Goal: Transaction & Acquisition: Purchase product/service

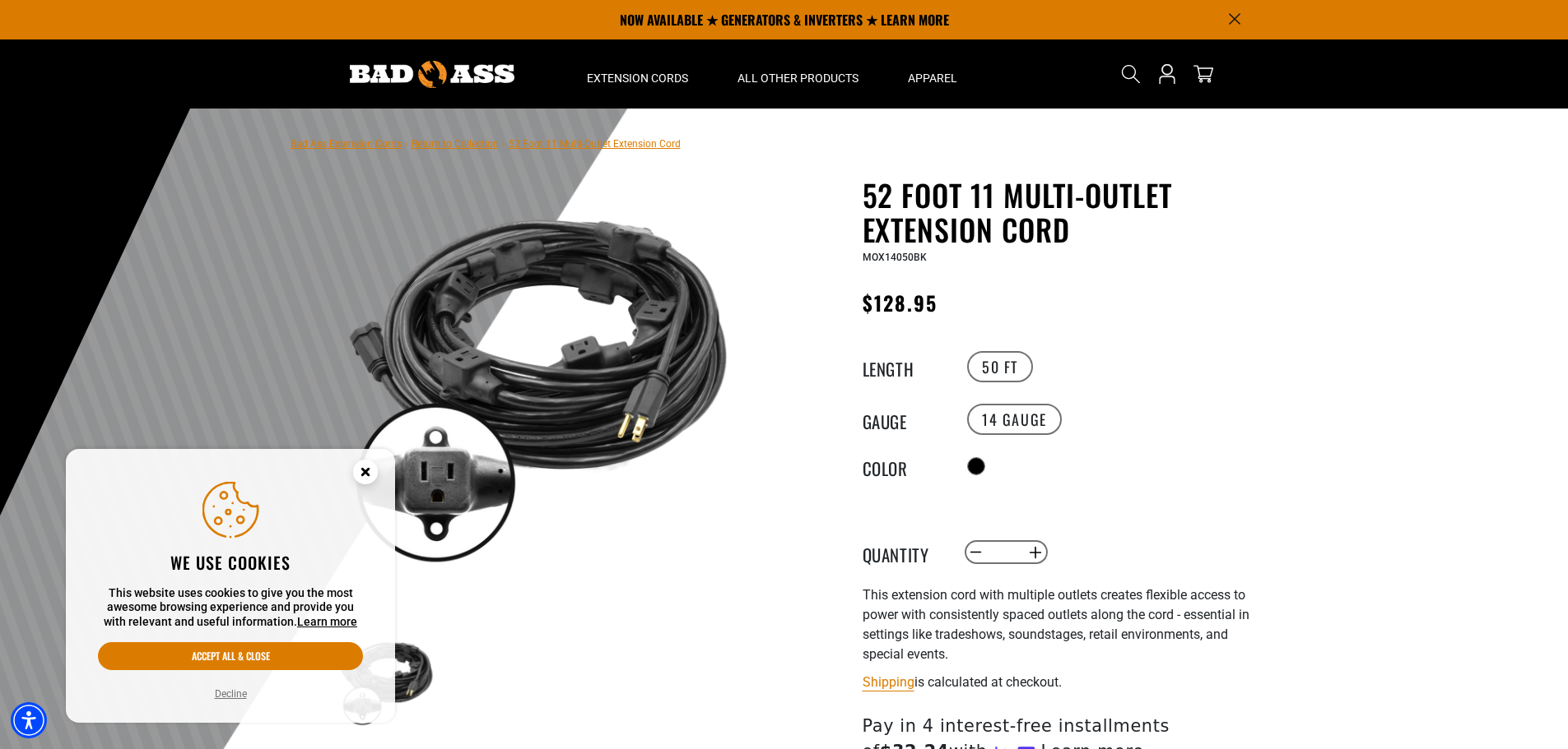
click at [359, 471] on circle "Cookie Consent" at bounding box center [365, 471] width 25 height 25
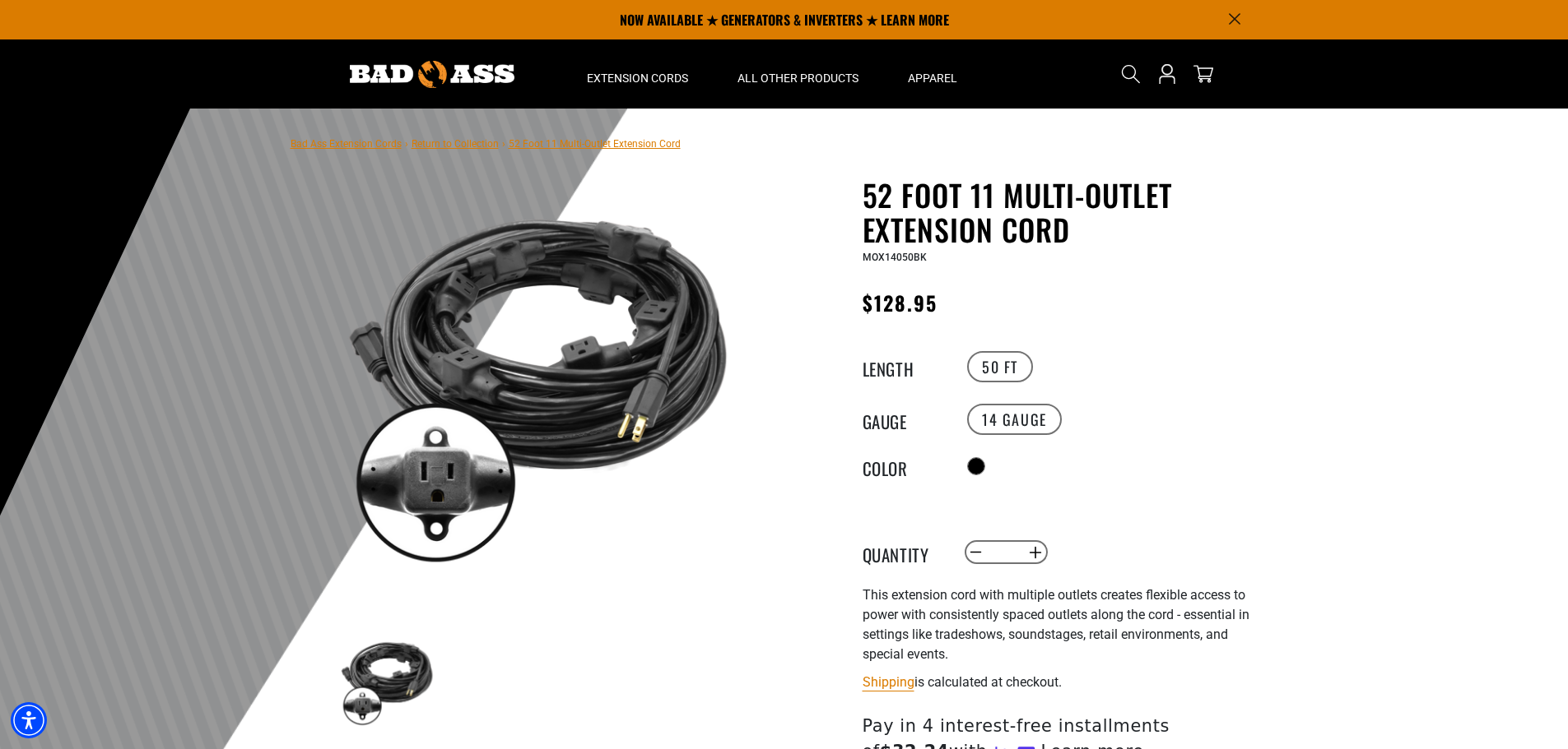
click at [443, 142] on link "Return to Collection" at bounding box center [455, 143] width 87 height 12
click at [453, 143] on link "Return to Collection" at bounding box center [455, 143] width 87 height 12
click at [456, 141] on link "Return to Collection" at bounding box center [455, 143] width 87 height 12
click at [452, 152] on nav "Bad Ass Extension Cords › Return to Collection › 52 Foot 11 Multi-Outlet Extens…" at bounding box center [485, 143] width 390 height 20
click at [452, 137] on nav "Bad Ass Extension Cords › Return to Collection › 52 Foot 11 Multi-Outlet Extens…" at bounding box center [485, 143] width 390 height 20
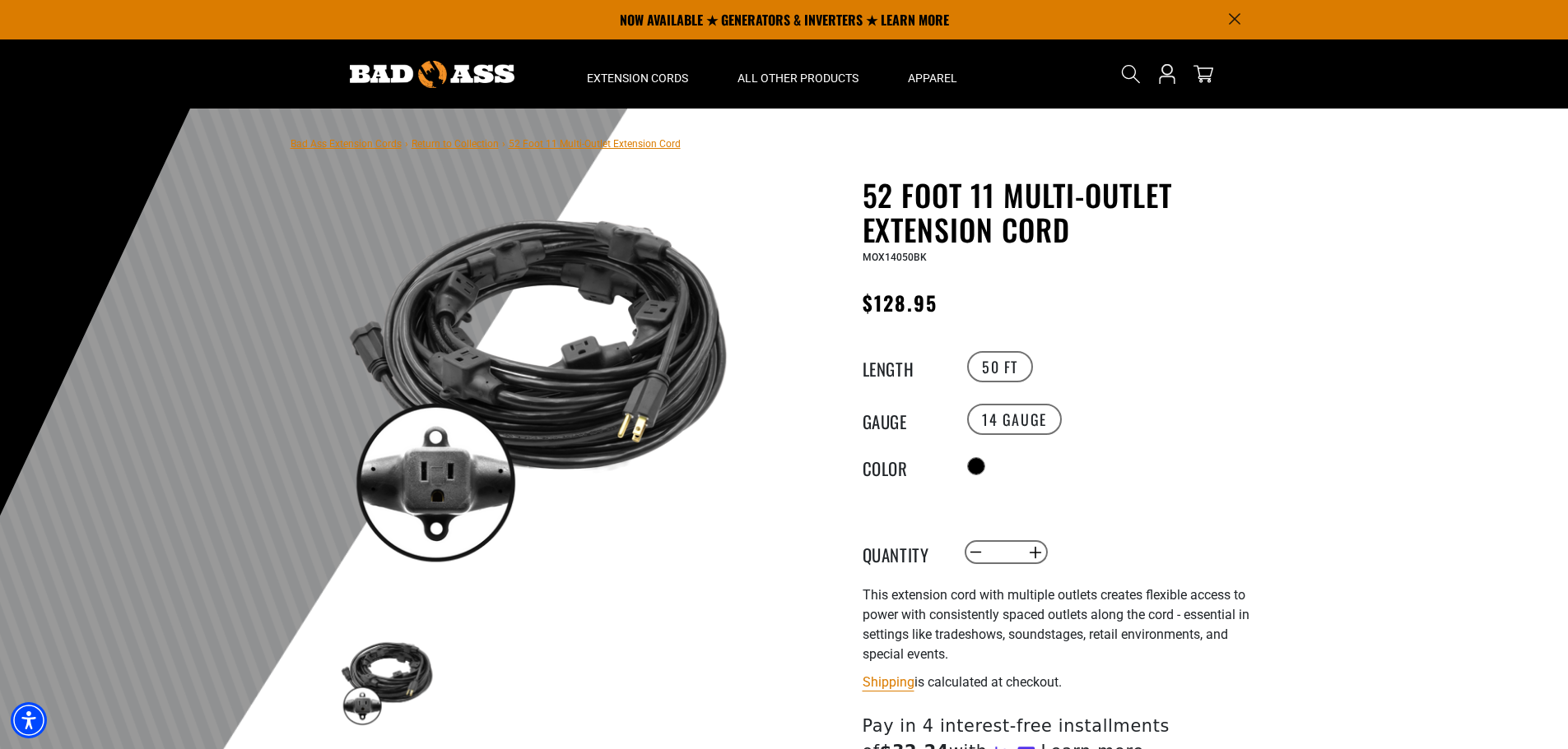
click at [455, 56] on div at bounding box center [432, 74] width 234 height 69
click at [446, 72] on img at bounding box center [432, 74] width 164 height 27
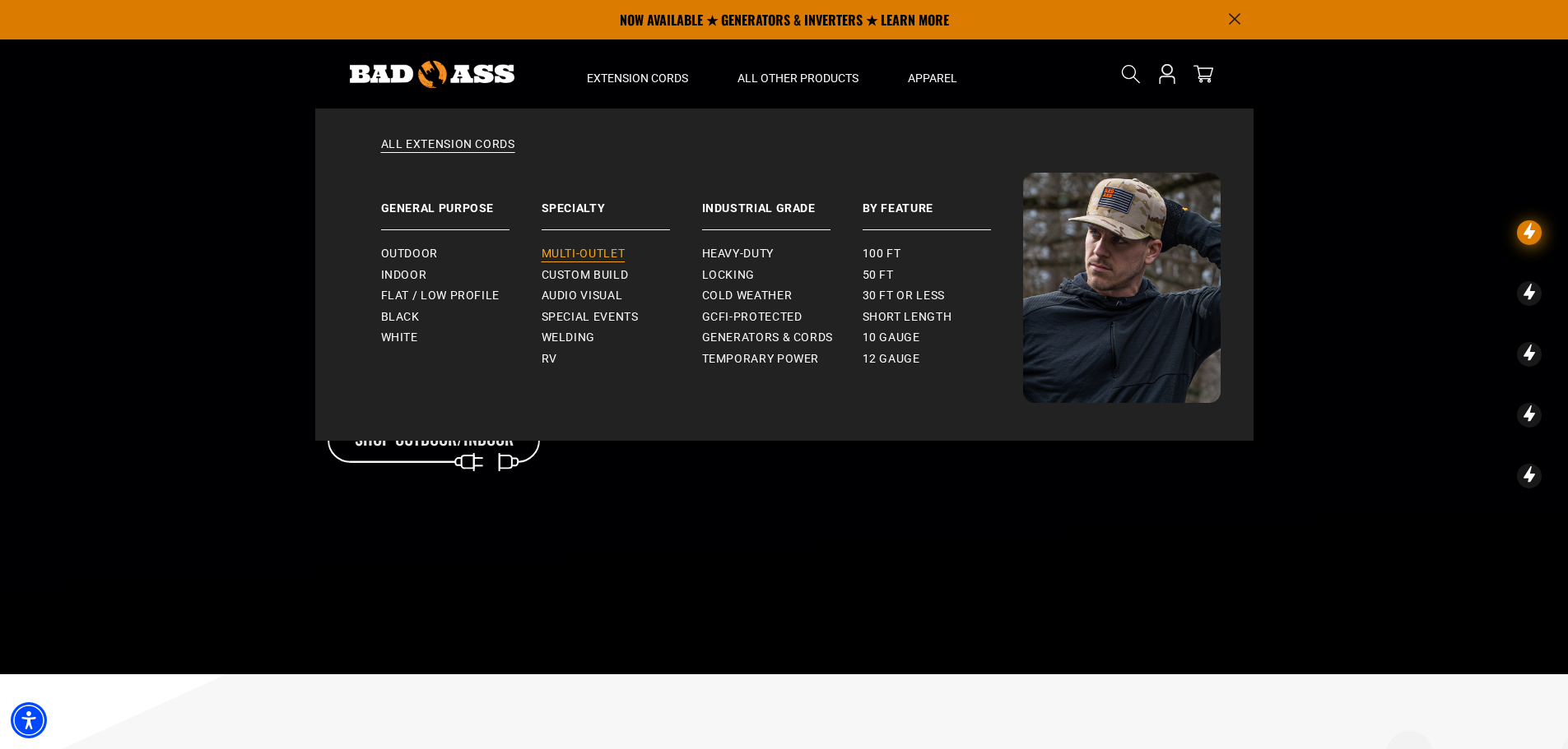
click at [600, 255] on span "Multi-Outlet" at bounding box center [583, 254] width 84 height 15
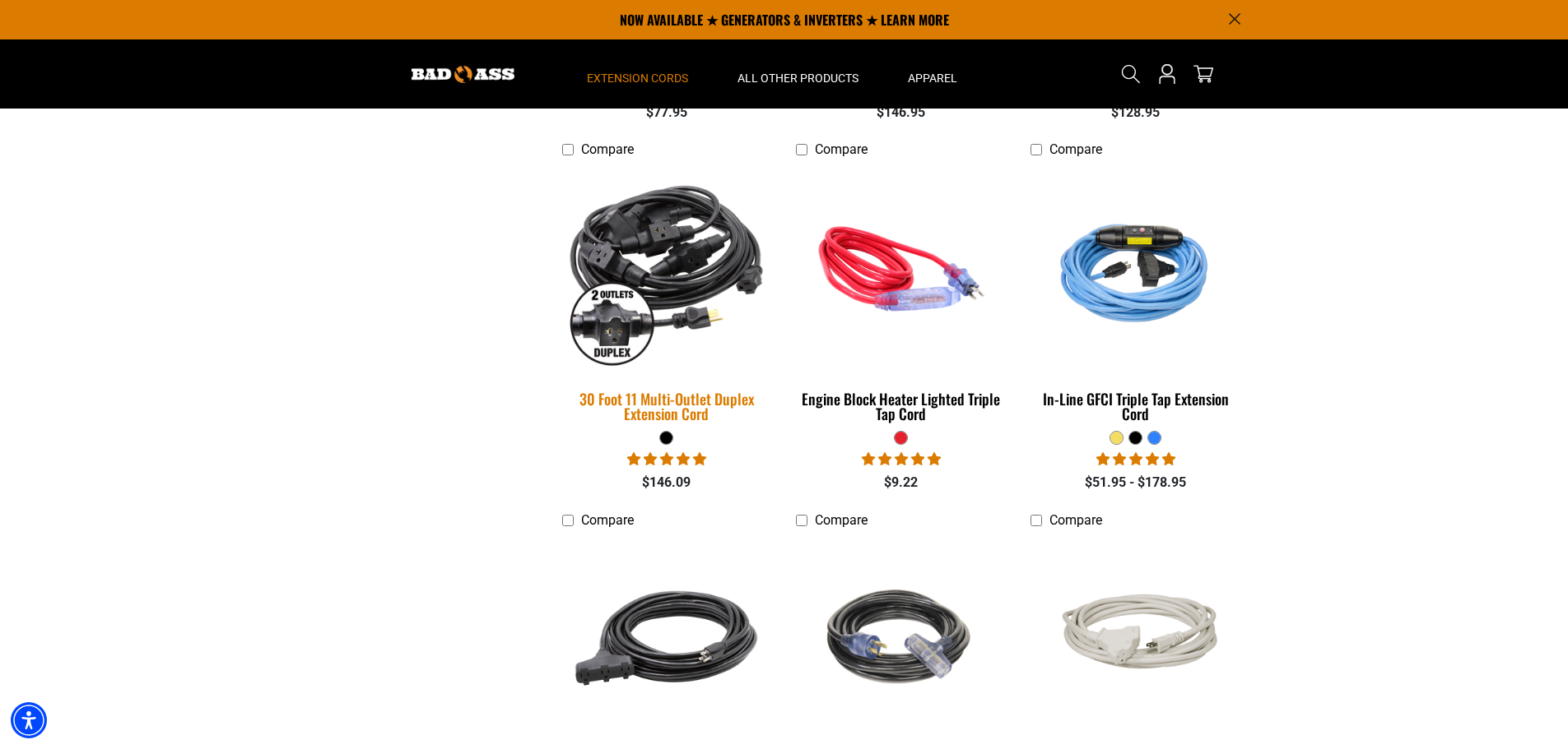
scroll to position [576, 0]
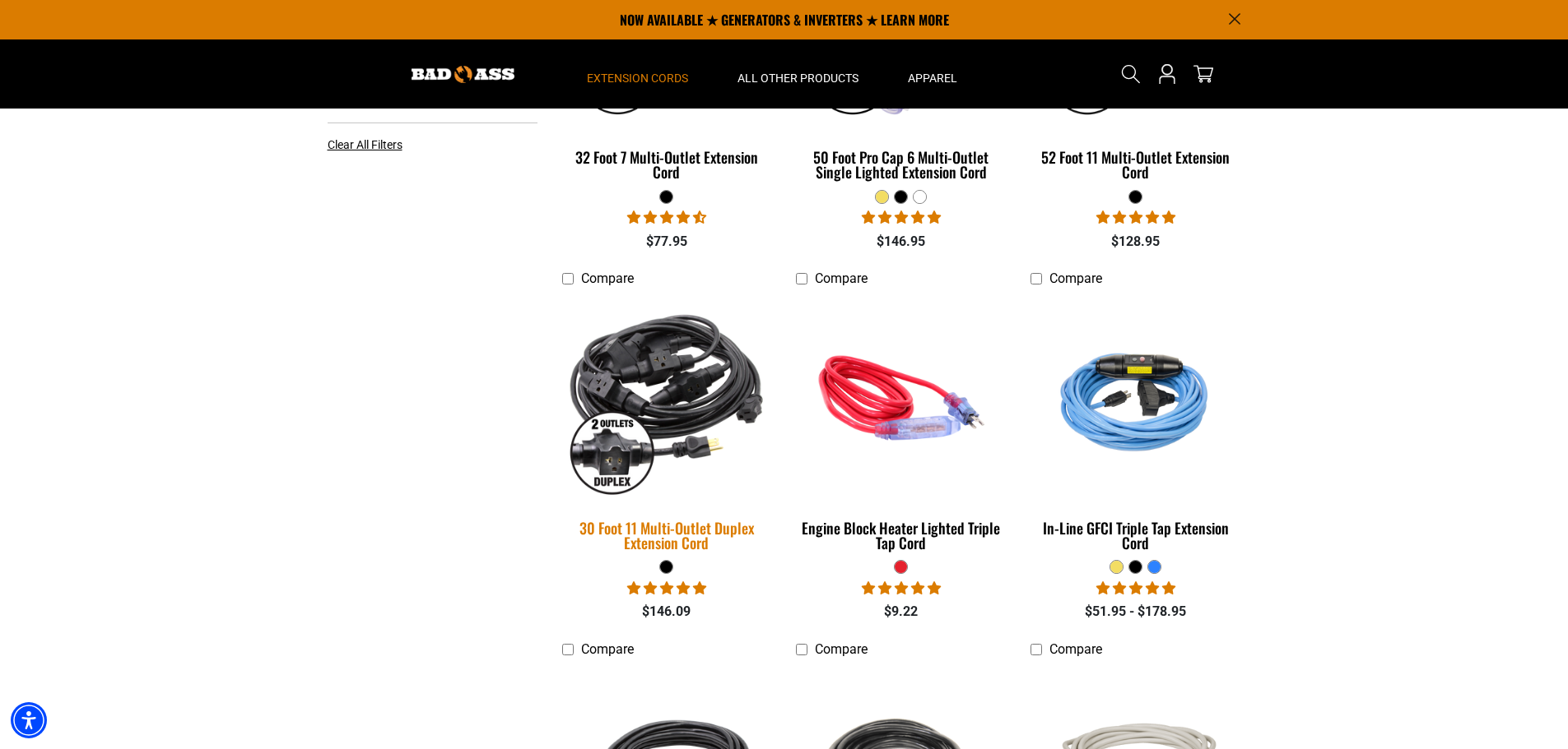
click at [678, 391] on img at bounding box center [667, 398] width 231 height 211
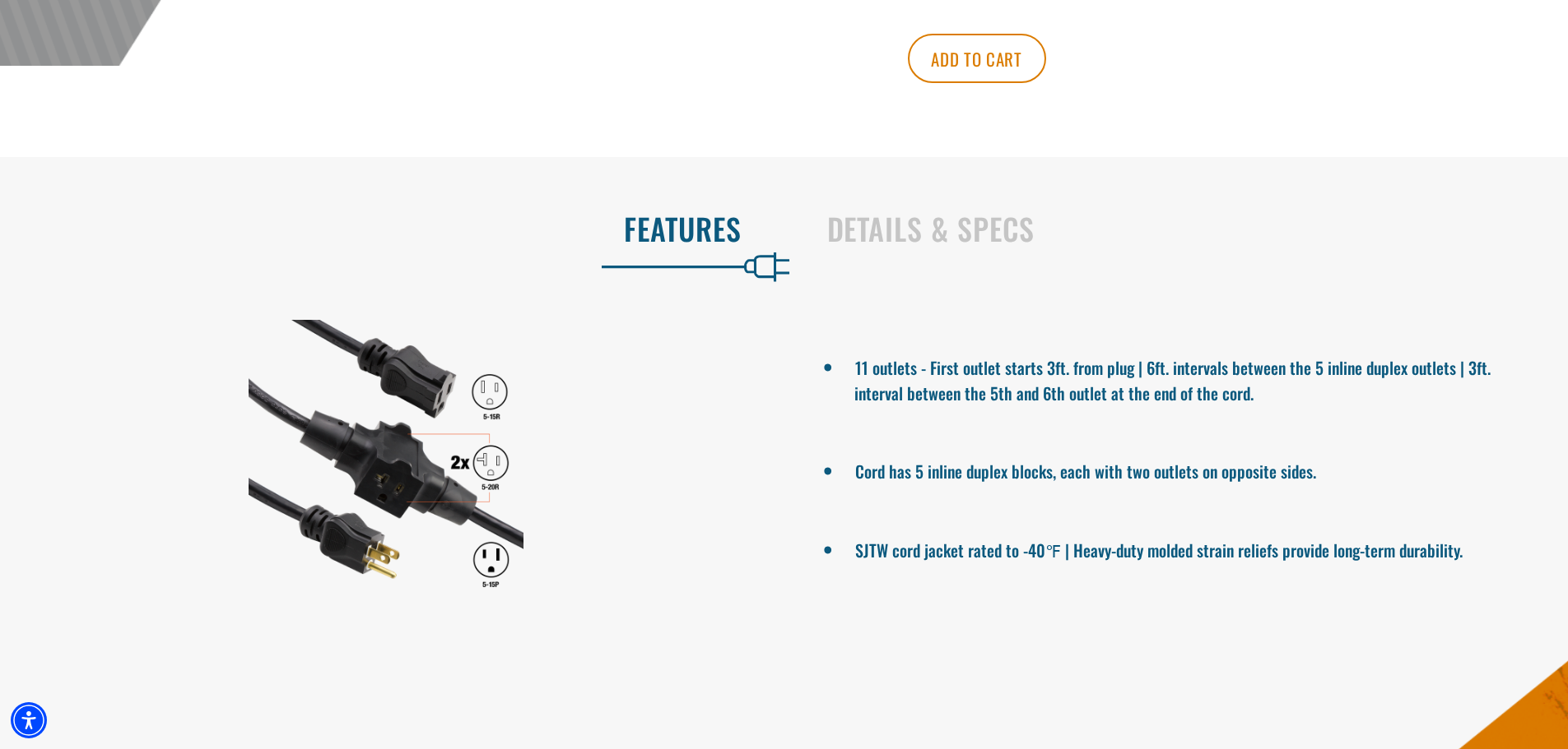
scroll to position [987, 0]
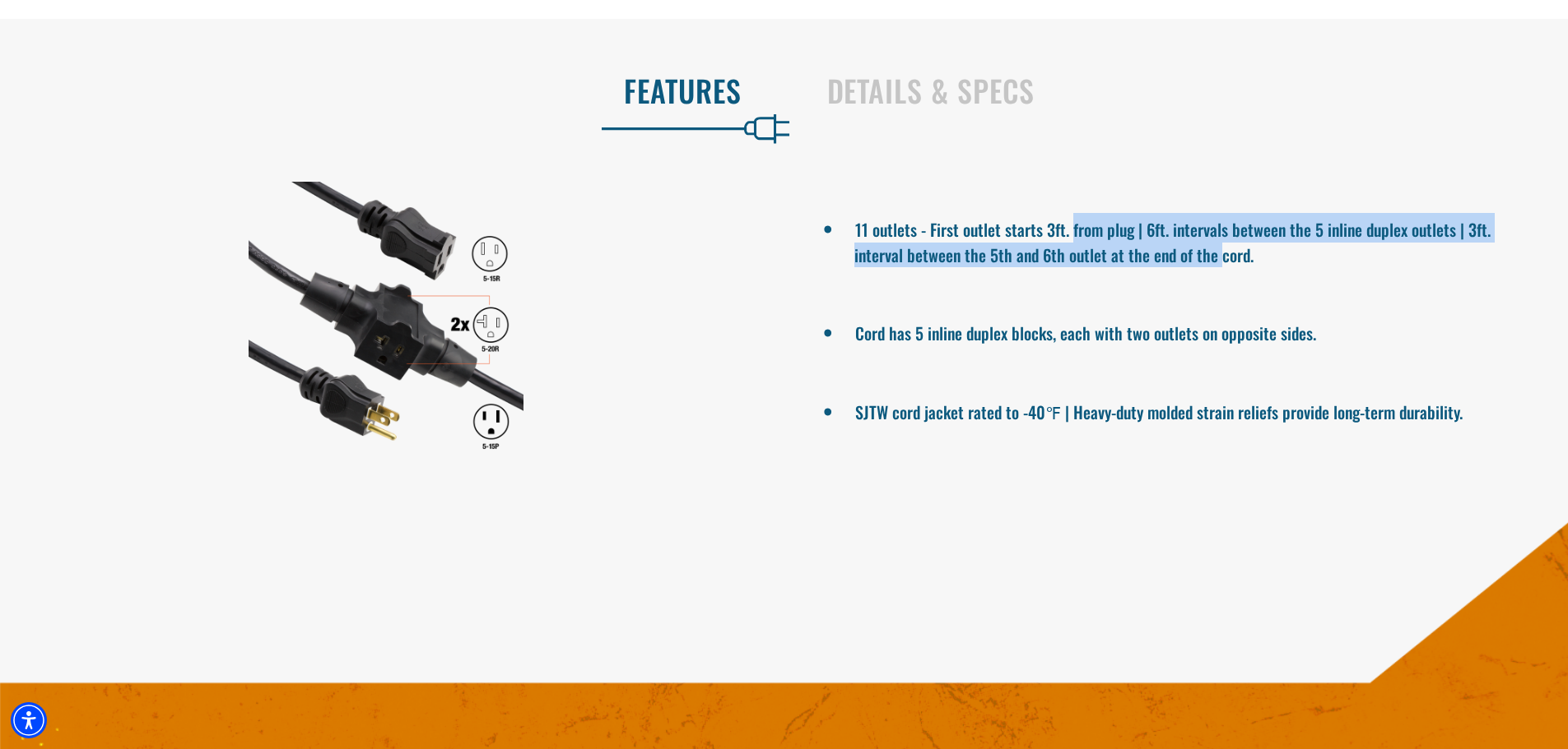
drag, startPoint x: 1072, startPoint y: 225, endPoint x: 1224, endPoint y: 248, distance: 153.7
click at [1223, 248] on li "11 outlets - First outlet starts 3ft. from plug | 6ft. intervals between the 5 …" at bounding box center [1182, 241] width 657 height 54
click at [1224, 248] on li "11 outlets - First outlet starts 3ft. from plug | 6ft. intervals between the 5 …" at bounding box center [1182, 241] width 657 height 54
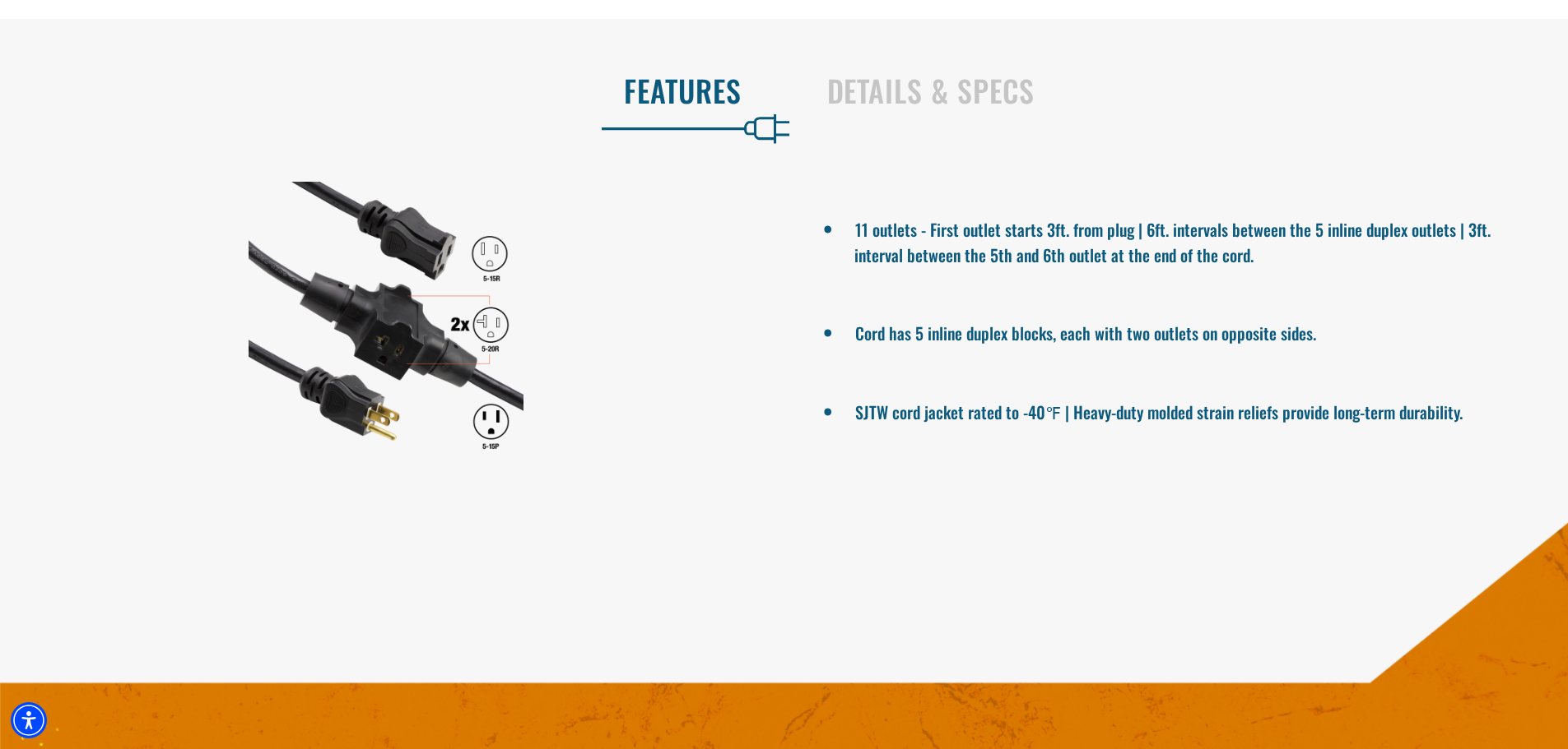
drag, startPoint x: 1315, startPoint y: 254, endPoint x: 1266, endPoint y: 235, distance: 52.6
click at [1270, 236] on li "11 outlets - First outlet starts 3ft. from plug | 6ft. intervals between the 5 …" at bounding box center [1182, 241] width 657 height 54
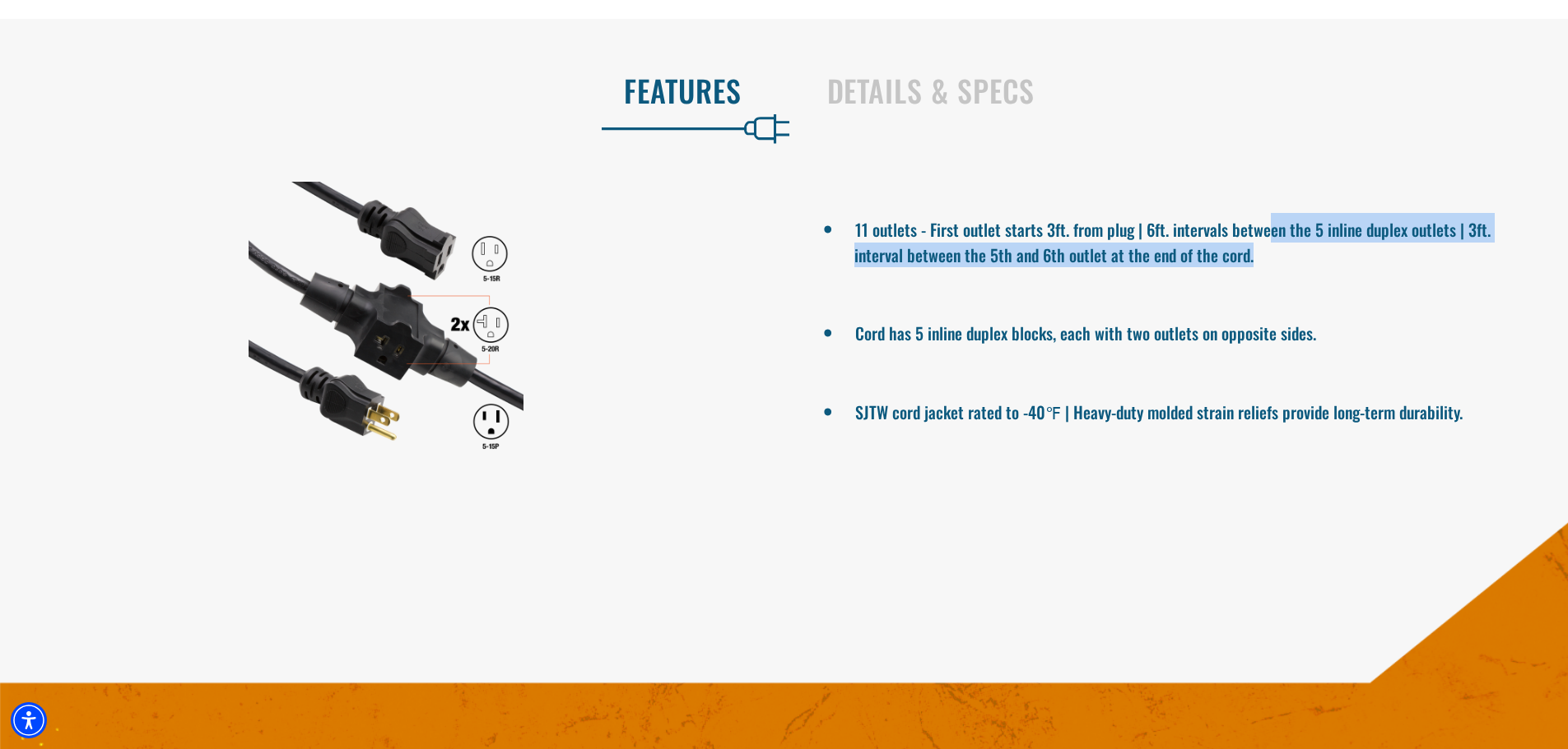
click at [1266, 234] on li "11 outlets - First outlet starts 3ft. from plug | 6ft. intervals between the 5 …" at bounding box center [1182, 241] width 657 height 54
drag, startPoint x: 1240, startPoint y: 235, endPoint x: 1201, endPoint y: 225, distance: 40.3
click at [1202, 226] on li "11 outlets - First outlet starts 3ft. from plug | 6ft. intervals between the 5 …" at bounding box center [1182, 241] width 657 height 54
click at [1202, 225] on li "11 outlets - First outlet starts 3ft. from plug | 6ft. intervals between the 5 …" at bounding box center [1182, 241] width 657 height 54
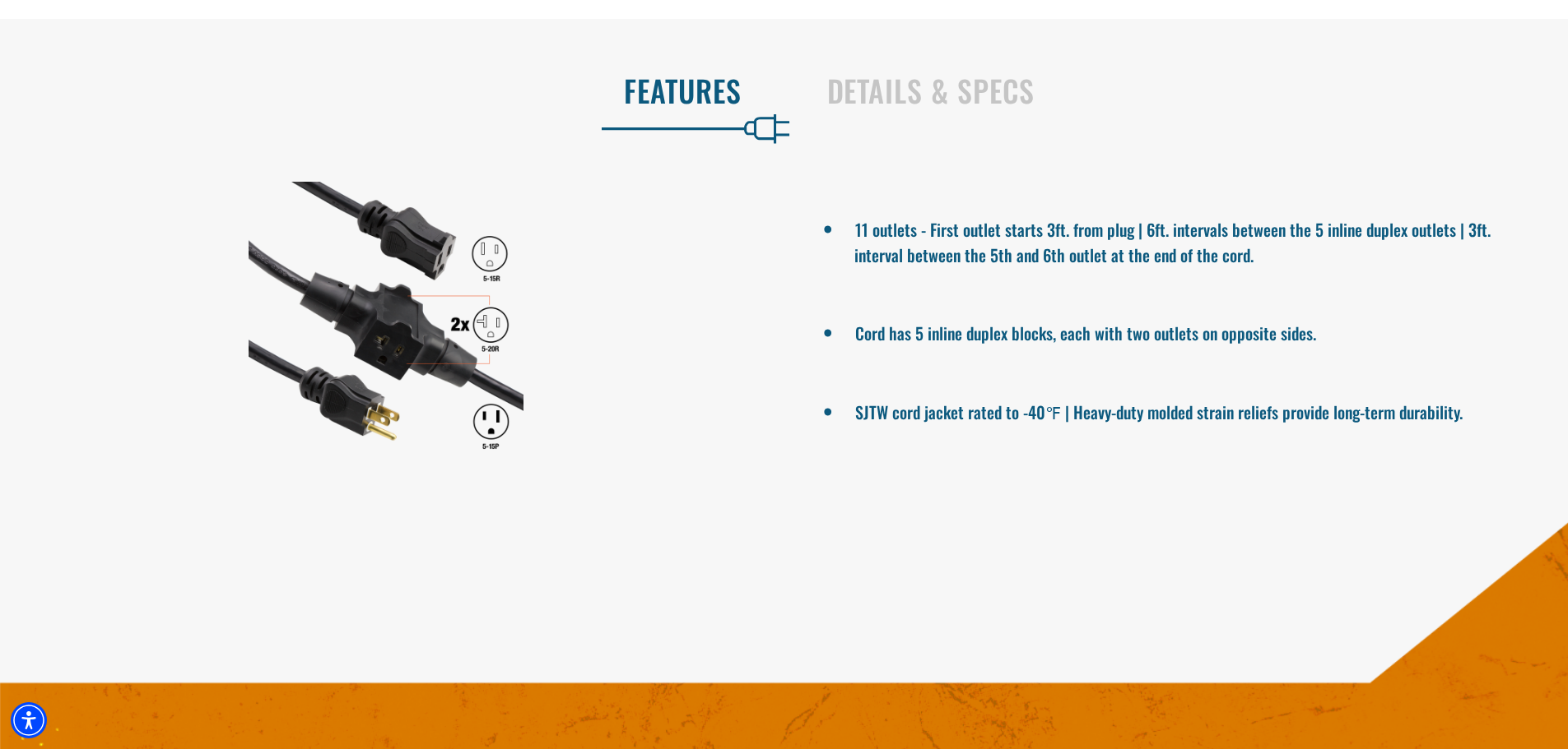
drag, startPoint x: 1277, startPoint y: 250, endPoint x: 1139, endPoint y: 224, distance: 140.4
click at [1150, 226] on li "11 outlets - First outlet starts 3ft. from plug | 6ft. intervals between the 5 …" at bounding box center [1182, 241] width 657 height 54
click at [1139, 224] on li "11 outlets - First outlet starts 3ft. from plug | 6ft. intervals between the 5 …" at bounding box center [1182, 241] width 657 height 54
drag, startPoint x: 1216, startPoint y: 243, endPoint x: 1146, endPoint y: 232, distance: 70.9
click at [1162, 234] on li "11 outlets - First outlet starts 3ft. from plug | 6ft. intervals between the 5 …" at bounding box center [1182, 241] width 657 height 54
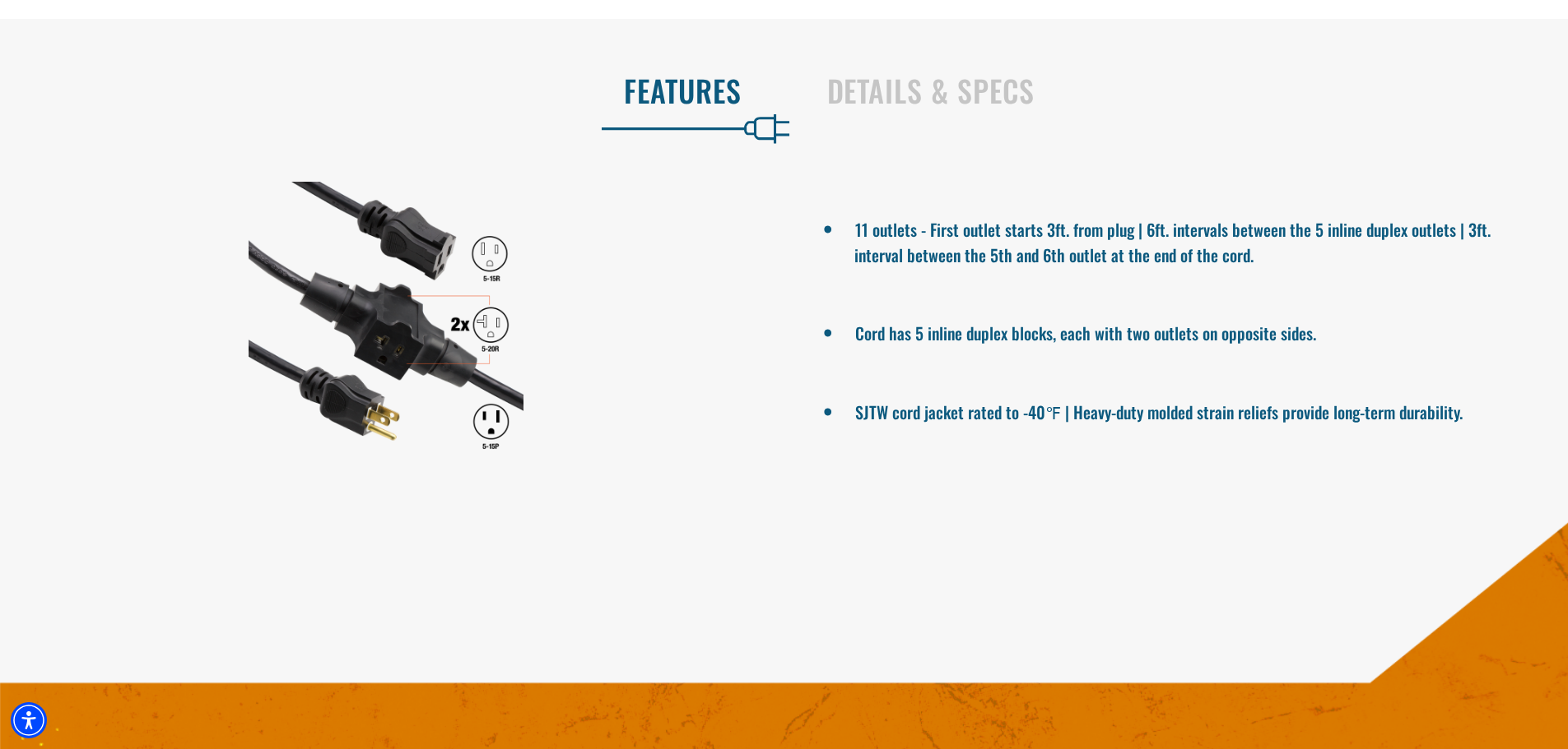
click at [1135, 228] on li "11 outlets - First outlet starts 3ft. from plug | 6ft. intervals between the 5 …" at bounding box center [1182, 241] width 657 height 54
drag, startPoint x: 1289, startPoint y: 251, endPoint x: 1140, endPoint y: 229, distance: 150.6
click at [1158, 233] on li "11 outlets - First outlet starts 3ft. from plug | 6ft. intervals between the 5 …" at bounding box center [1182, 241] width 657 height 54
click at [1140, 229] on li "11 outlets - First outlet starts 3ft. from plug | 6ft. intervals between the 5 …" at bounding box center [1182, 241] width 657 height 54
drag, startPoint x: 1373, startPoint y: 268, endPoint x: 1169, endPoint y: 235, distance: 206.7
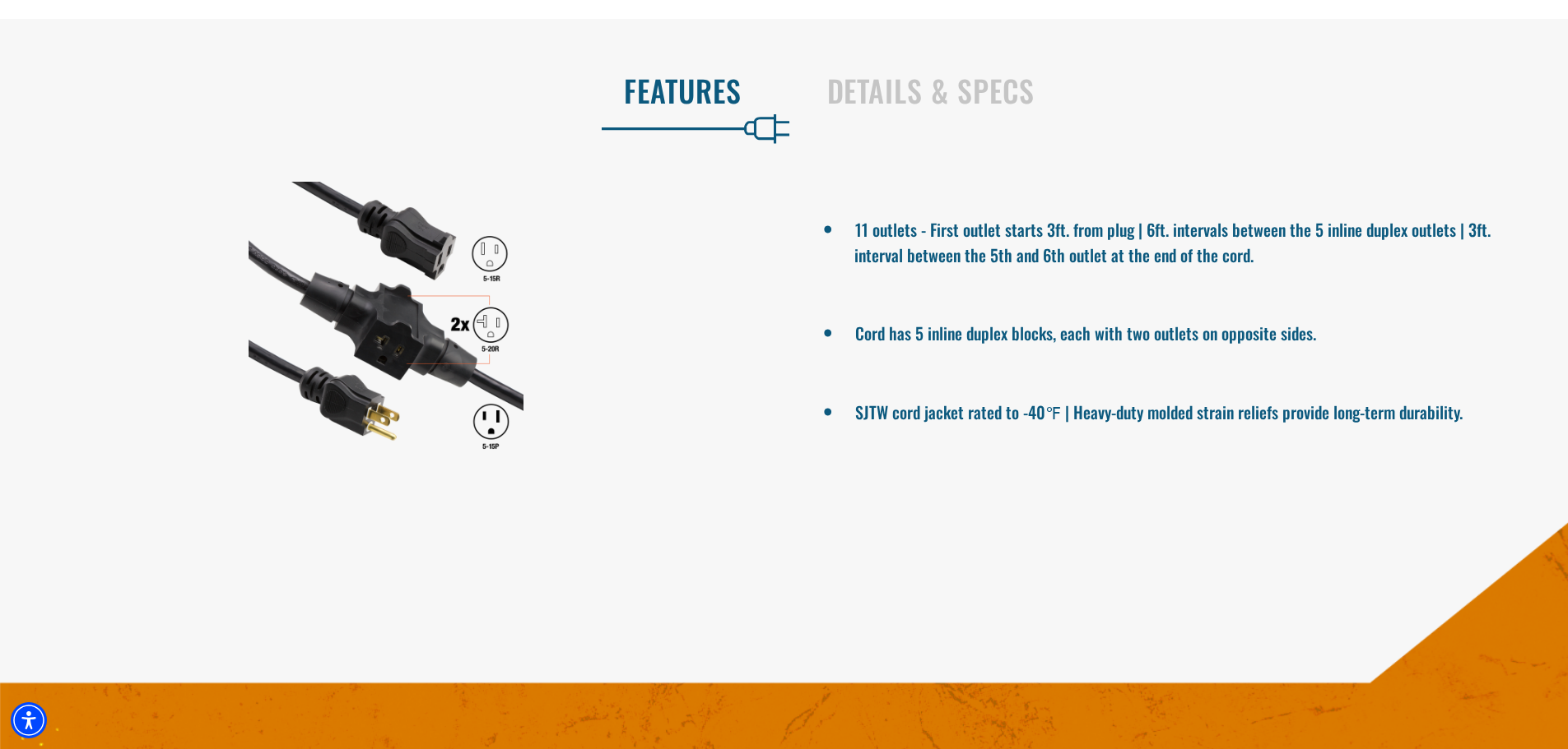
click at [1176, 236] on ul "11 outlets - First outlet starts 3ft. from plug | 6ft. intervals between the 5 …" at bounding box center [1183, 319] width 772 height 275
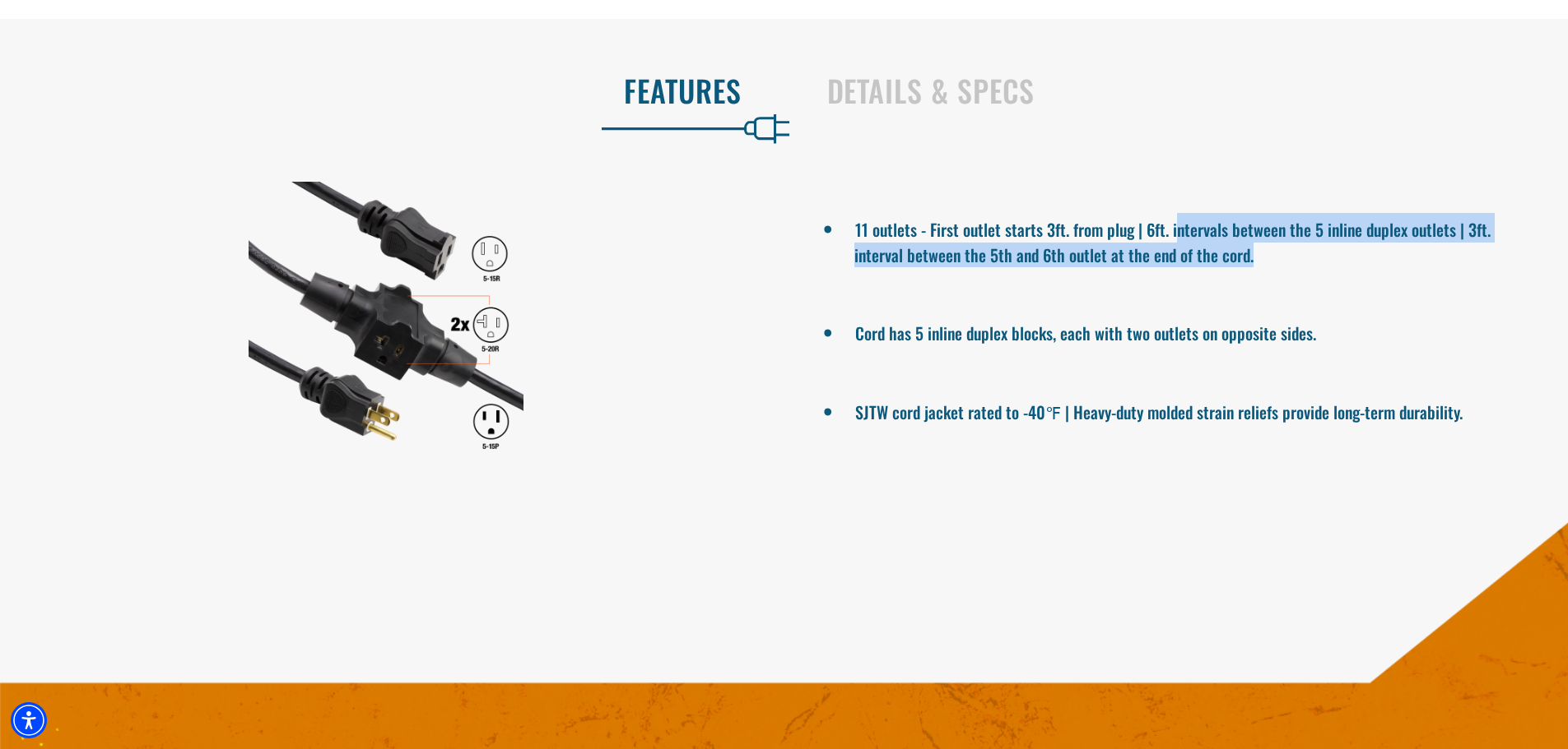
click at [1173, 234] on li "11 outlets - First outlet starts 3ft. from plug | 6ft. intervals between the 5 …" at bounding box center [1182, 241] width 657 height 54
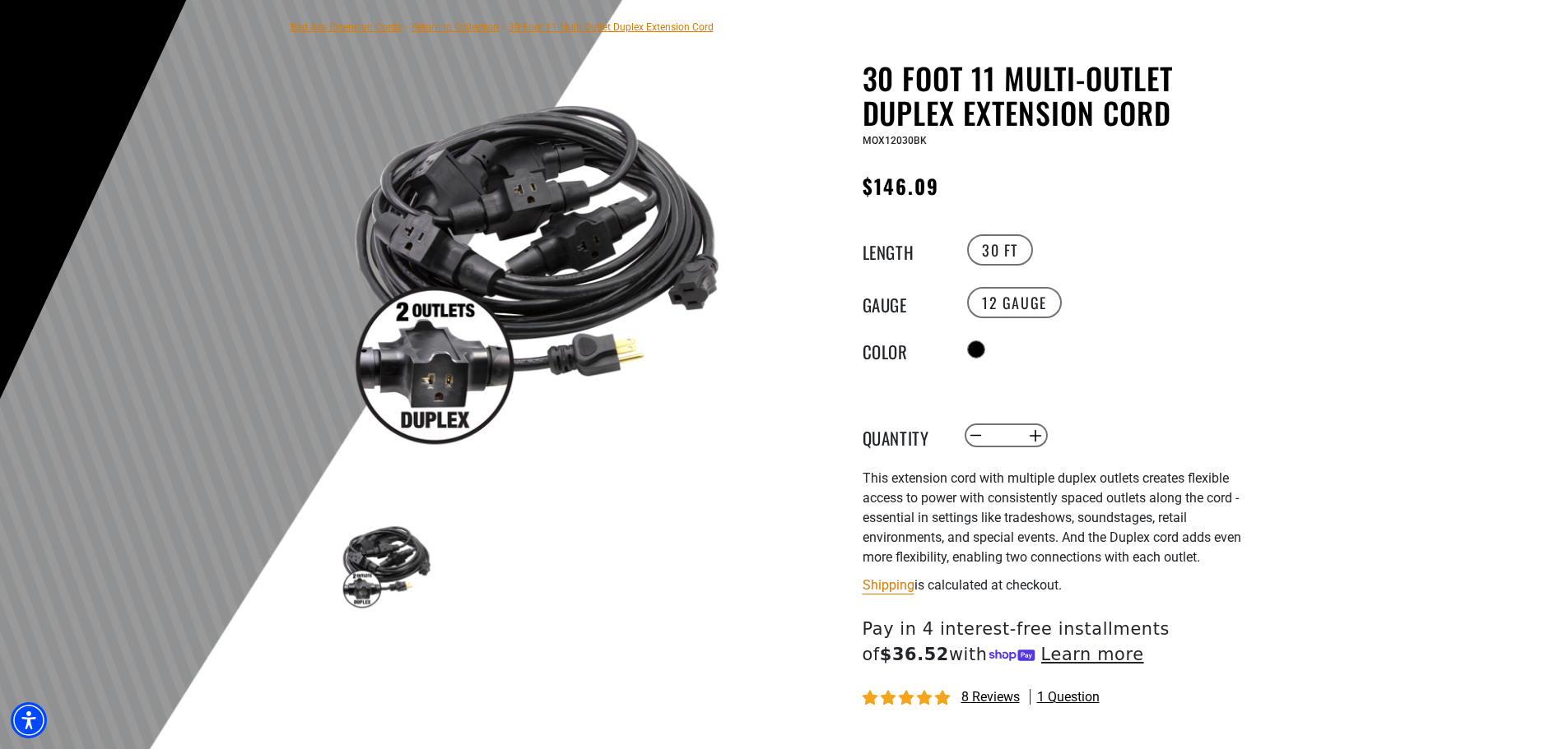
scroll to position [0, 0]
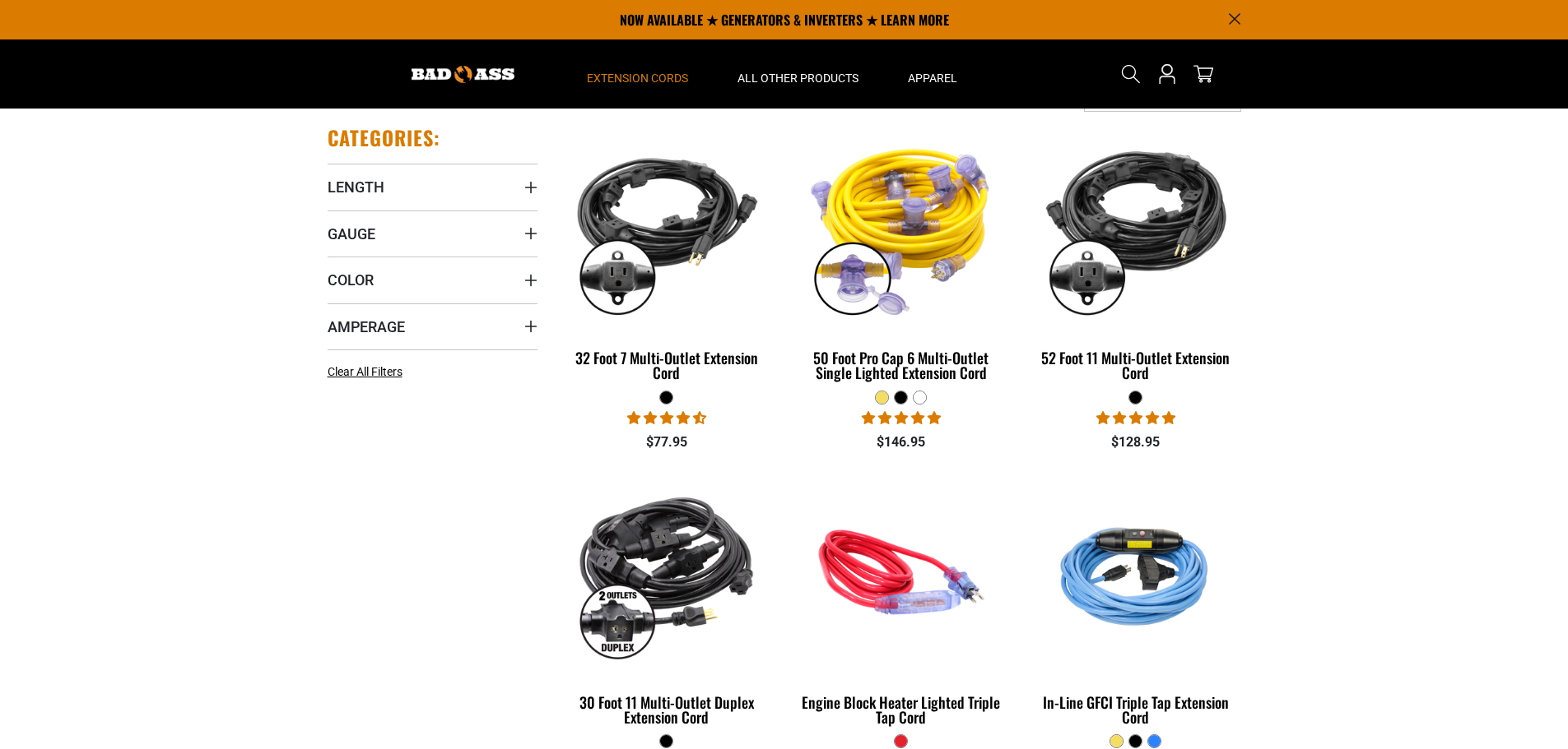
scroll to position [329, 0]
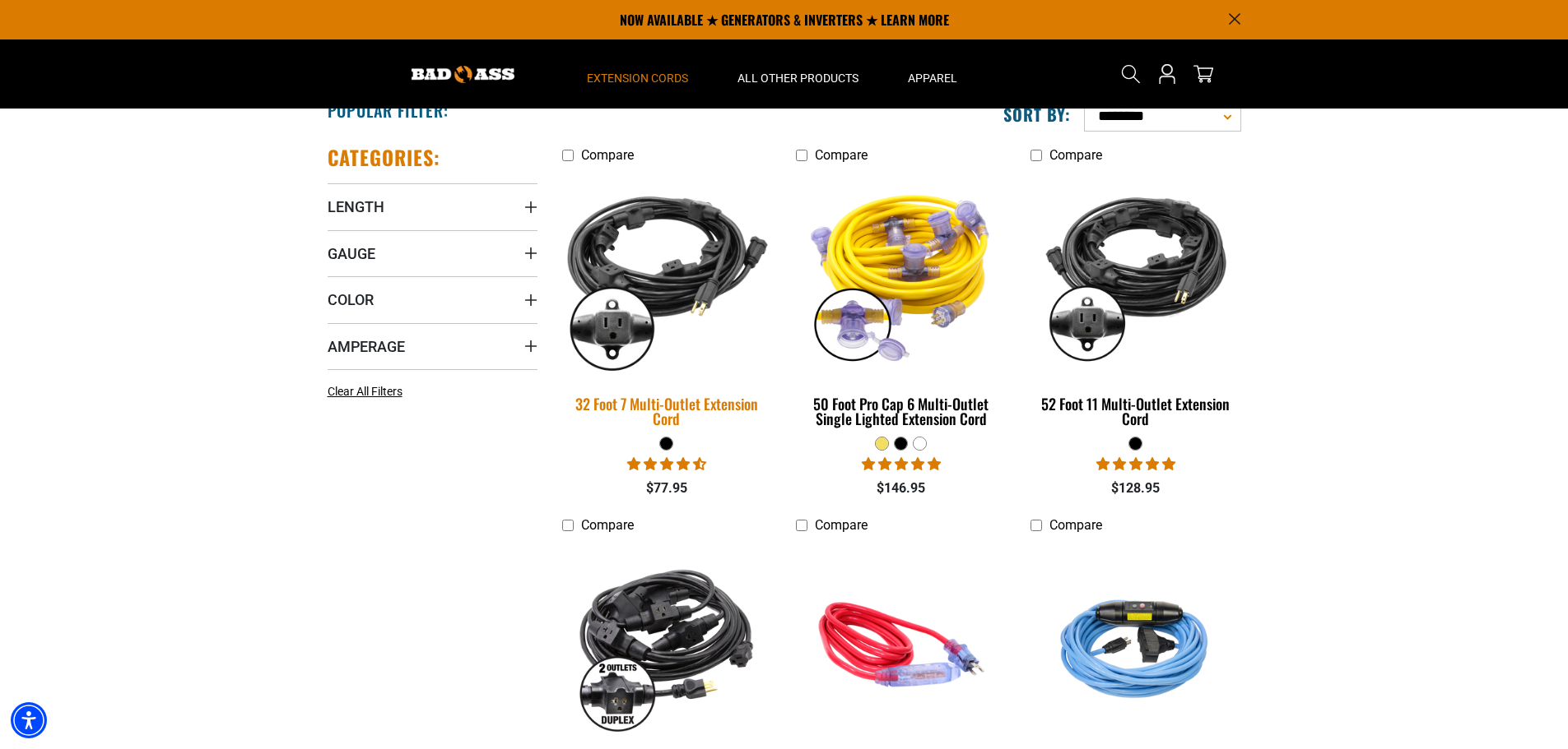
click at [650, 270] on img at bounding box center [667, 274] width 231 height 211
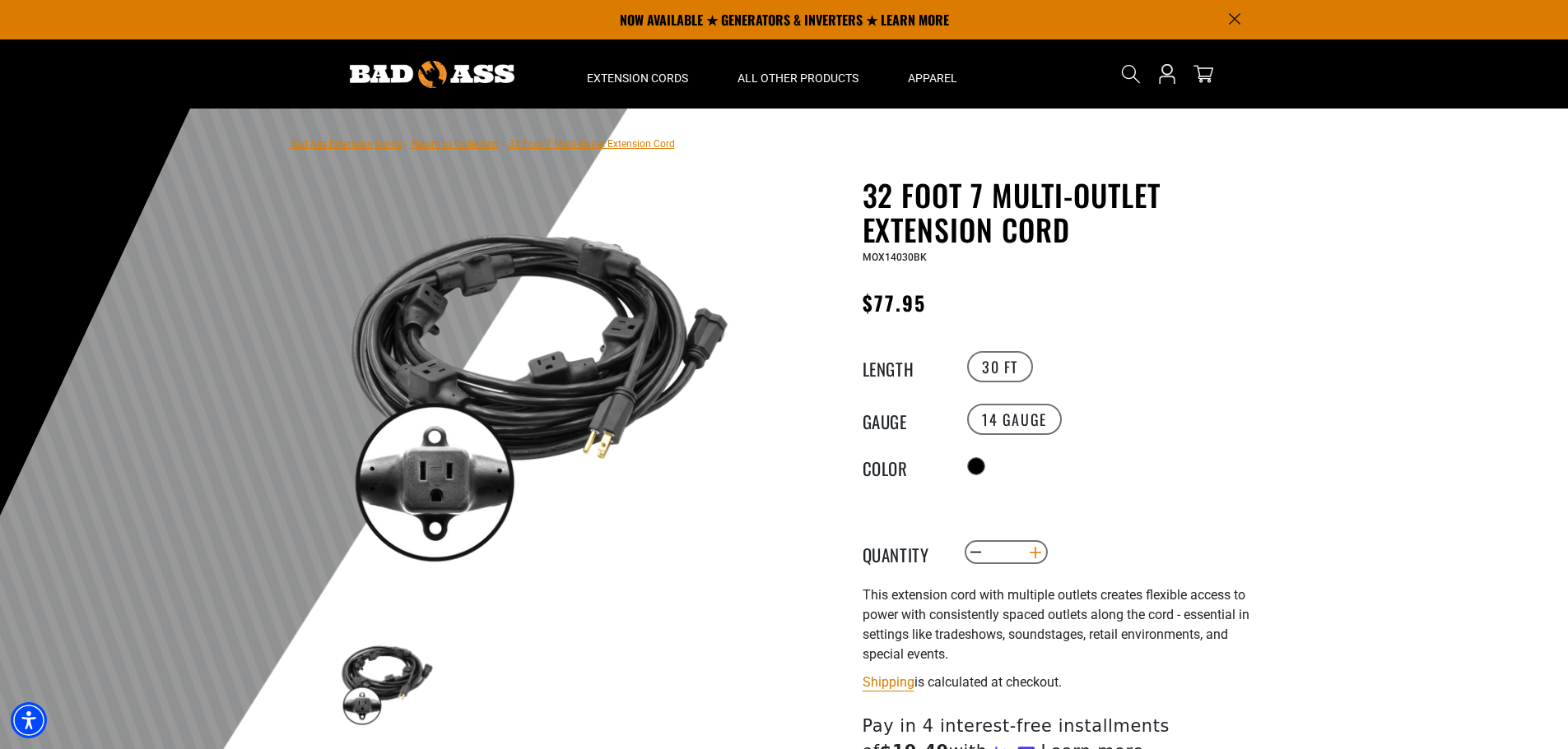
click at [1035, 547] on button "Increase quantity for 32 Foot 7 Multi-Outlet Extension Cord" at bounding box center [1035, 552] width 25 height 28
click at [1036, 547] on button "Increase quantity for 32 Foot 7 Multi-Outlet Extension Cord" at bounding box center [1035, 552] width 25 height 28
click at [1035, 550] on button "Increase quantity for 32 Foot 7 Multi-Outlet Extension Cord" at bounding box center [1035, 552] width 25 height 28
click at [1030, 550] on button "Increase quantity for 32 Foot 7 Multi-Outlet Extension Cord" at bounding box center [1035, 552] width 25 height 28
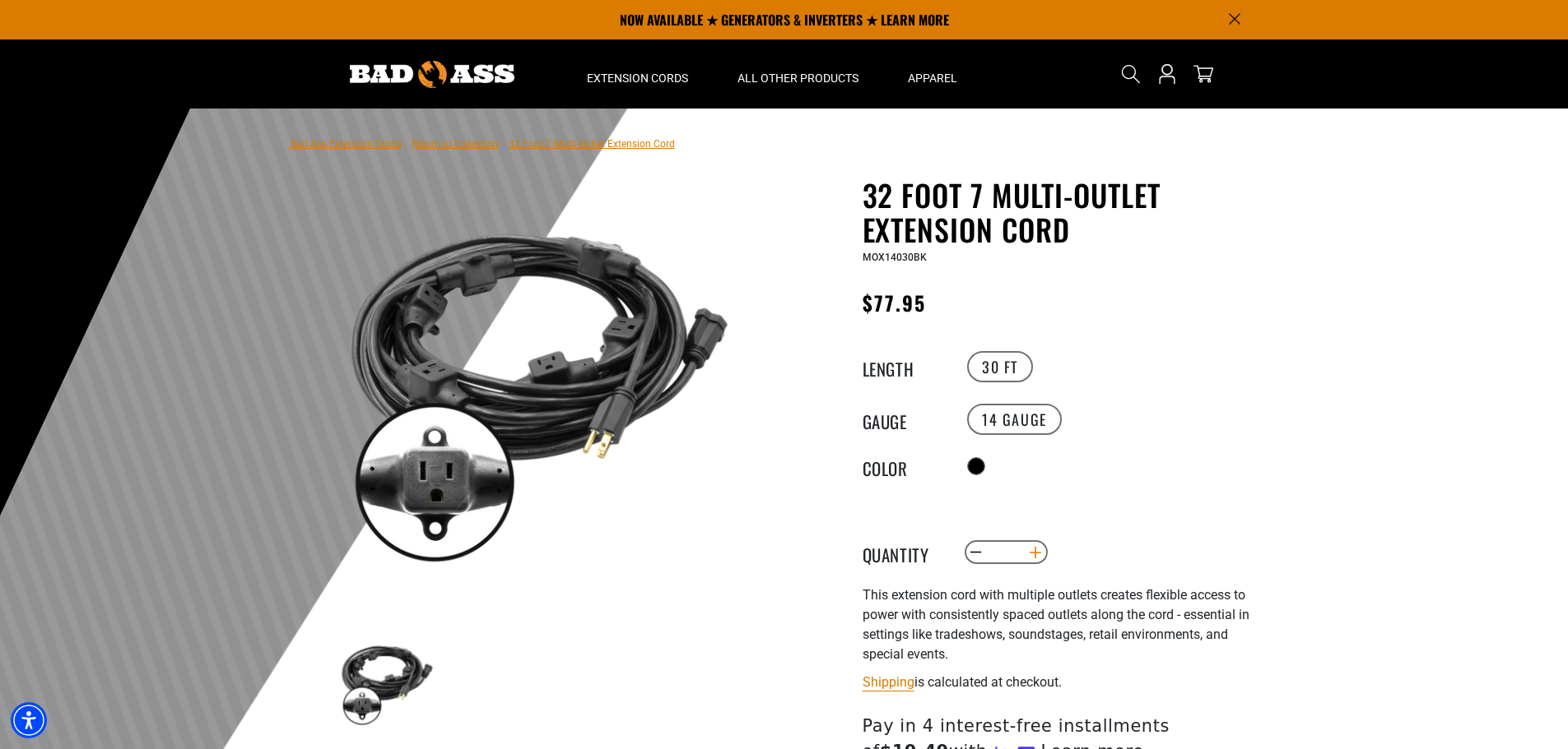
type input "*"
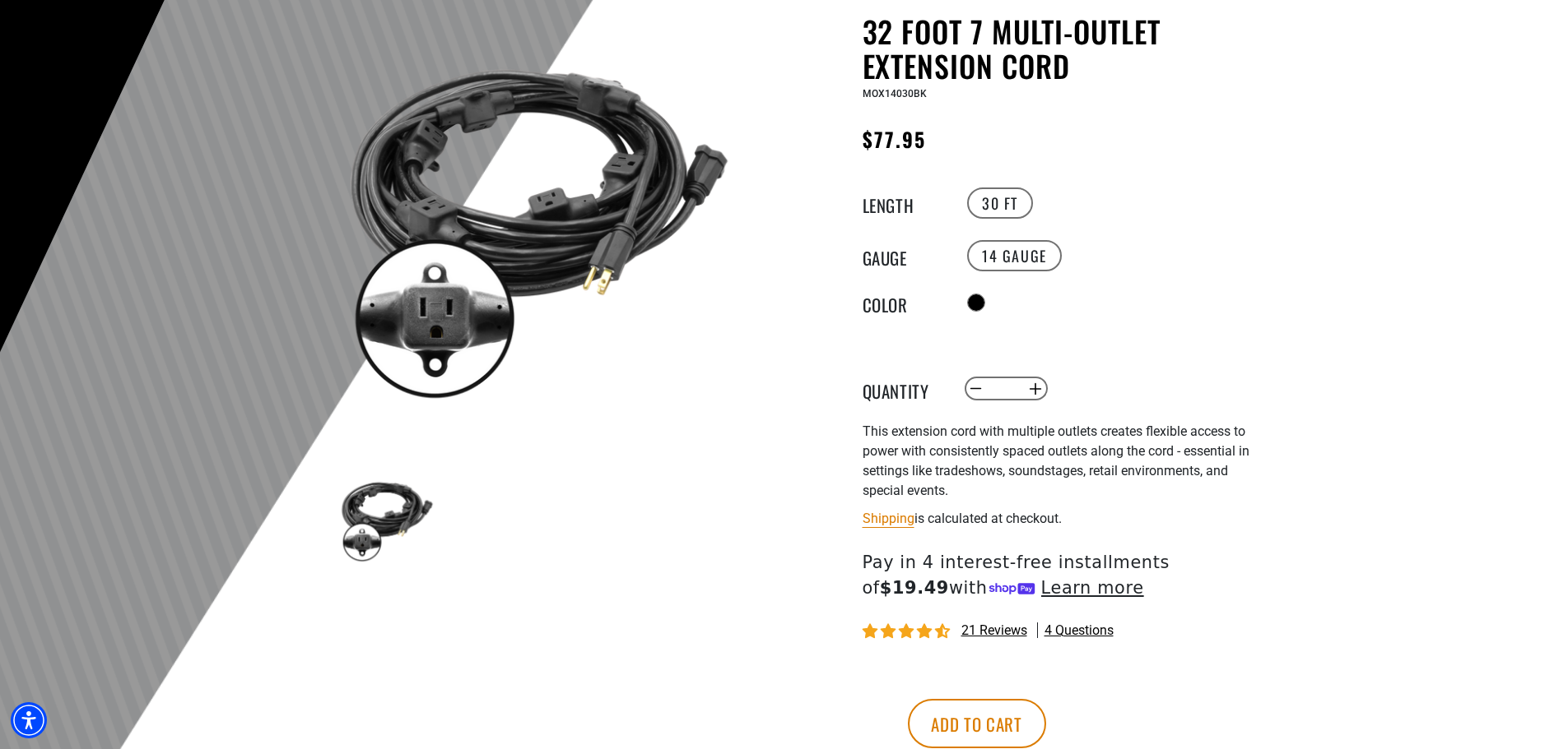
scroll to position [164, 0]
click at [1046, 707] on button "Add to cart" at bounding box center [977, 723] width 138 height 49
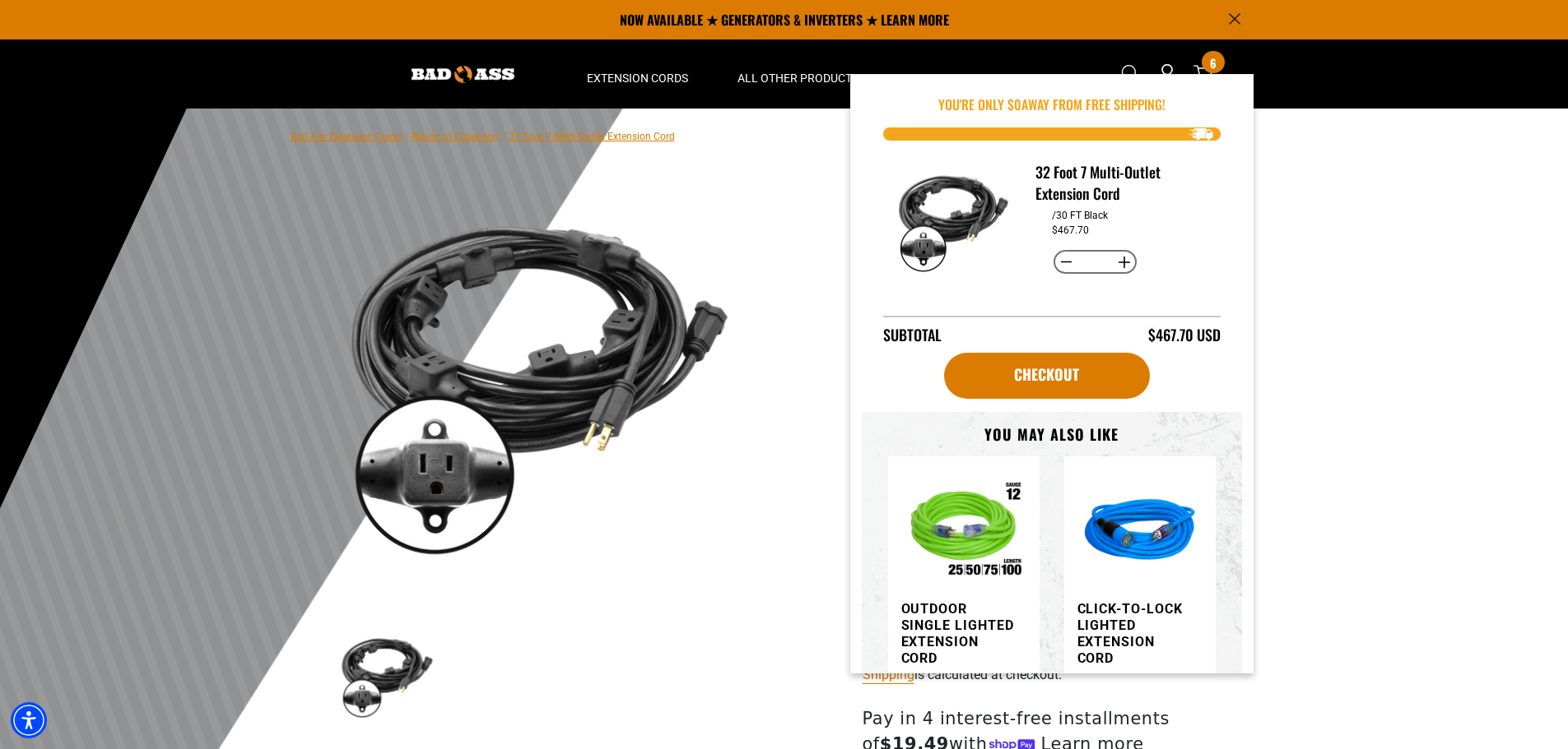
scroll to position [0, 0]
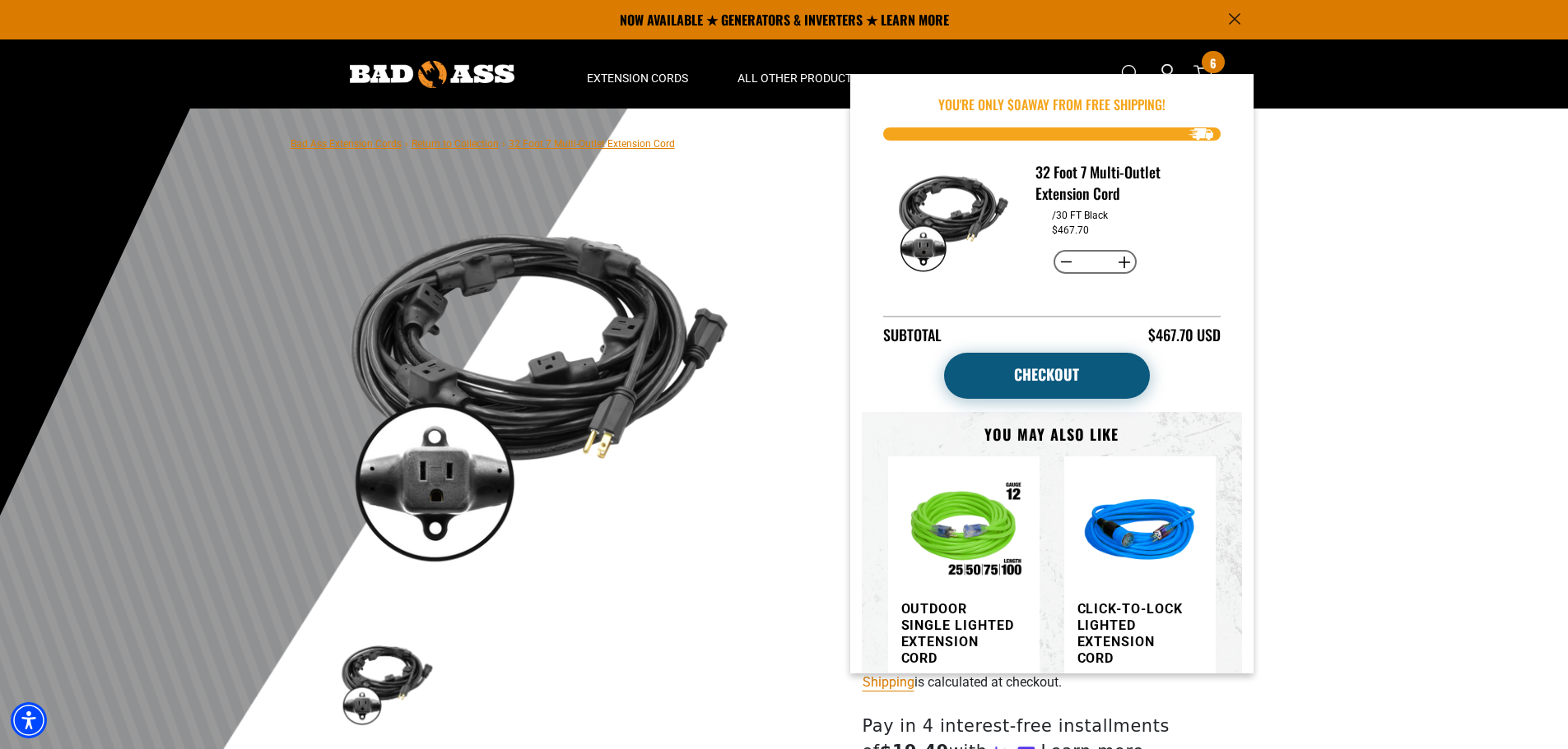
click at [1054, 370] on link "Checkout" at bounding box center [1047, 376] width 205 height 46
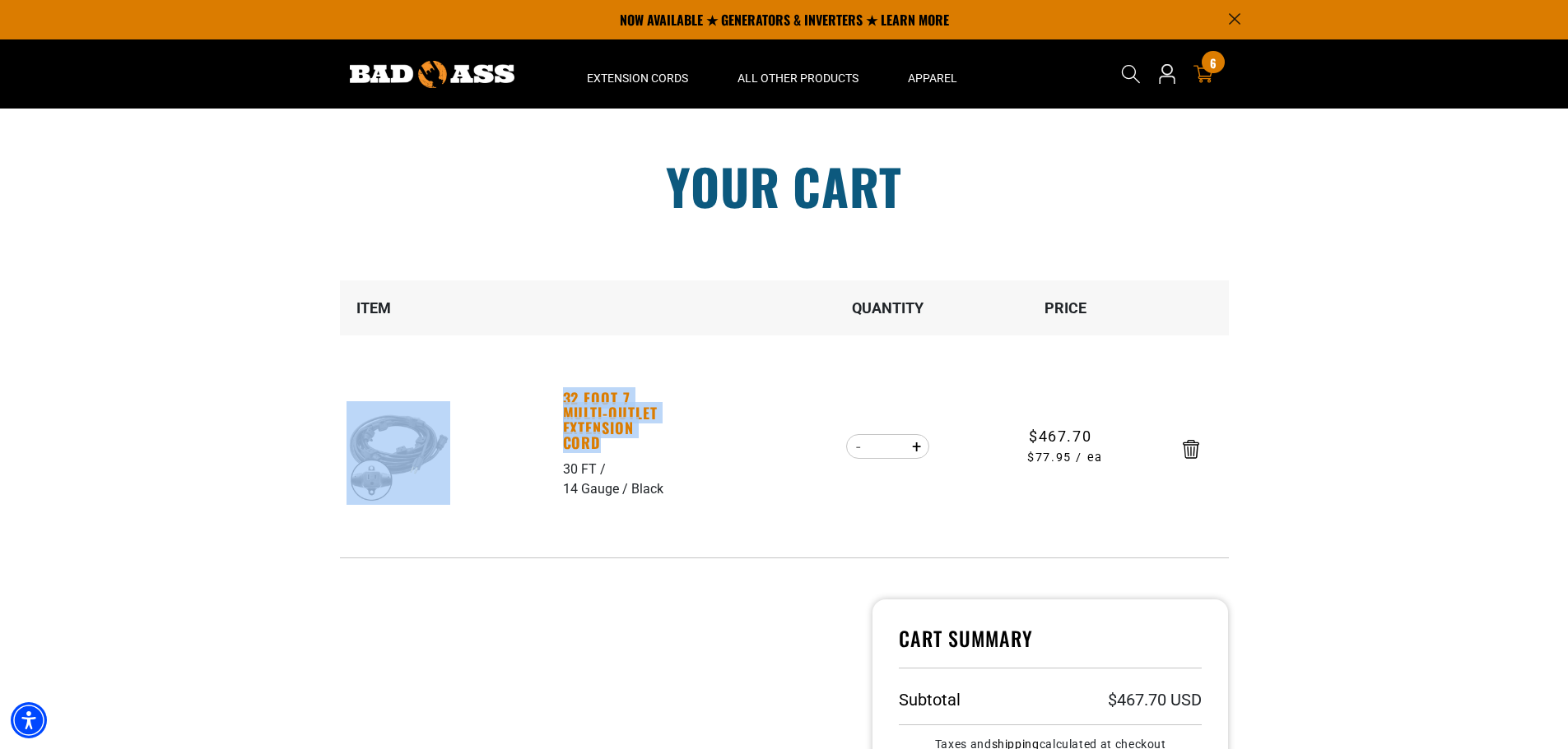
drag, startPoint x: 571, startPoint y: 389, endPoint x: 624, endPoint y: 447, distance: 78.6
click at [624, 447] on tr "32 Foot 7 Multi-Outlet Extension Cord 30 FT 14 Gauge Black 32 Foot 7 Multi-Outl…" at bounding box center [784, 447] width 888 height 222
click at [579, 357] on td "32 Foot 7 Multi-Outlet Extension Cord 30 FT 14 Gauge Black" at bounding box center [620, 447] width 115 height 222
click at [598, 419] on link "32 Foot 7 Multi-Outlet Extension Cord" at bounding box center [620, 419] width 114 height 59
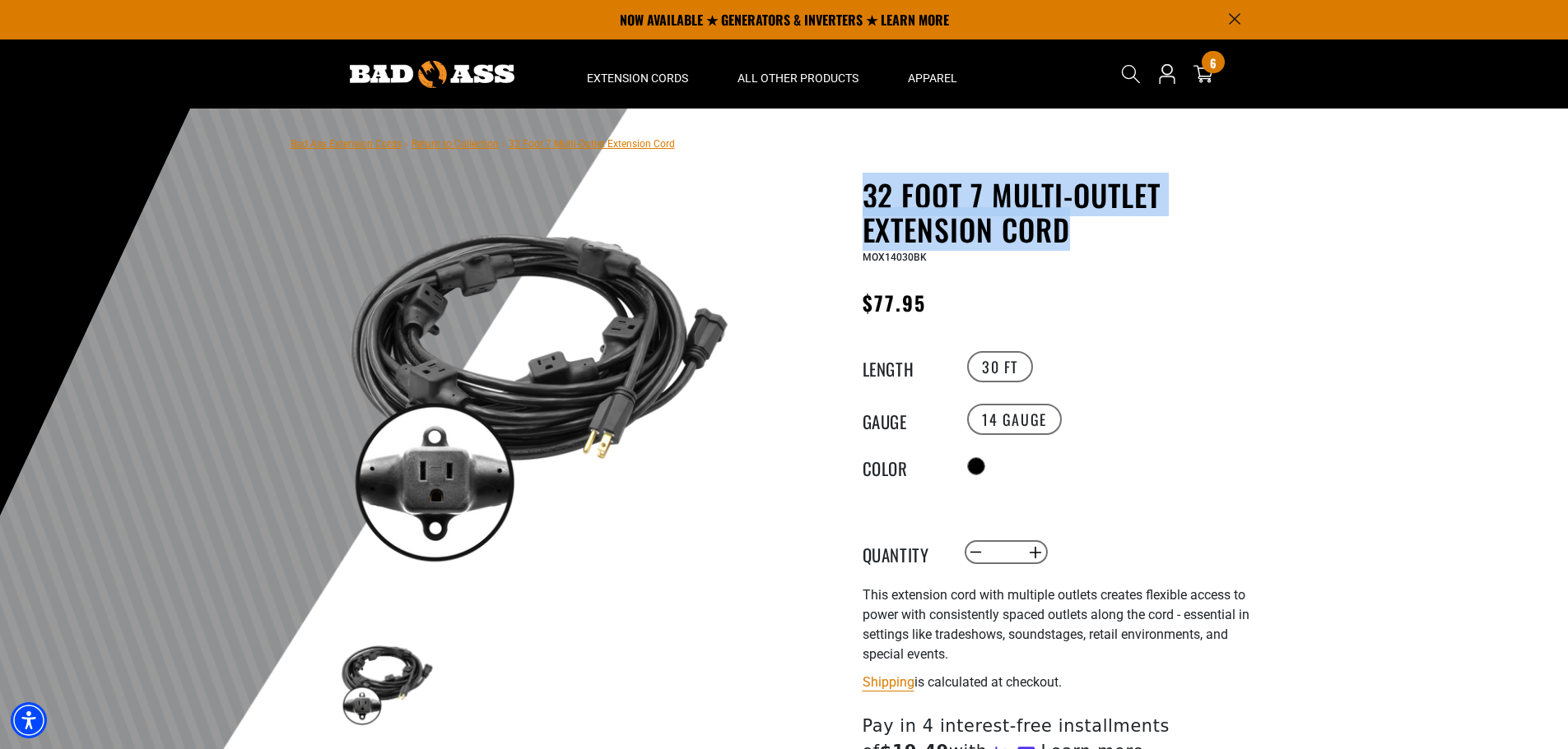
drag, startPoint x: 864, startPoint y: 193, endPoint x: 1096, endPoint y: 227, distance: 234.5
click at [1096, 227] on h1 "32 Foot 7 Multi-Outlet Extension Cord" at bounding box center [1064, 212] width 403 height 69
copy h1 "32 Foot 7 Multi-Outlet Extension Cord"
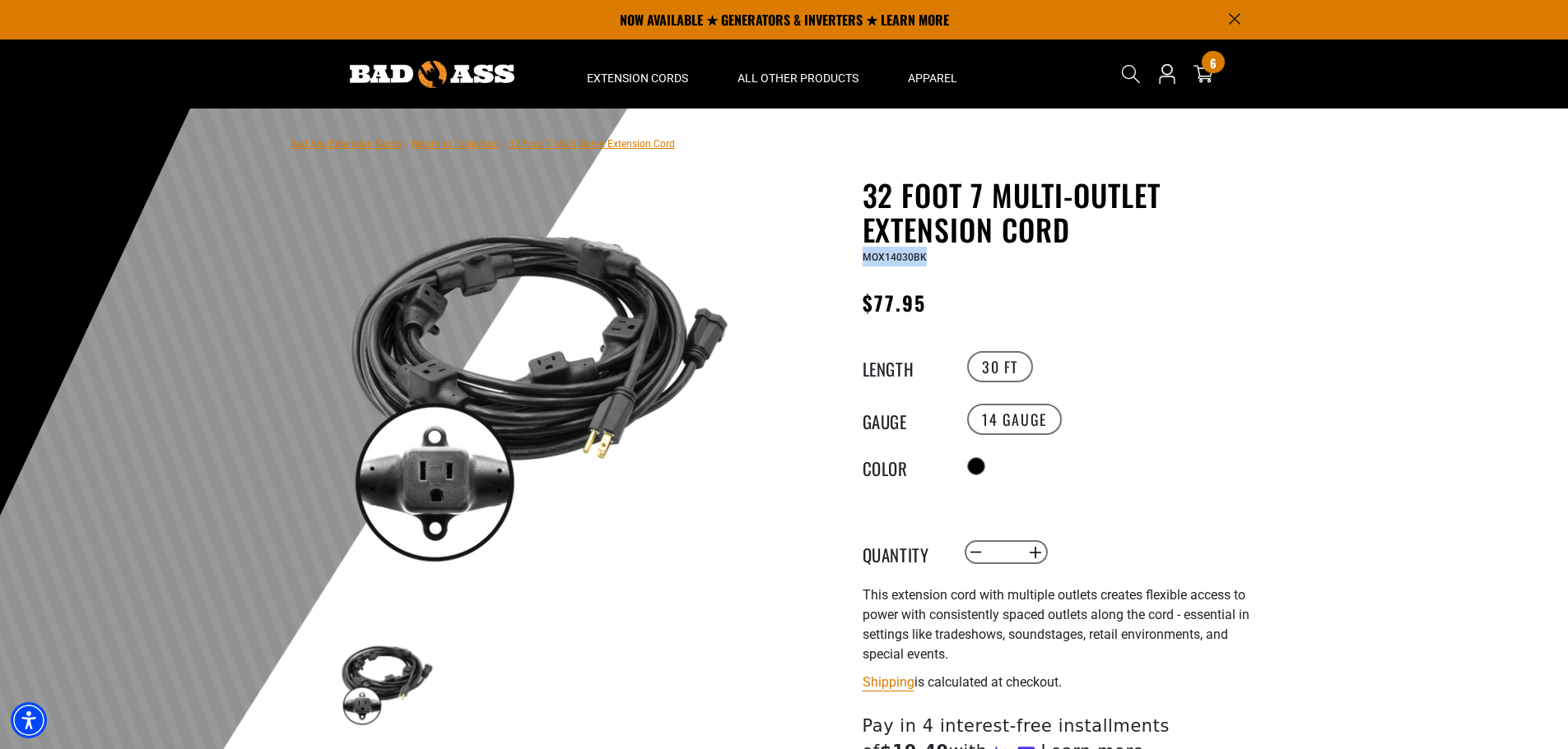
drag, startPoint x: 937, startPoint y: 258, endPoint x: 861, endPoint y: 263, distance: 76.2
click at [861, 263] on div "32 Foot 7 Multi-Outlet Extension Cord 32 Foot 7 Multi-Outlet Extension Cord MOX…" at bounding box center [1031, 582] width 469 height 808
copy span "MOX14030BK"
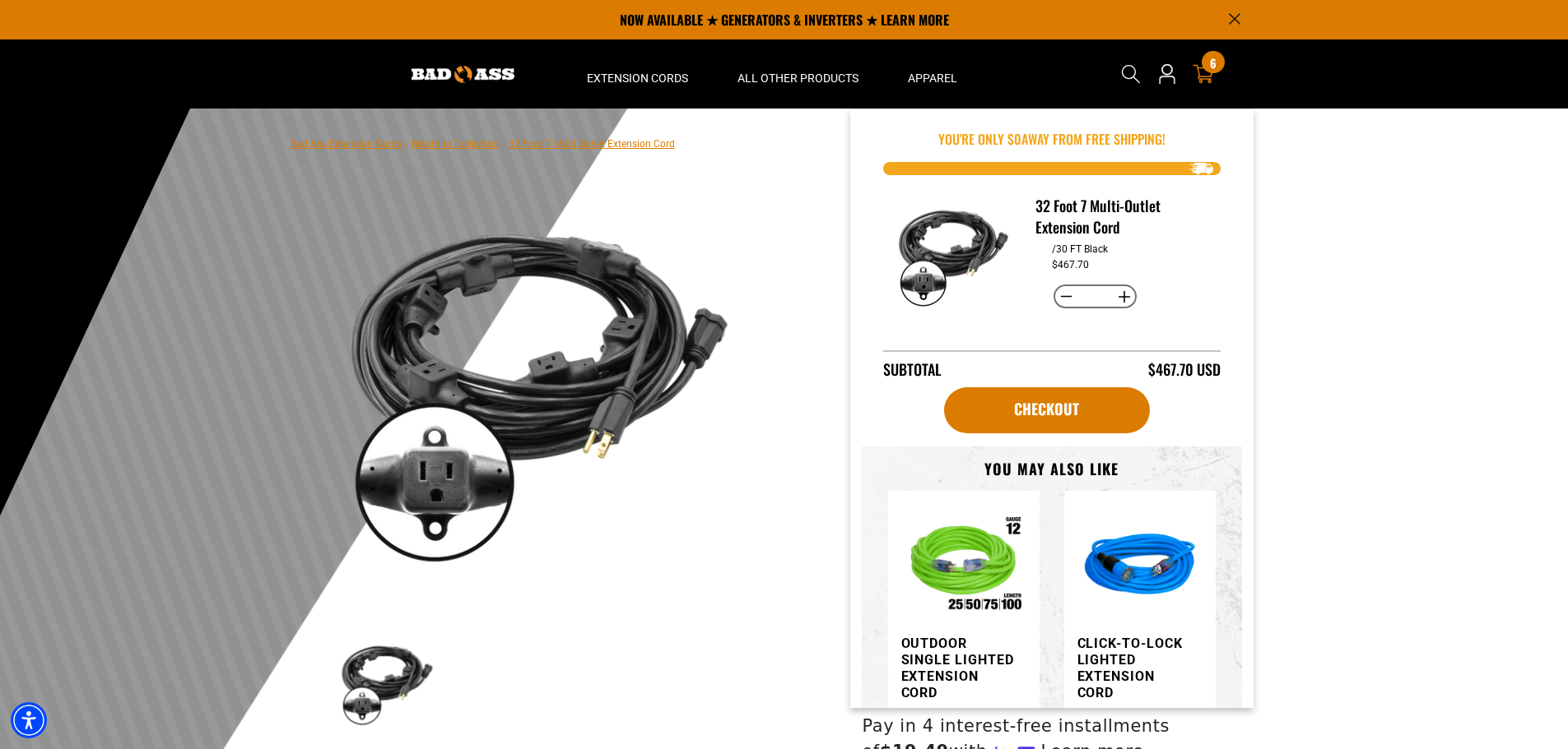
click at [1207, 83] on icon at bounding box center [1204, 74] width 22 height 22
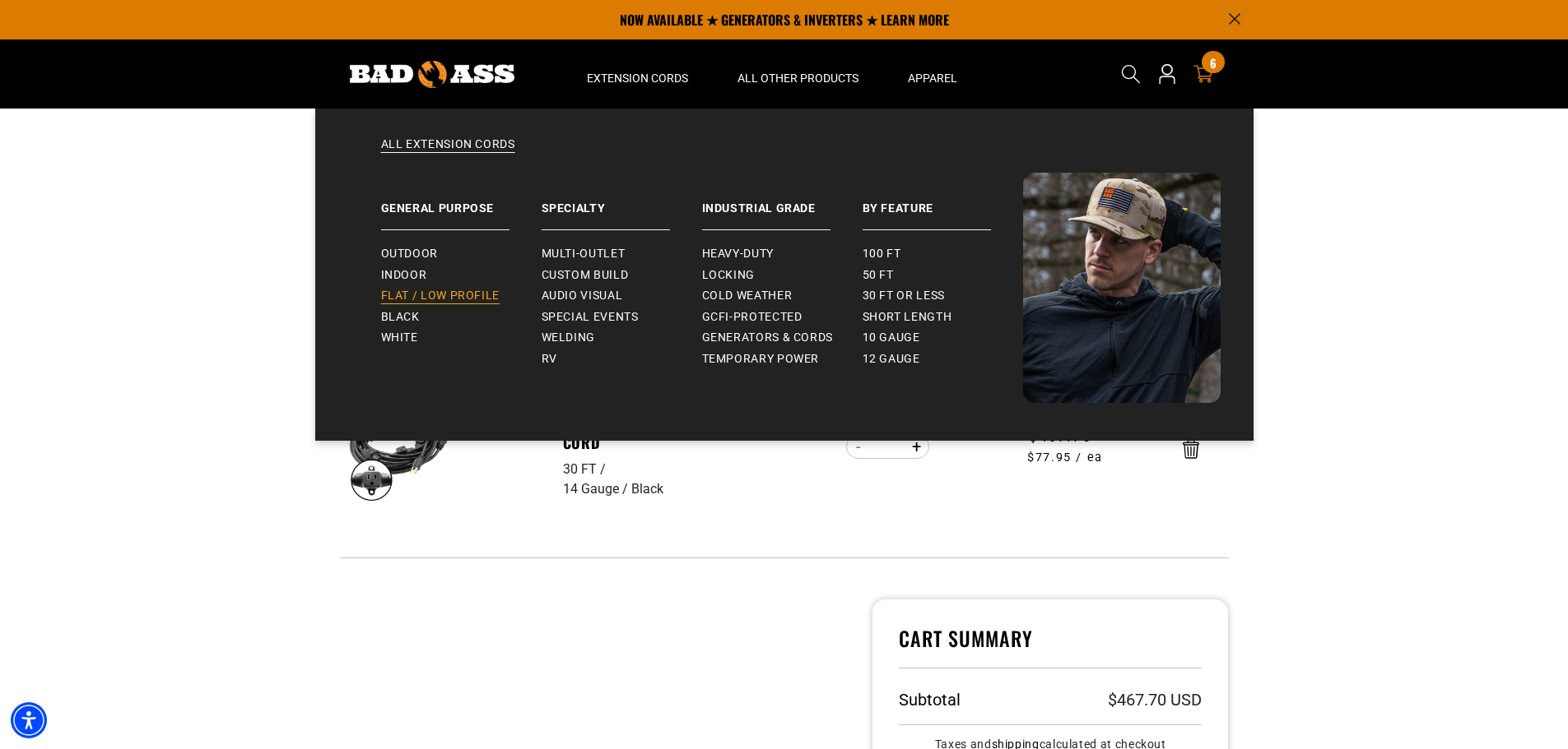
click at [418, 290] on span "Flat / Low Profile" at bounding box center [440, 296] width 119 height 15
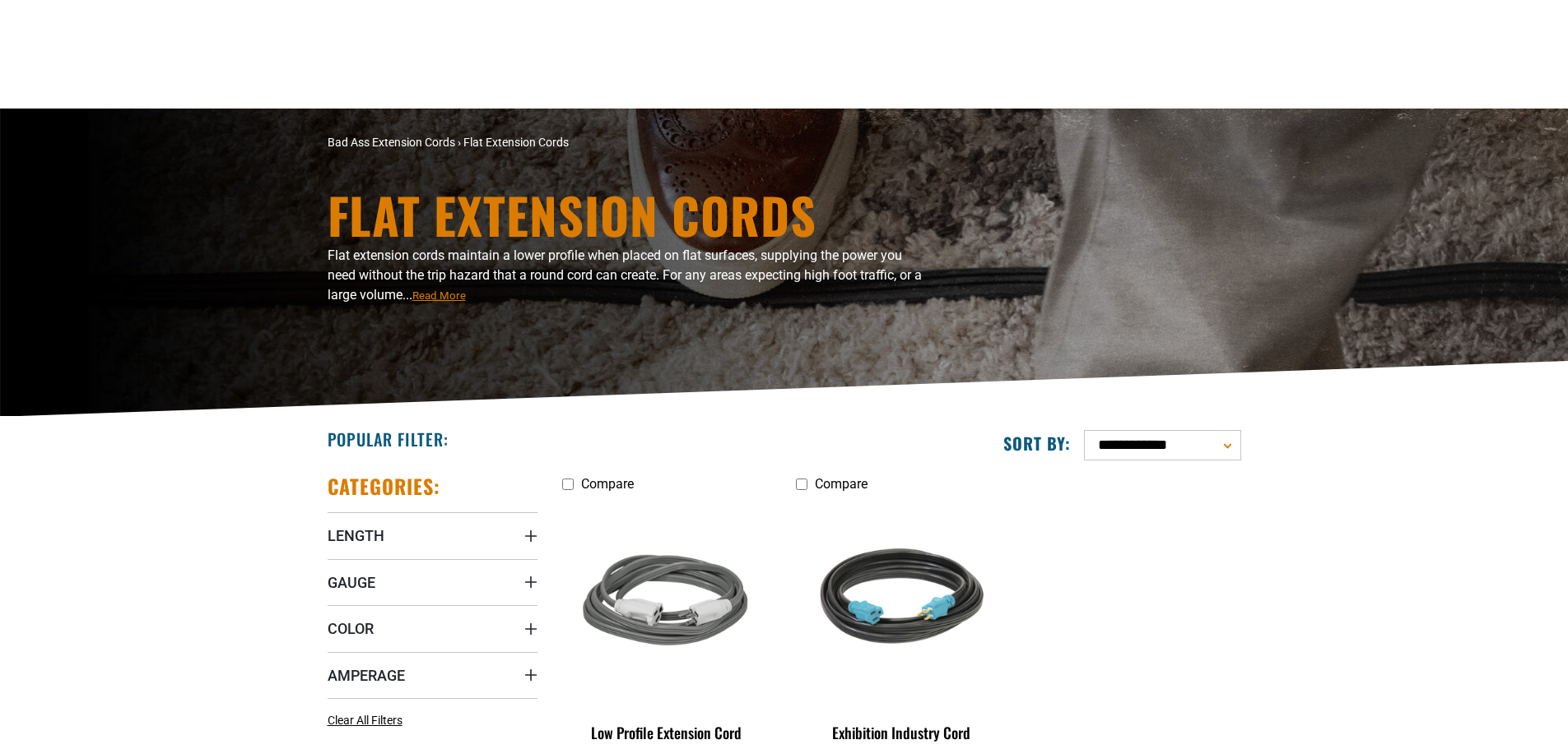
scroll to position [247, 0]
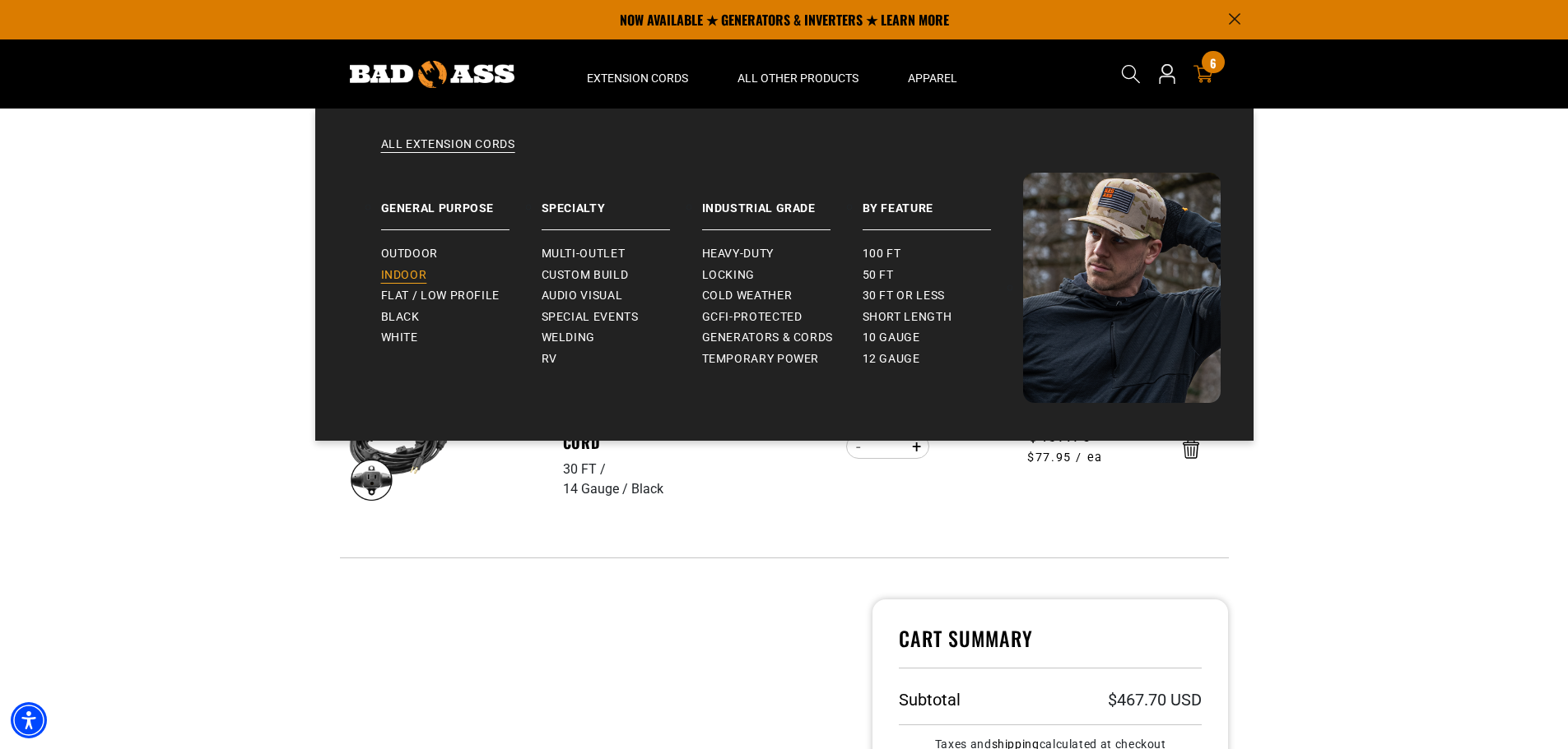
click at [406, 273] on span "Indoor" at bounding box center [403, 275] width 46 height 15
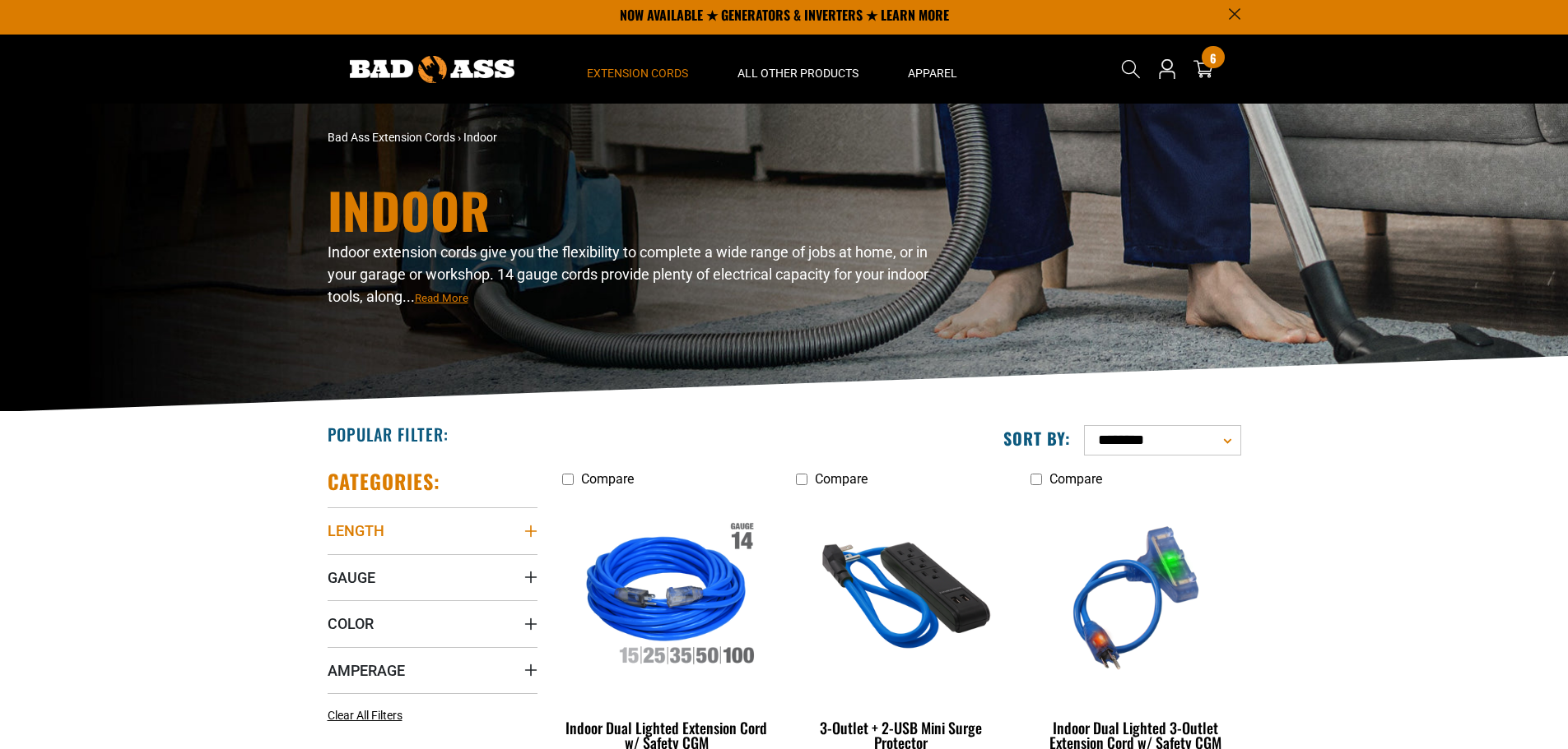
scroll to position [247, 0]
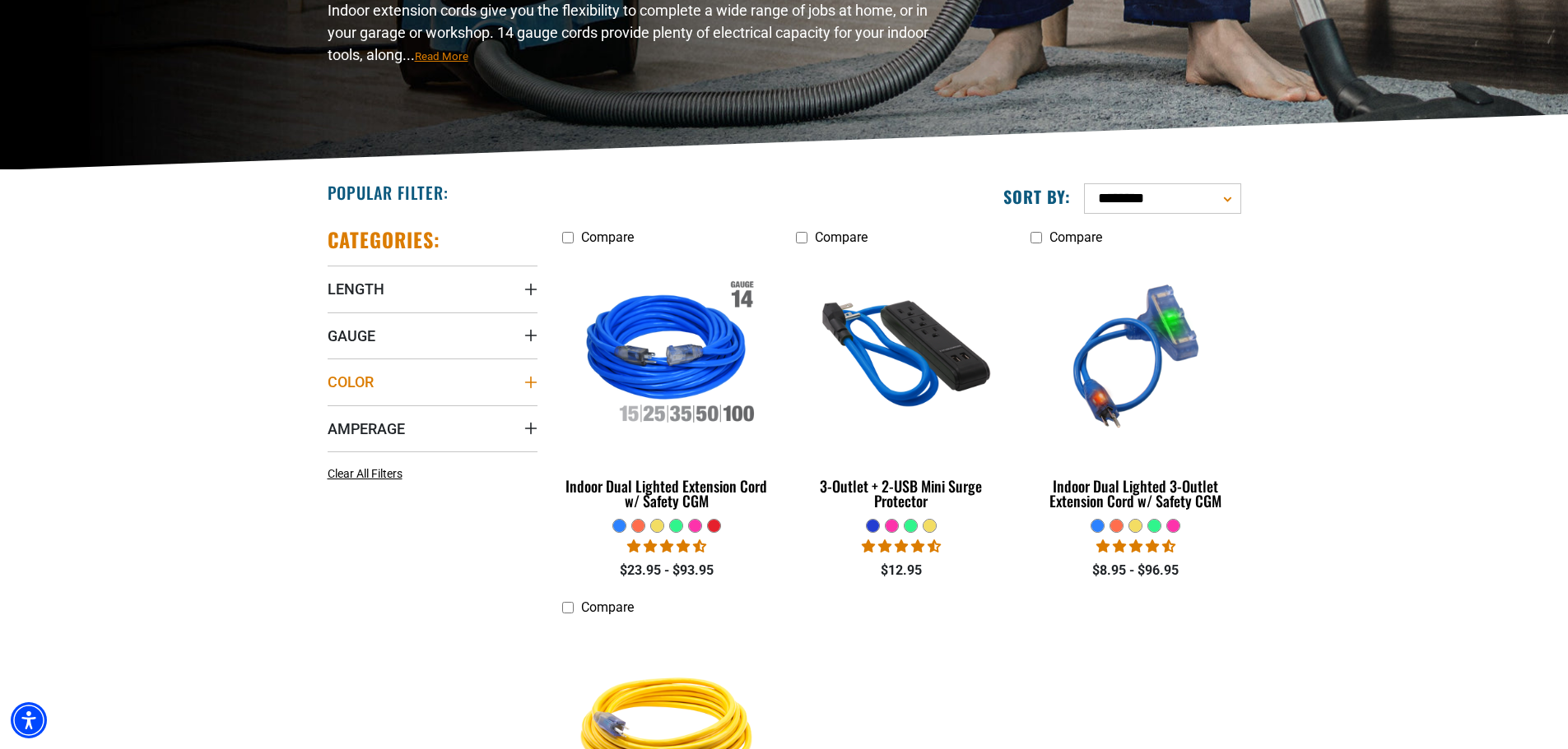
click at [403, 379] on summary "Color" at bounding box center [432, 381] width 210 height 46
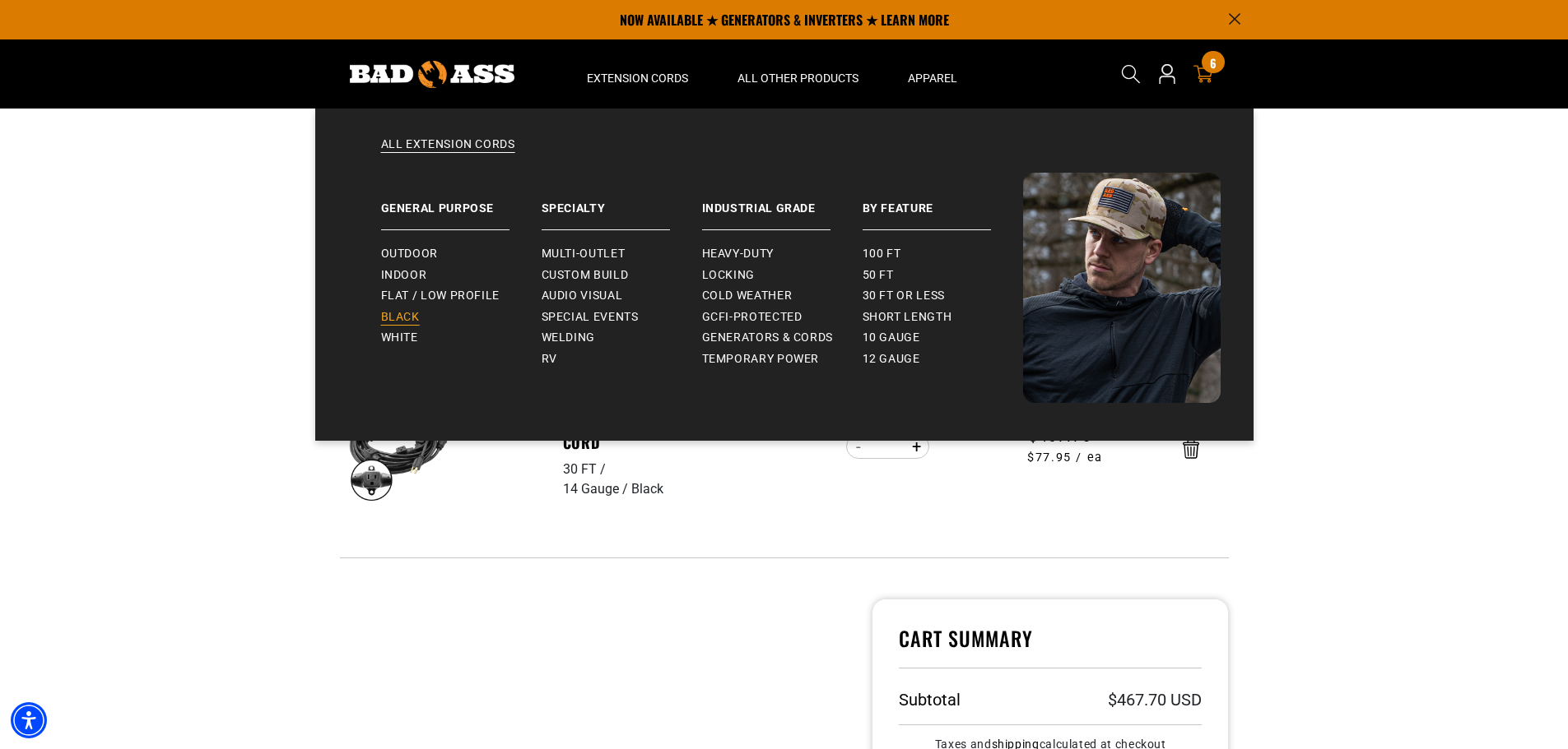
click at [407, 320] on span "Black" at bounding box center [400, 318] width 39 height 15
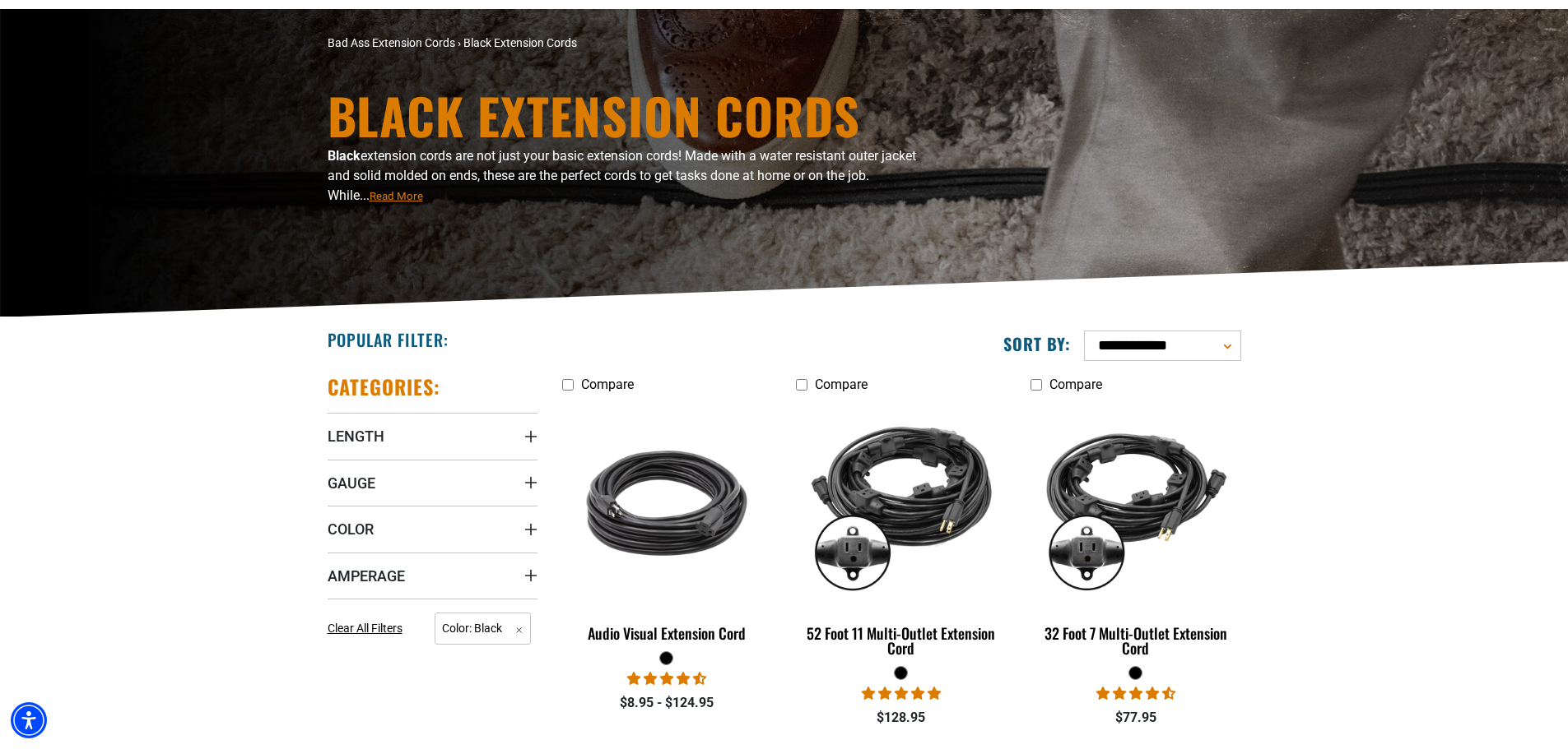
scroll to position [247, 0]
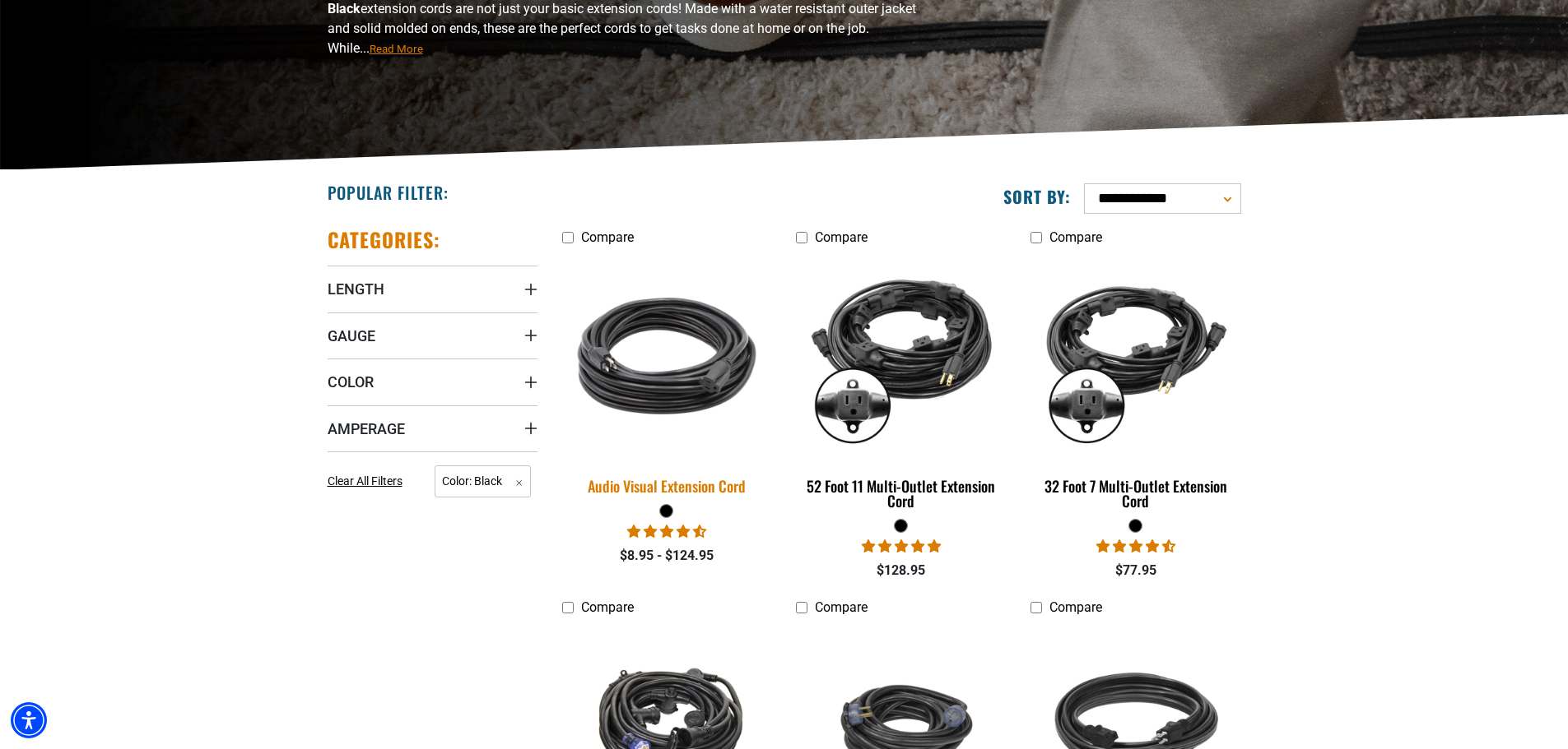
click at [684, 367] on img at bounding box center [667, 356] width 231 height 211
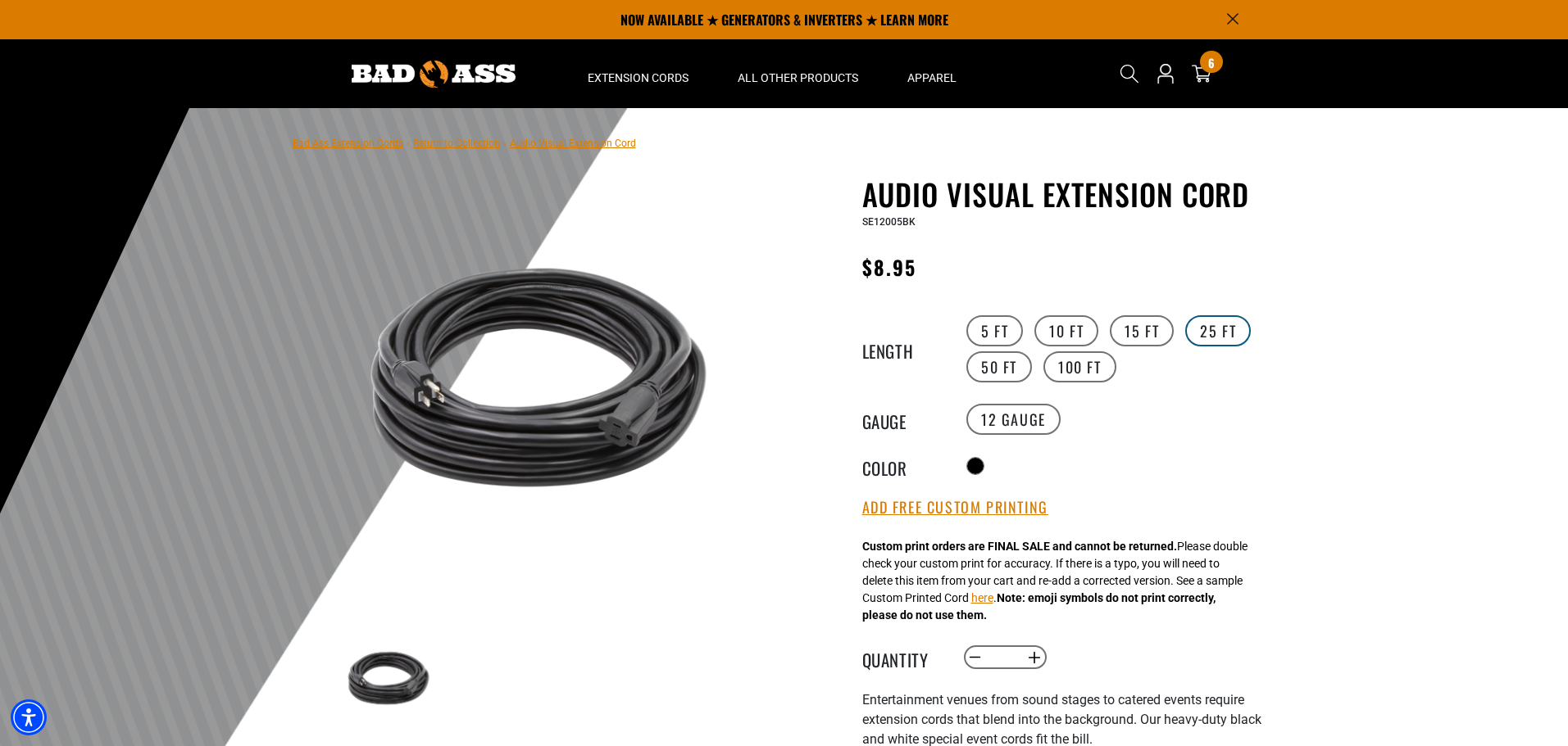
click at [1219, 337] on label "25 FT" at bounding box center [1218, 331] width 65 height 31
drag, startPoint x: 911, startPoint y: 226, endPoint x: 855, endPoint y: 222, distance: 56.1
click at [855, 222] on div "Audio Visual Extension Cord Audio Visual Extension Cord SE12025BK Regular price…" at bounding box center [1030, 702] width 467 height 1050
copy span "SE12025BK"
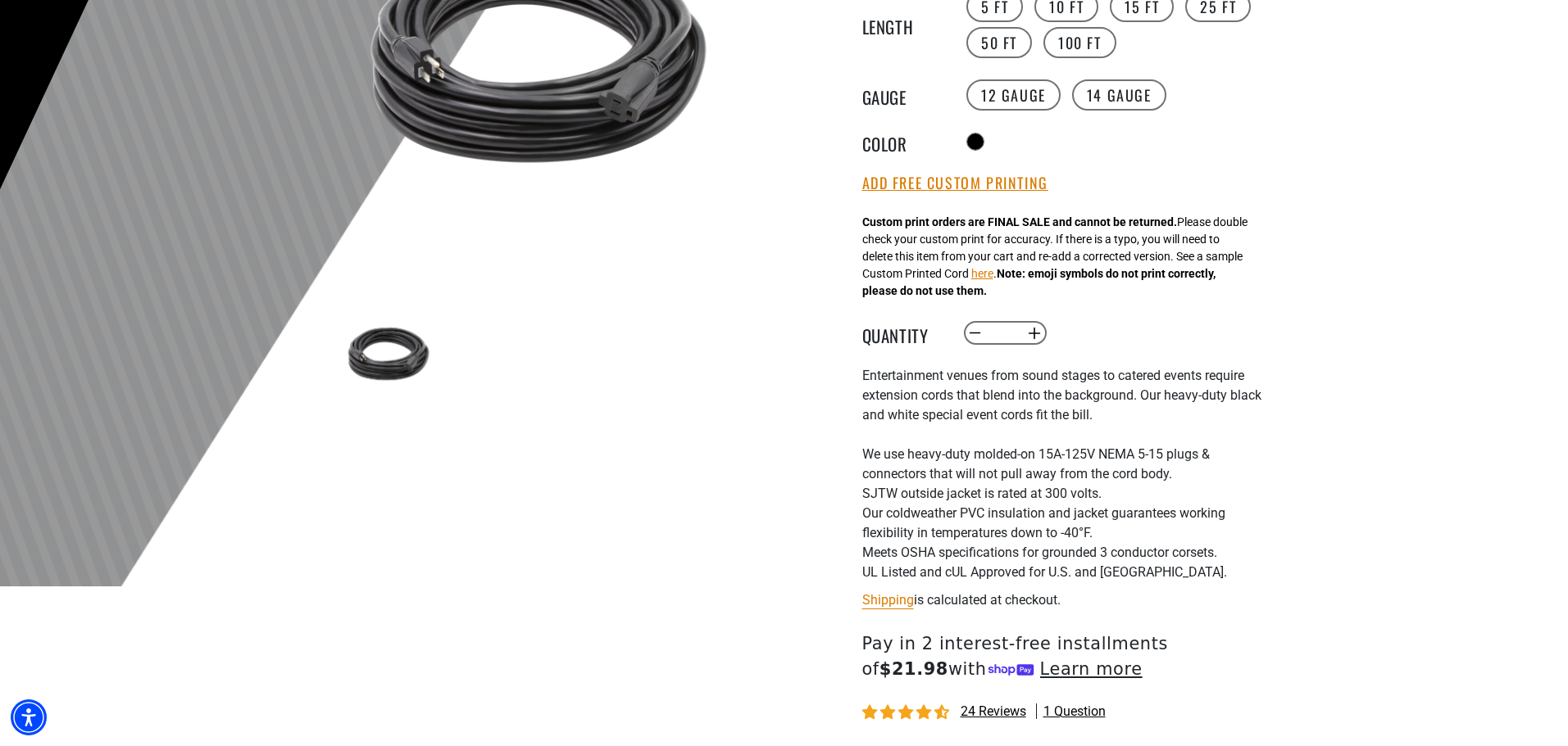
scroll to position [327, 0]
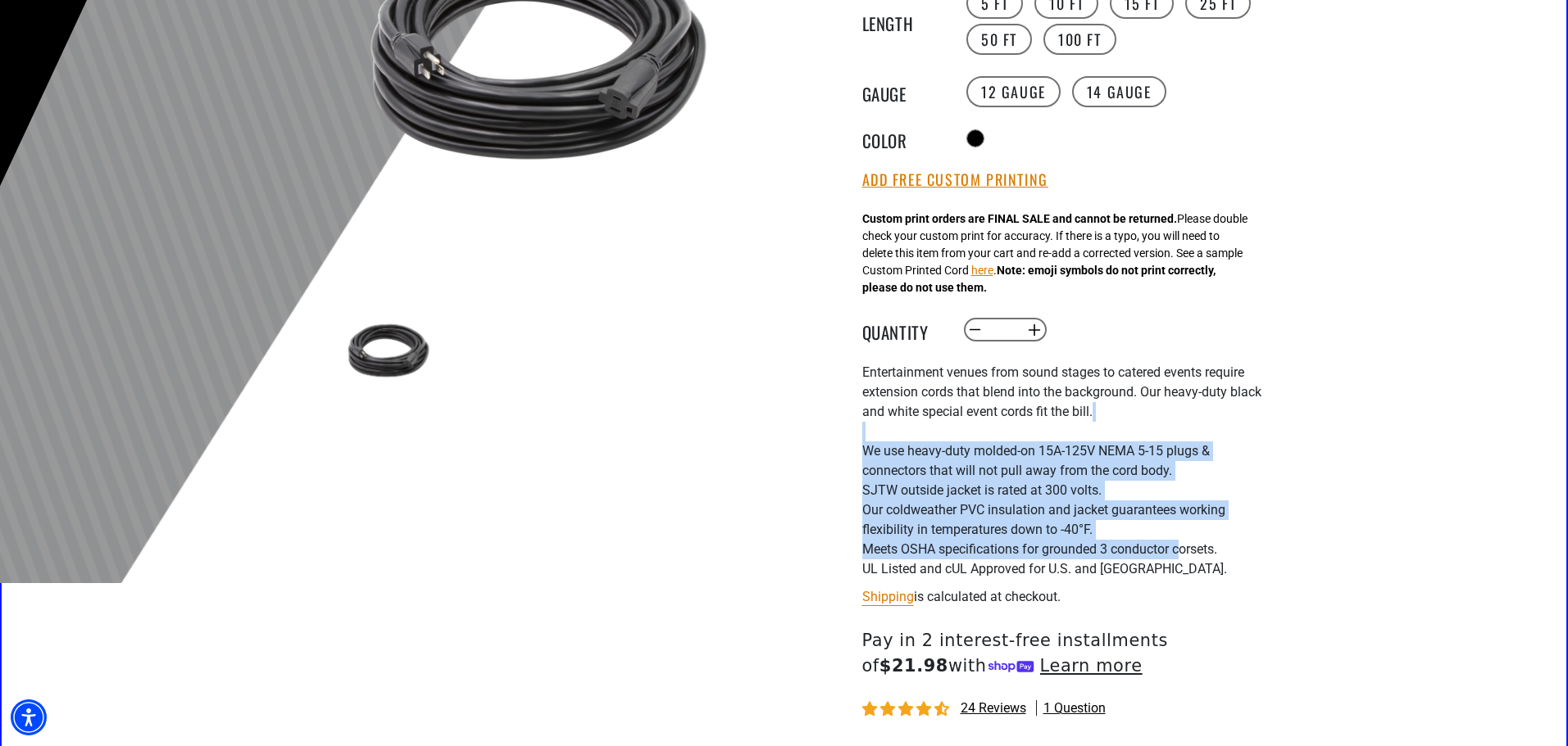
drag, startPoint x: 1092, startPoint y: 439, endPoint x: 1182, endPoint y: 559, distance: 150.0
click at [1182, 558] on div "Entertainment venues from sound stages to catered events require extension cord…" at bounding box center [1063, 470] width 402 height 216
click at [1182, 559] on li "Meets OSHA specifications for grounded 3 conductor corsets." at bounding box center [1063, 550] width 402 height 20
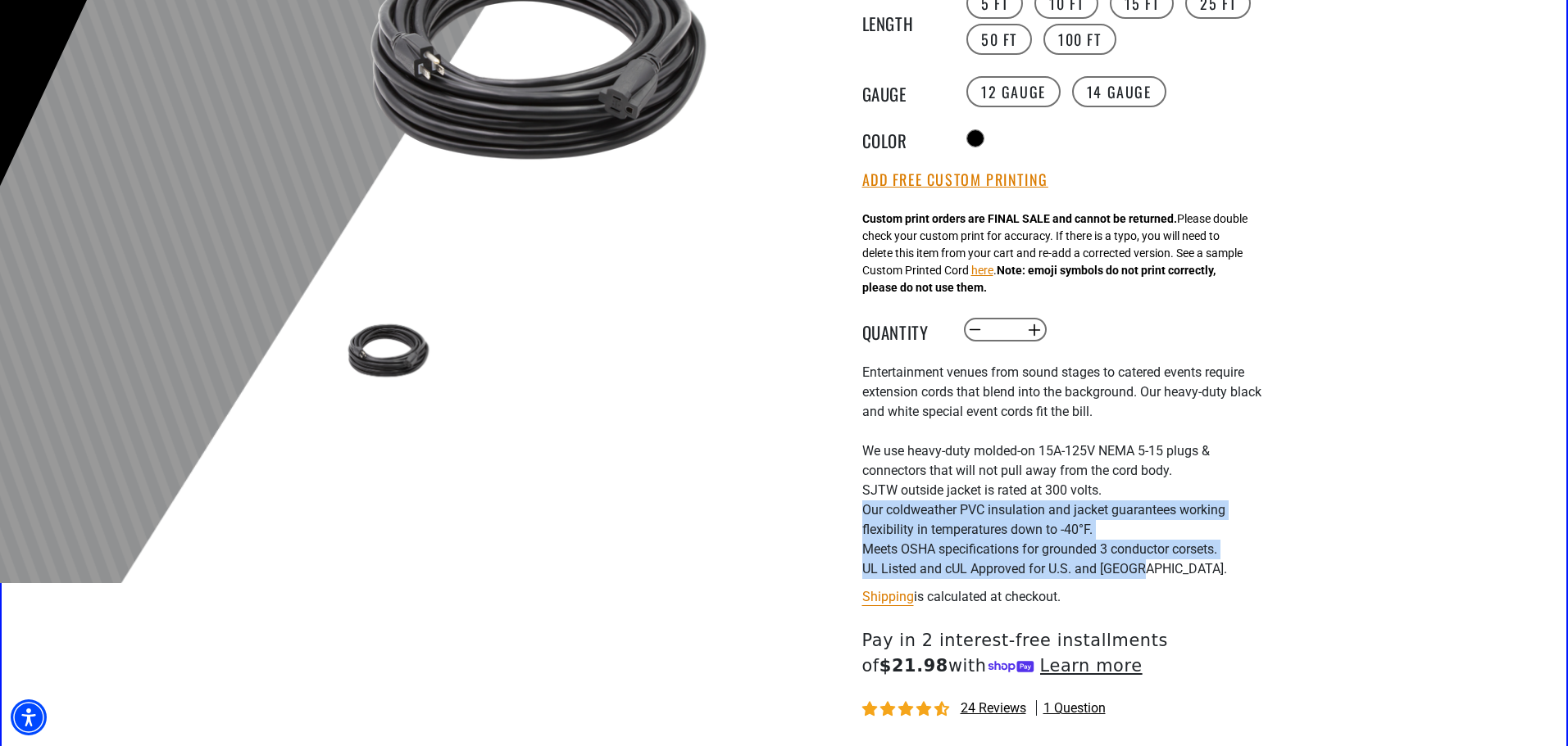
drag, startPoint x: 1138, startPoint y: 570, endPoint x: 1111, endPoint y: 491, distance: 83.5
click at [1111, 491] on div "Entertainment venues from sound stages to catered events require extension cord…" at bounding box center [1063, 470] width 402 height 216
click at [1111, 491] on li "SJTW outside jacket is rated at 300 volts." at bounding box center [1063, 491] width 402 height 20
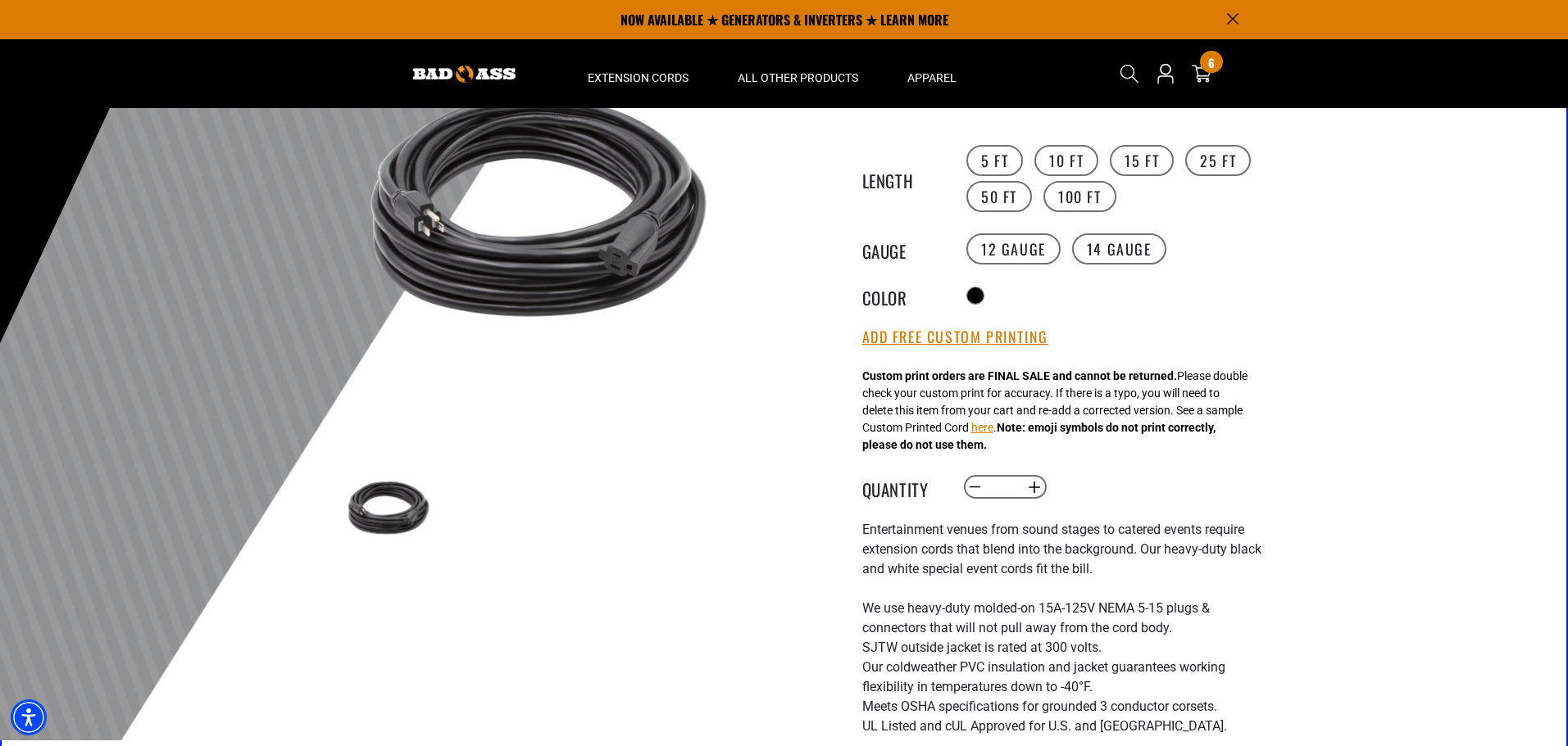
scroll to position [0, 0]
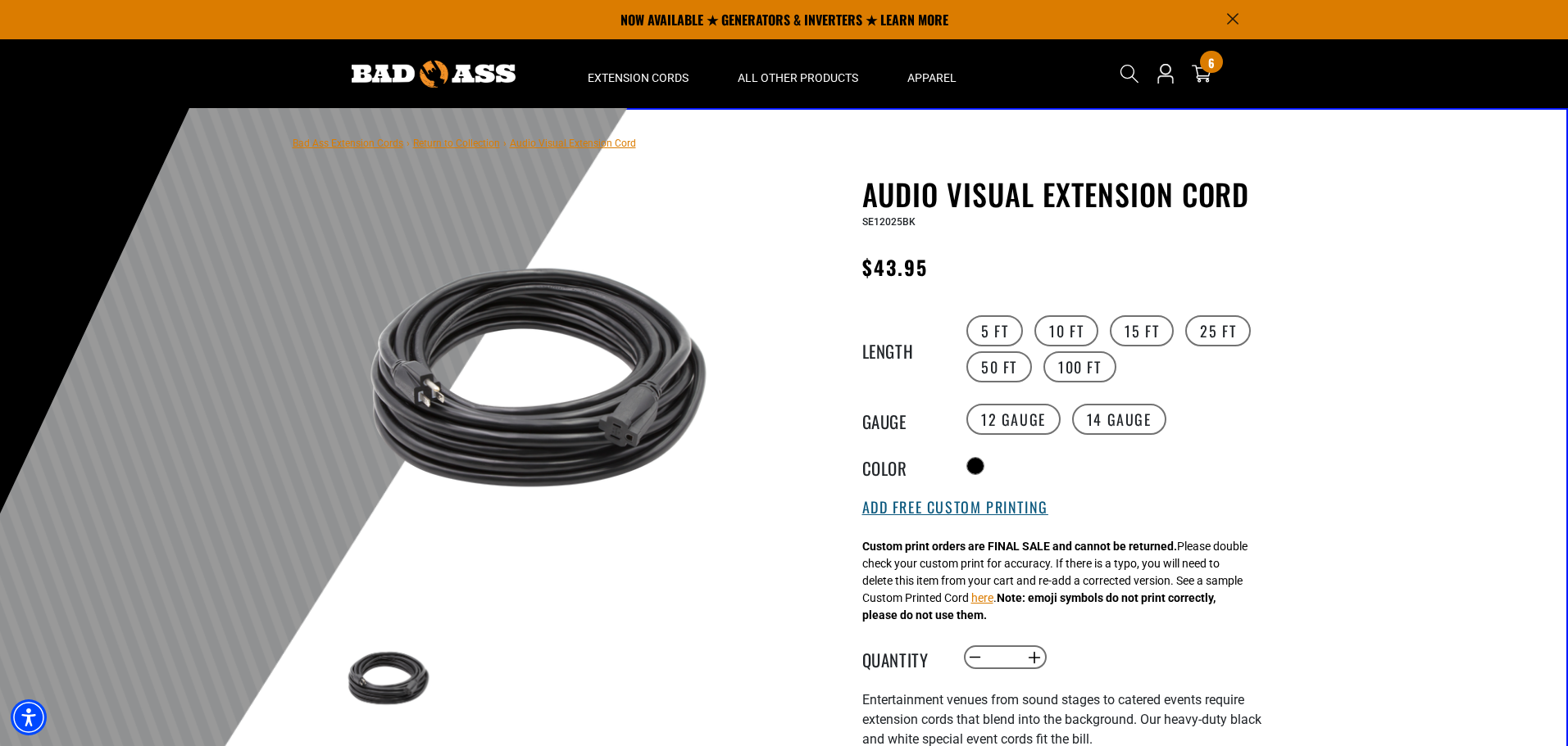
click at [1005, 512] on button "Add Free Custom Printing" at bounding box center [955, 508] width 186 height 18
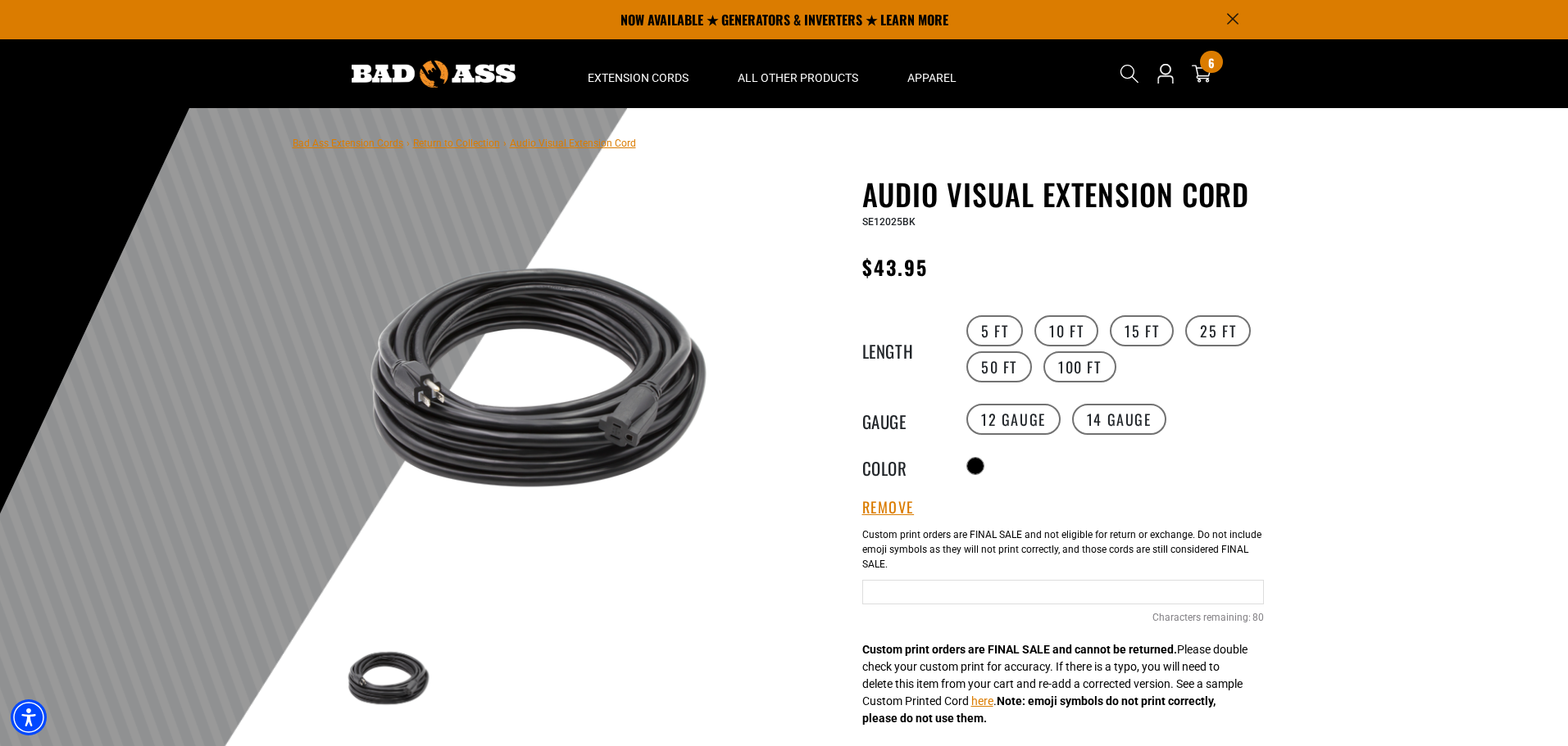
click at [941, 600] on input "Text field" at bounding box center [1063, 591] width 402 height 24
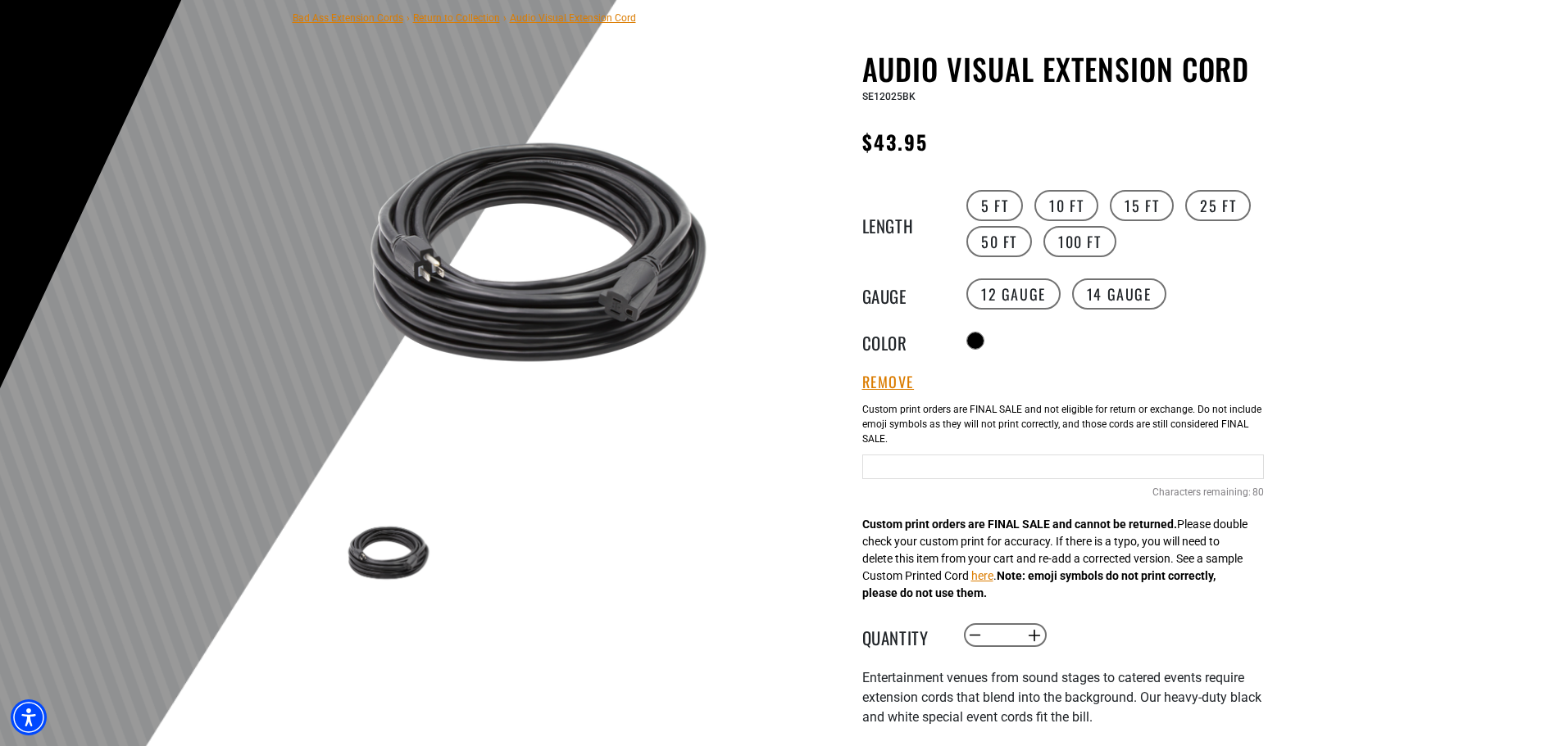
scroll to position [164, 0]
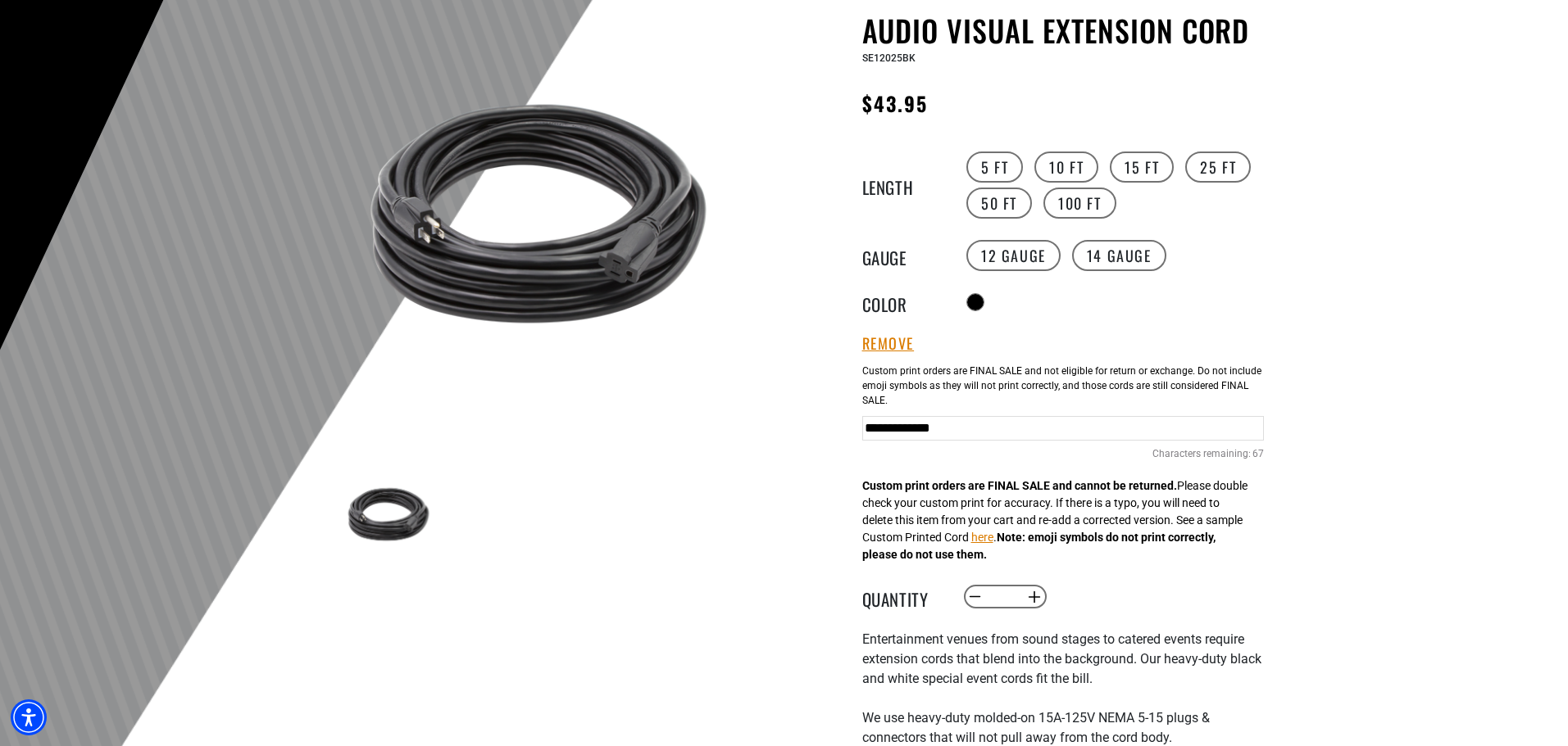
type input "**********"
click at [1390, 458] on div at bounding box center [784, 345] width 1568 height 803
click at [971, 598] on button "Decrease quantity for Audio Visual Extension Cord" at bounding box center [974, 597] width 25 height 28
click at [1041, 594] on button "Increase quantity for Audio Visual Extension Cord" at bounding box center [1034, 597] width 25 height 28
click at [1036, 599] on button "Increase quantity for Audio Visual Extension Cord" at bounding box center [1034, 597] width 25 height 28
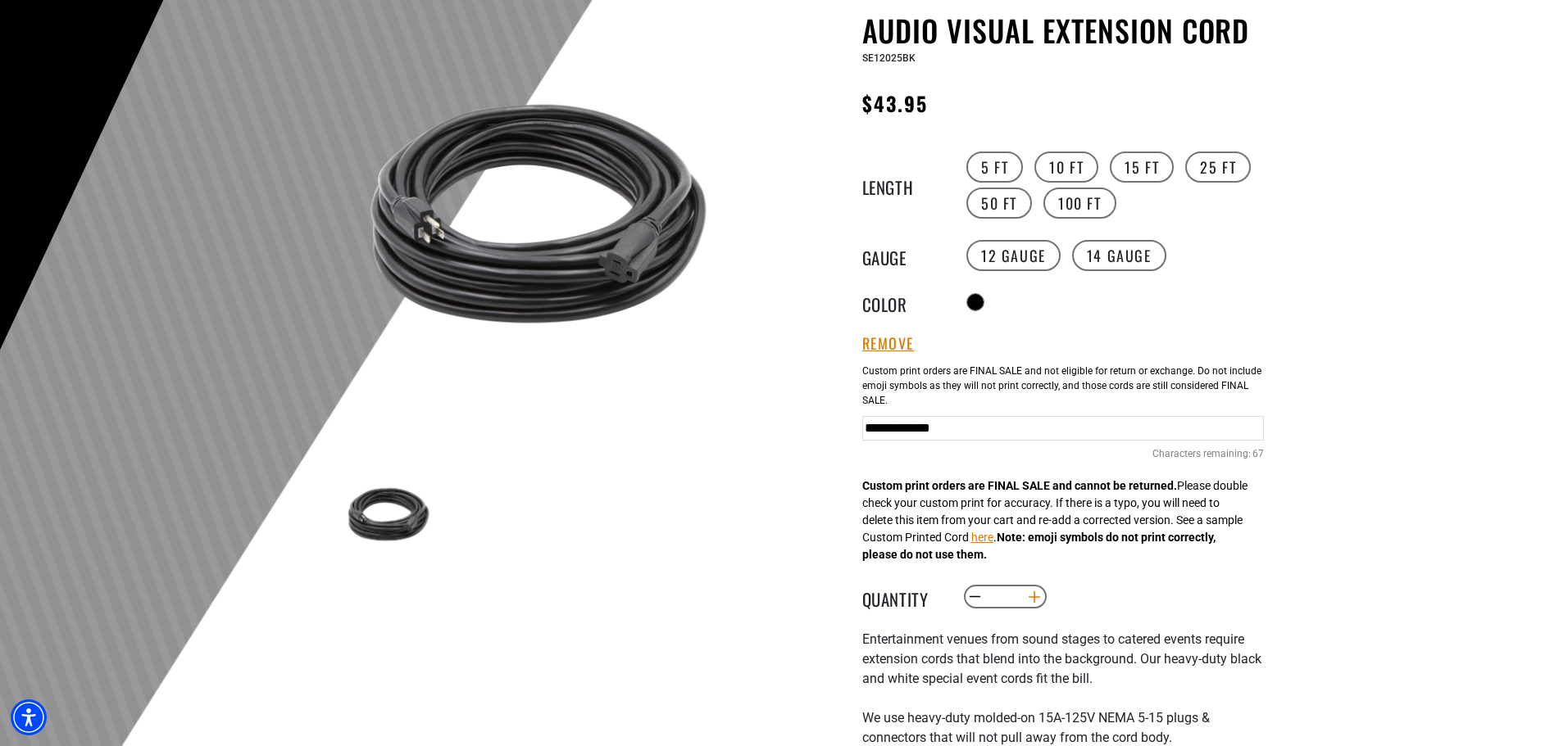
click at [1037, 600] on button "Increase quantity for Audio Visual Extension Cord" at bounding box center [1034, 597] width 25 height 28
type input "*"
click at [993, 544] on button "here" at bounding box center [982, 537] width 22 height 17
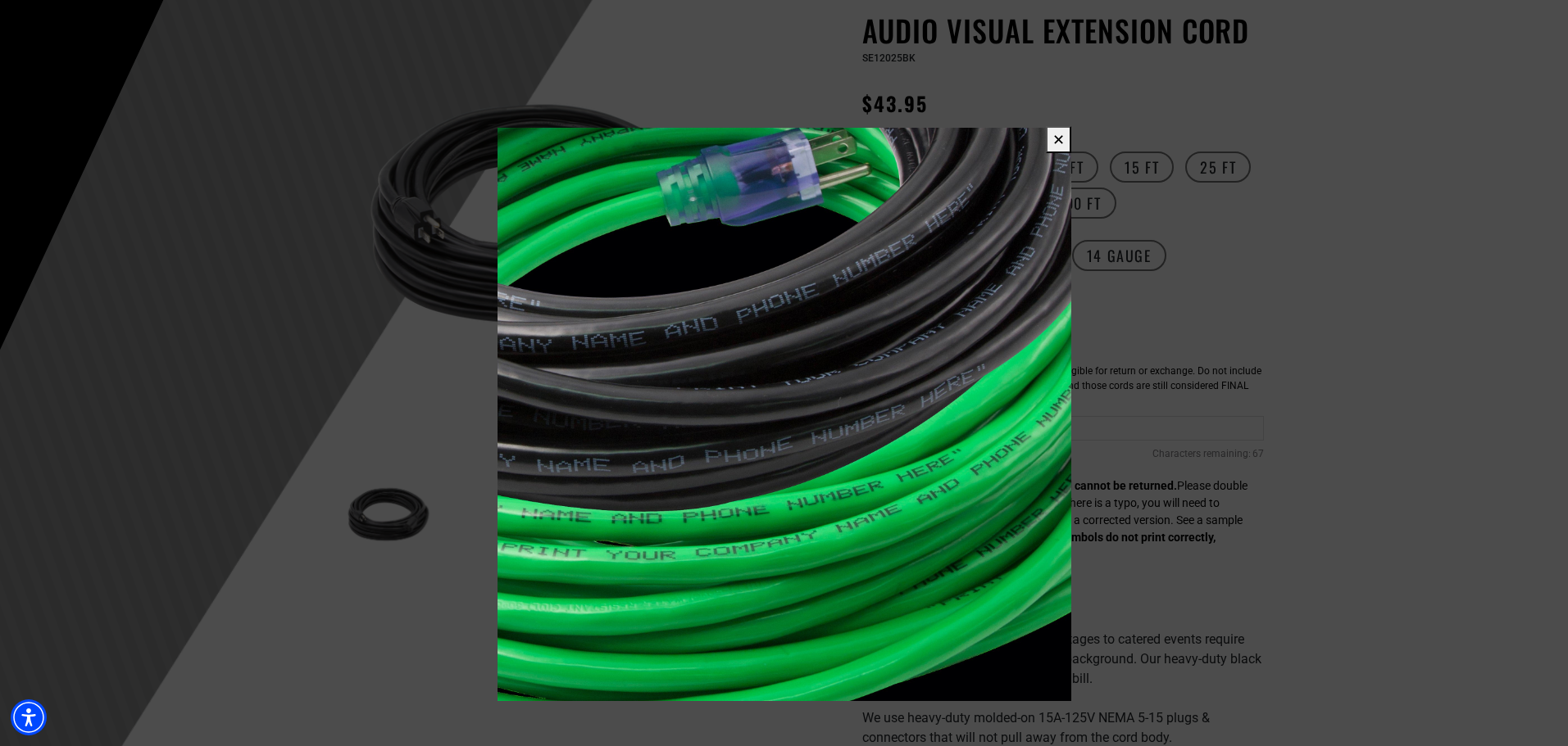
click at [1067, 146] on button "✕" at bounding box center [1059, 139] width 25 height 27
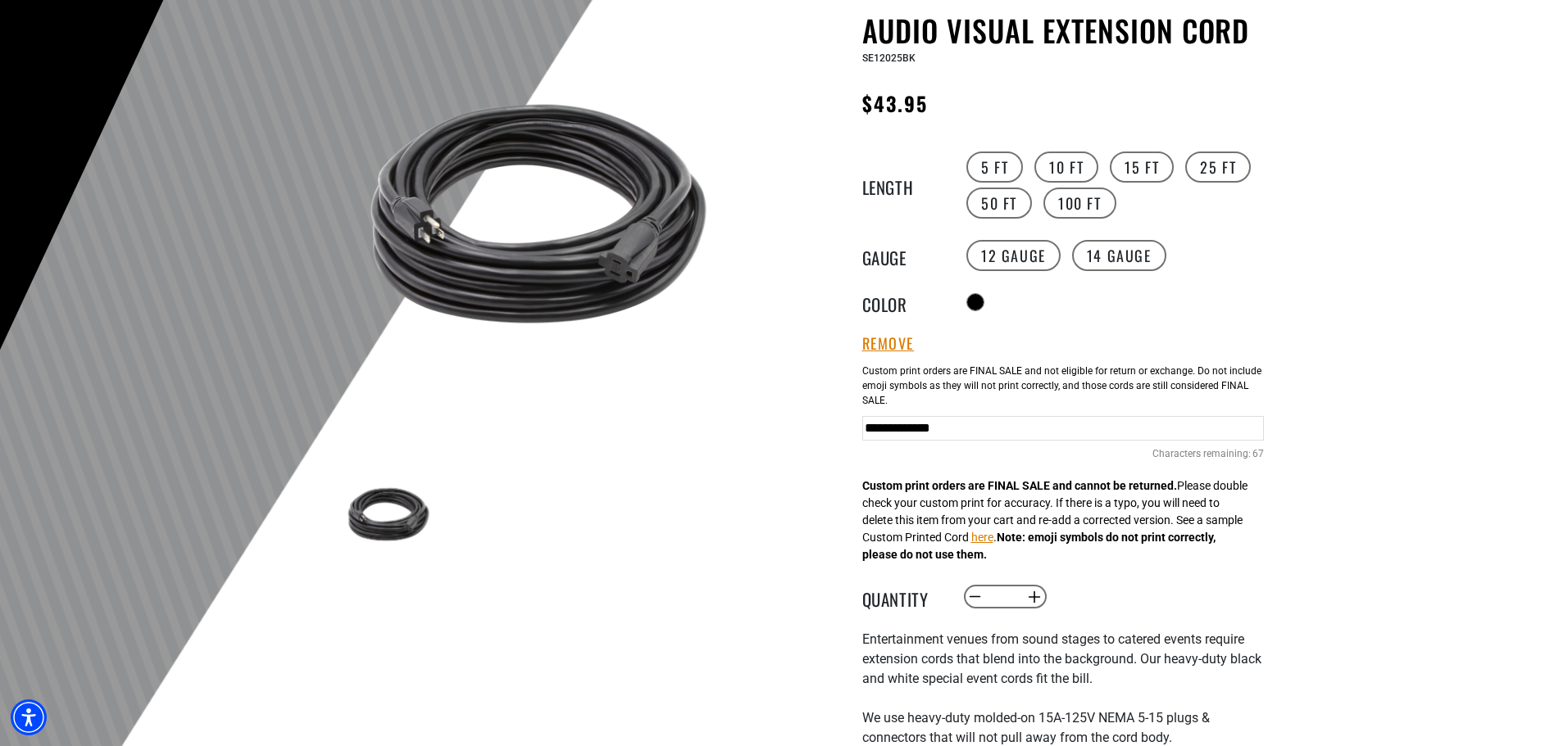
click at [1053, 435] on input "**********" at bounding box center [1063, 428] width 402 height 24
drag, startPoint x: 1108, startPoint y: 430, endPoint x: 739, endPoint y: 412, distance: 369.4
click at [739, 412] on div "1 of 1 Previous Next Previous Next 1 2 3 4" at bounding box center [784, 589] width 984 height 1153
type input "**********"
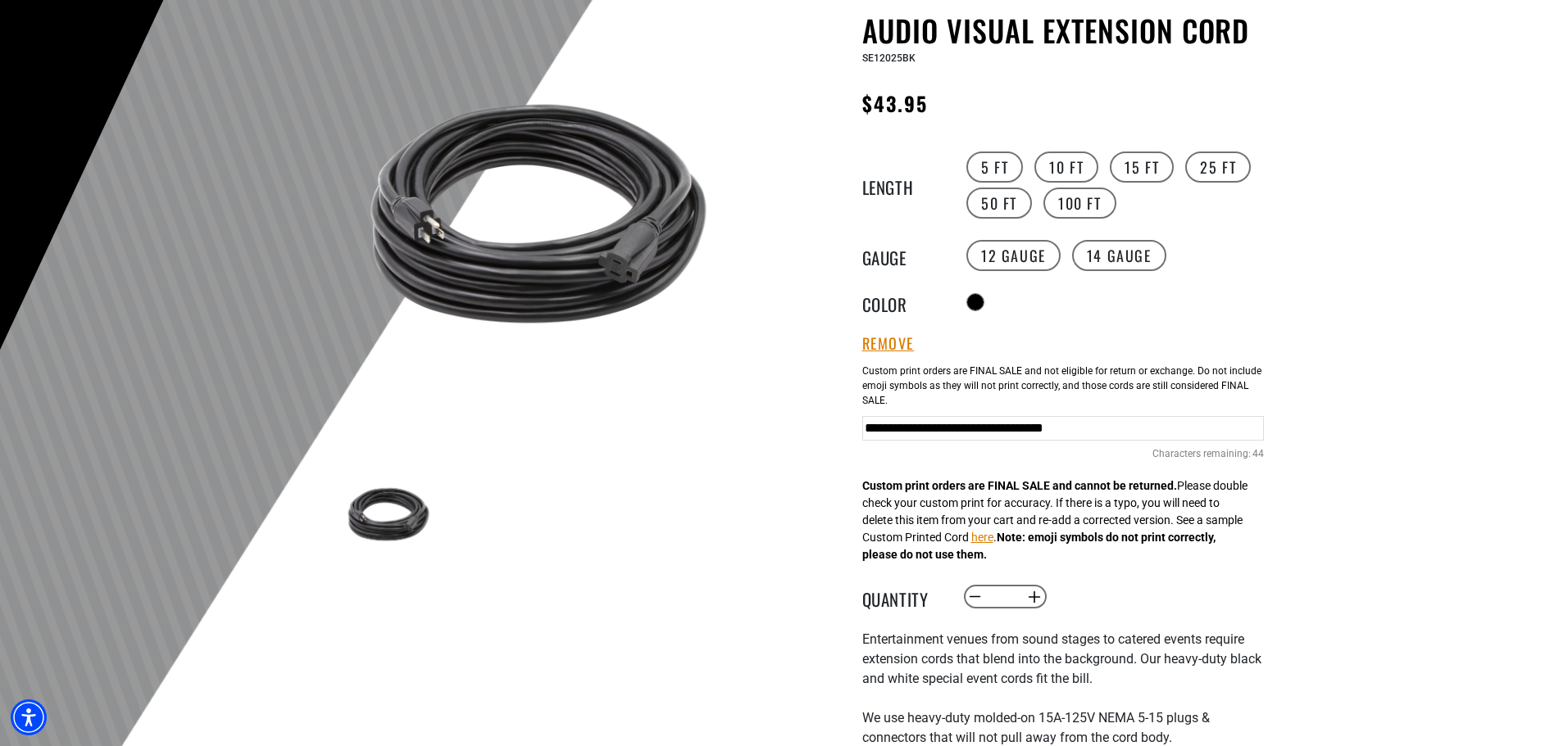
click at [1046, 445] on div "**********" at bounding box center [1063, 425] width 402 height 140
click at [1046, 431] on input "**********" at bounding box center [1063, 428] width 402 height 24
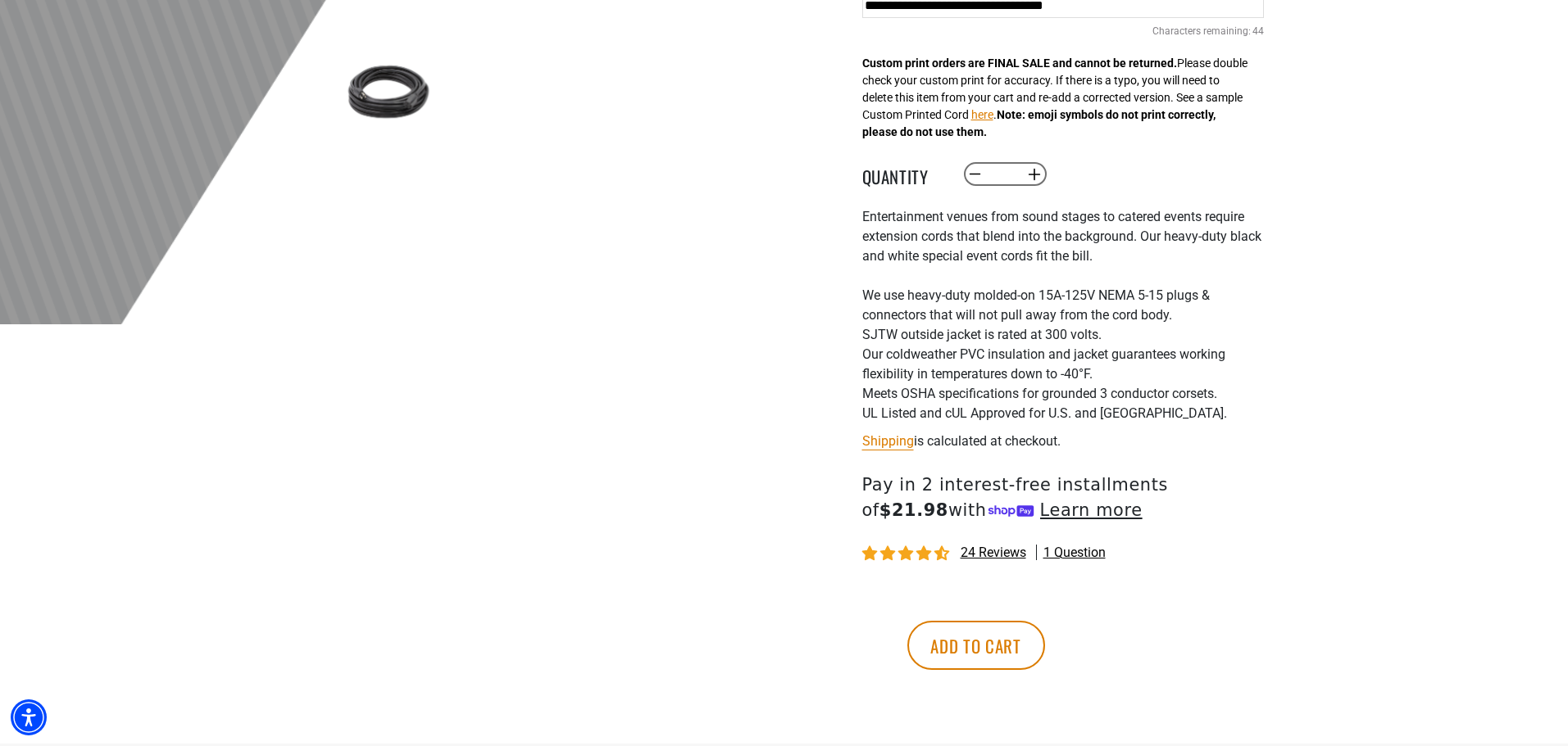
scroll to position [737, 0]
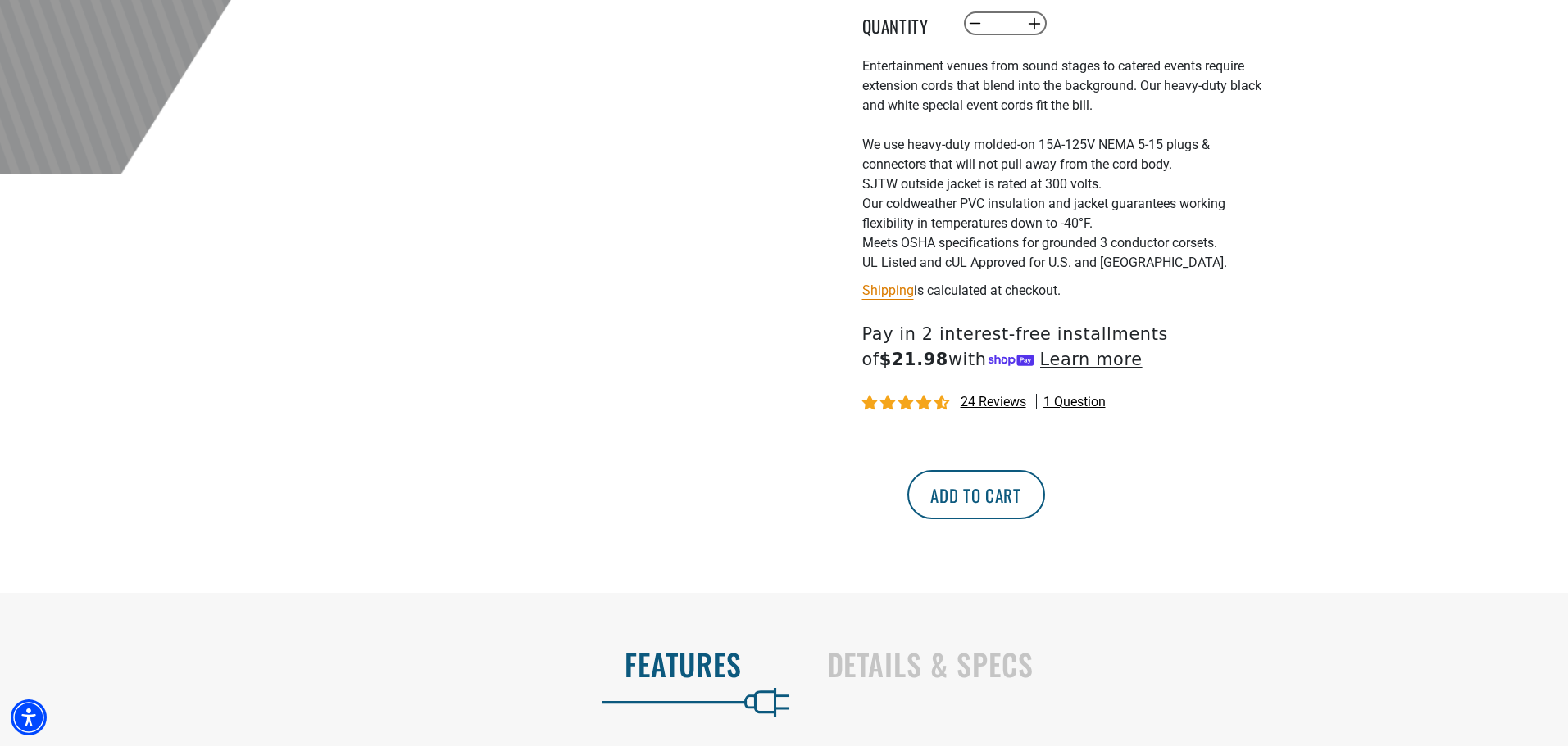
click at [1045, 496] on button "Add to cart" at bounding box center [976, 495] width 138 height 49
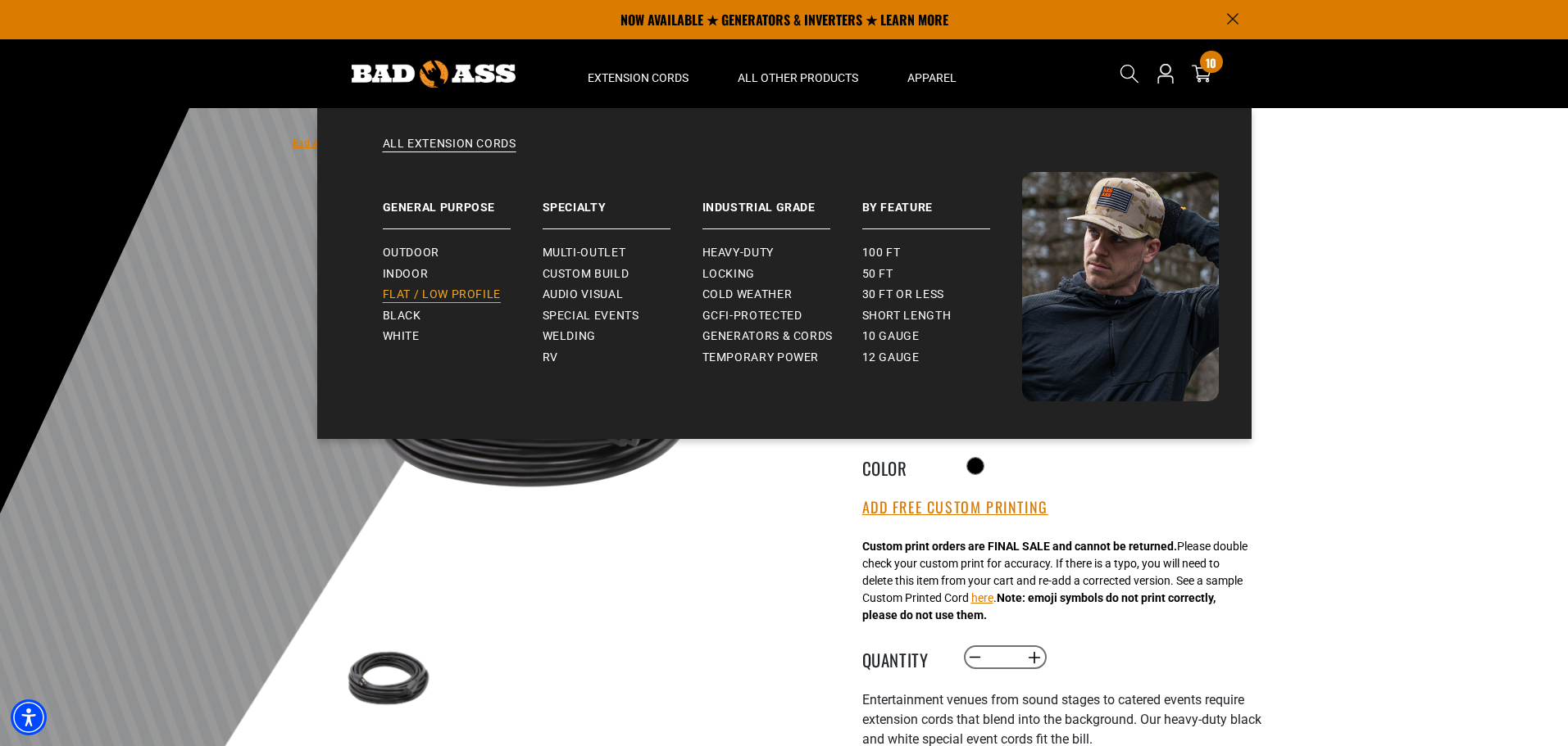
click at [423, 297] on span "Flat / Low Profile" at bounding box center [442, 295] width 119 height 14
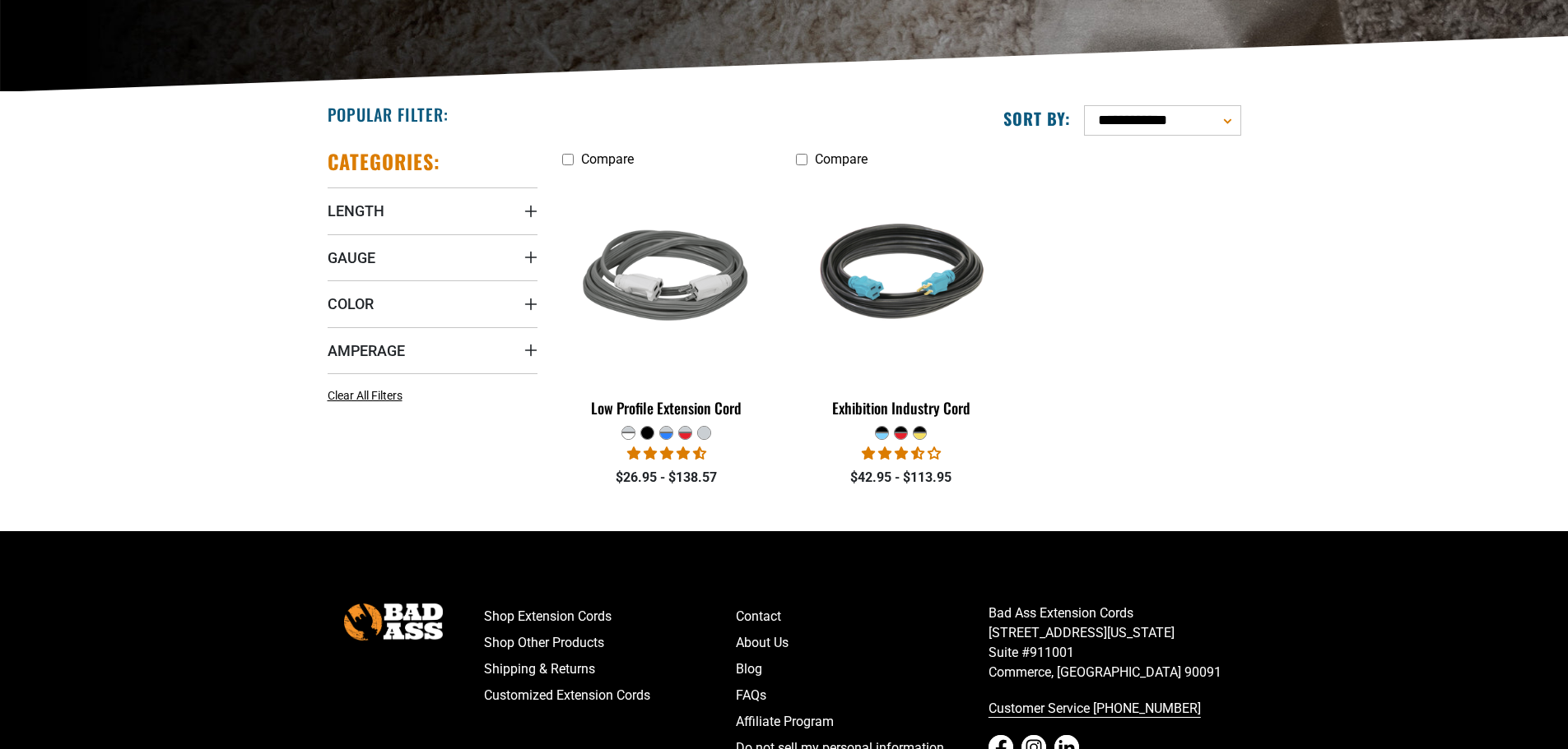
scroll to position [329, 0]
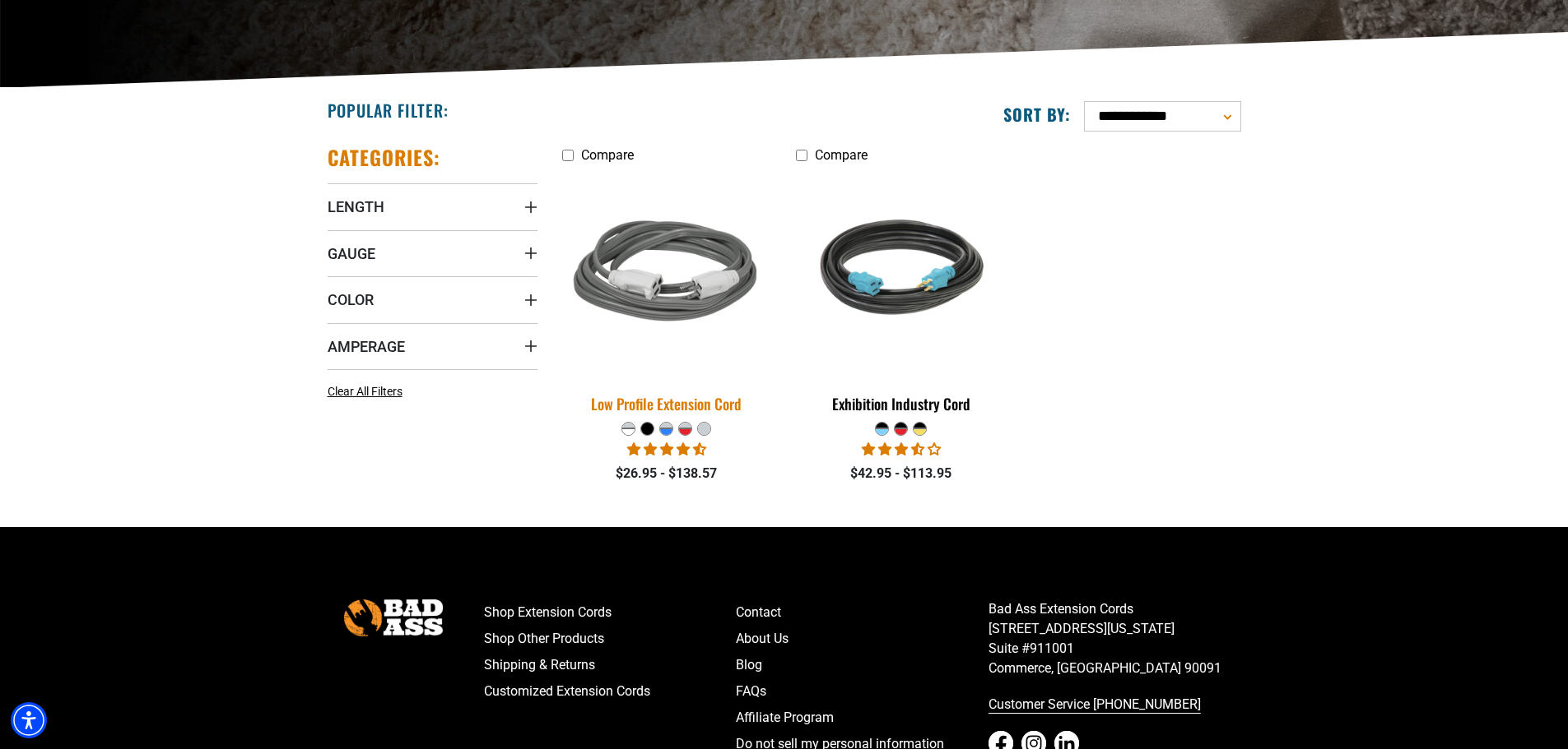
click at [678, 297] on img at bounding box center [667, 274] width 231 height 211
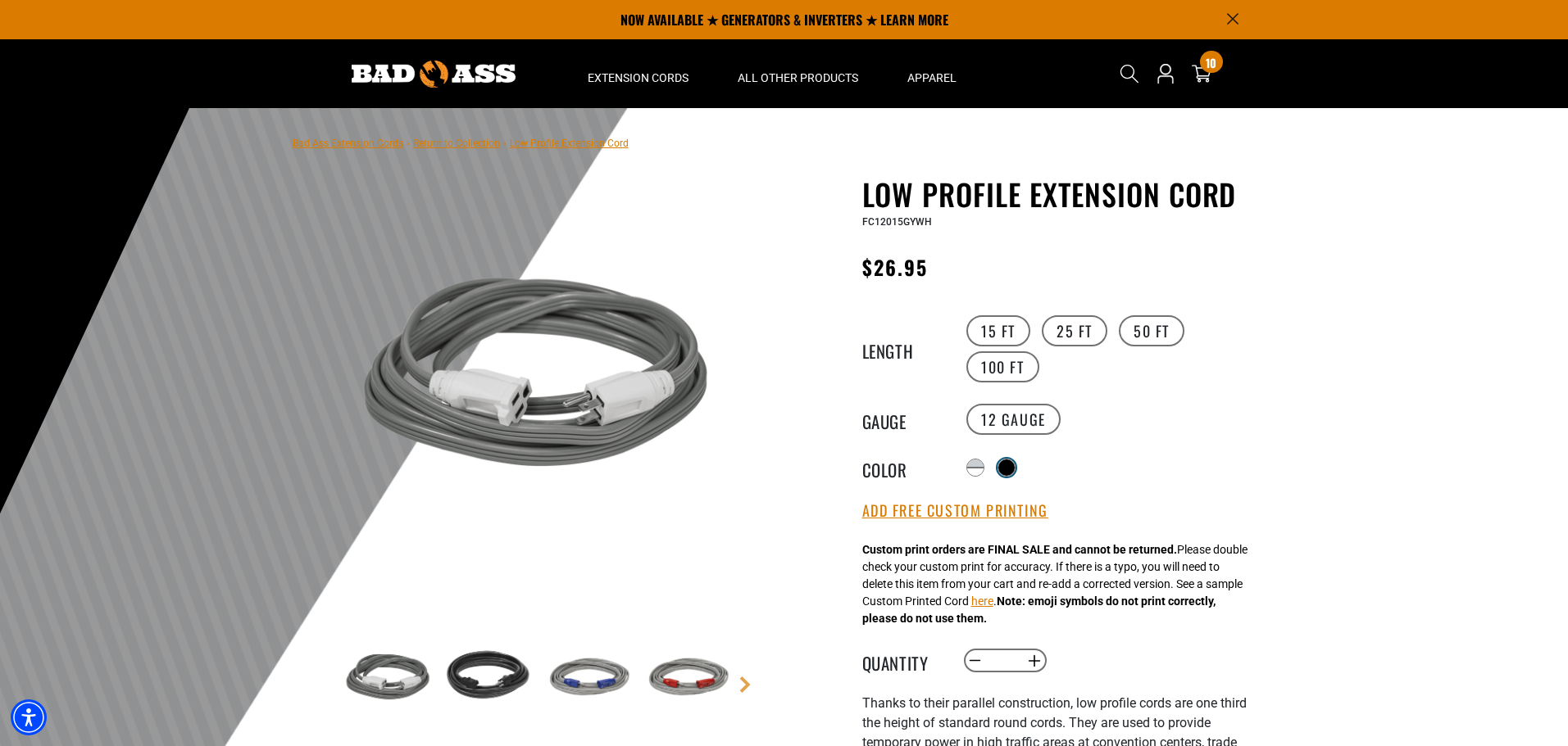
click at [1007, 466] on div at bounding box center [1006, 467] width 16 height 16
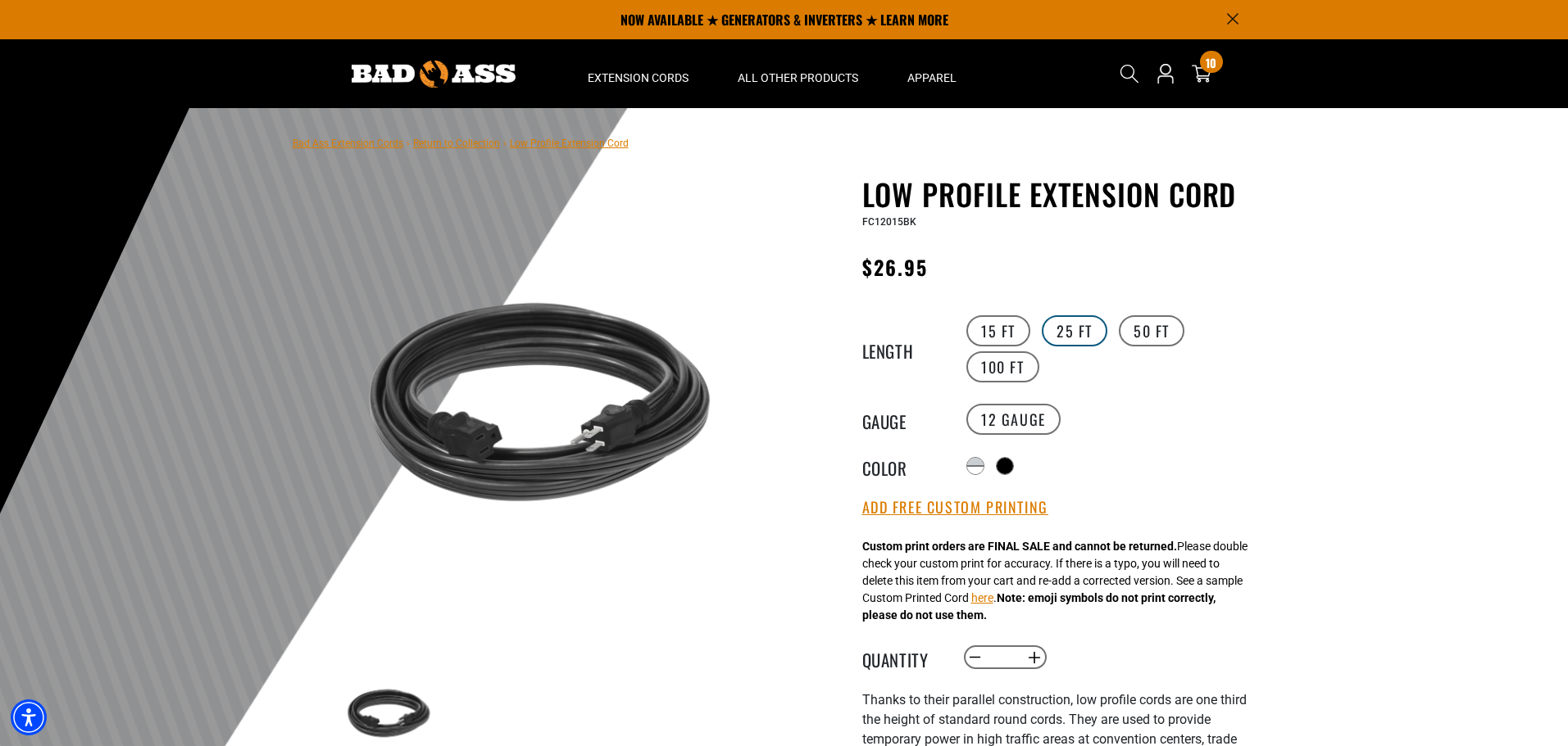
click at [1073, 336] on label "25 FT" at bounding box center [1074, 331] width 65 height 31
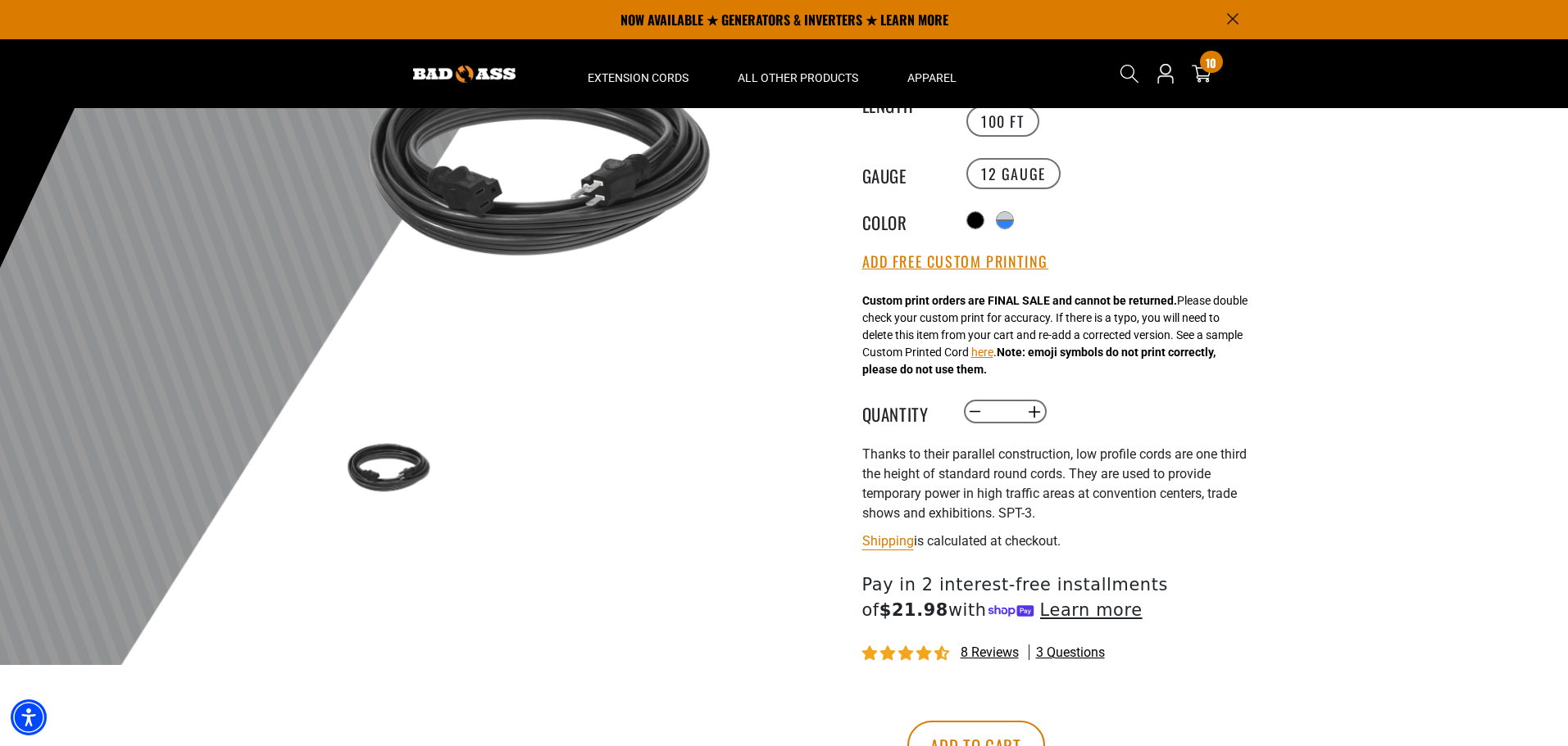
scroll to position [82, 0]
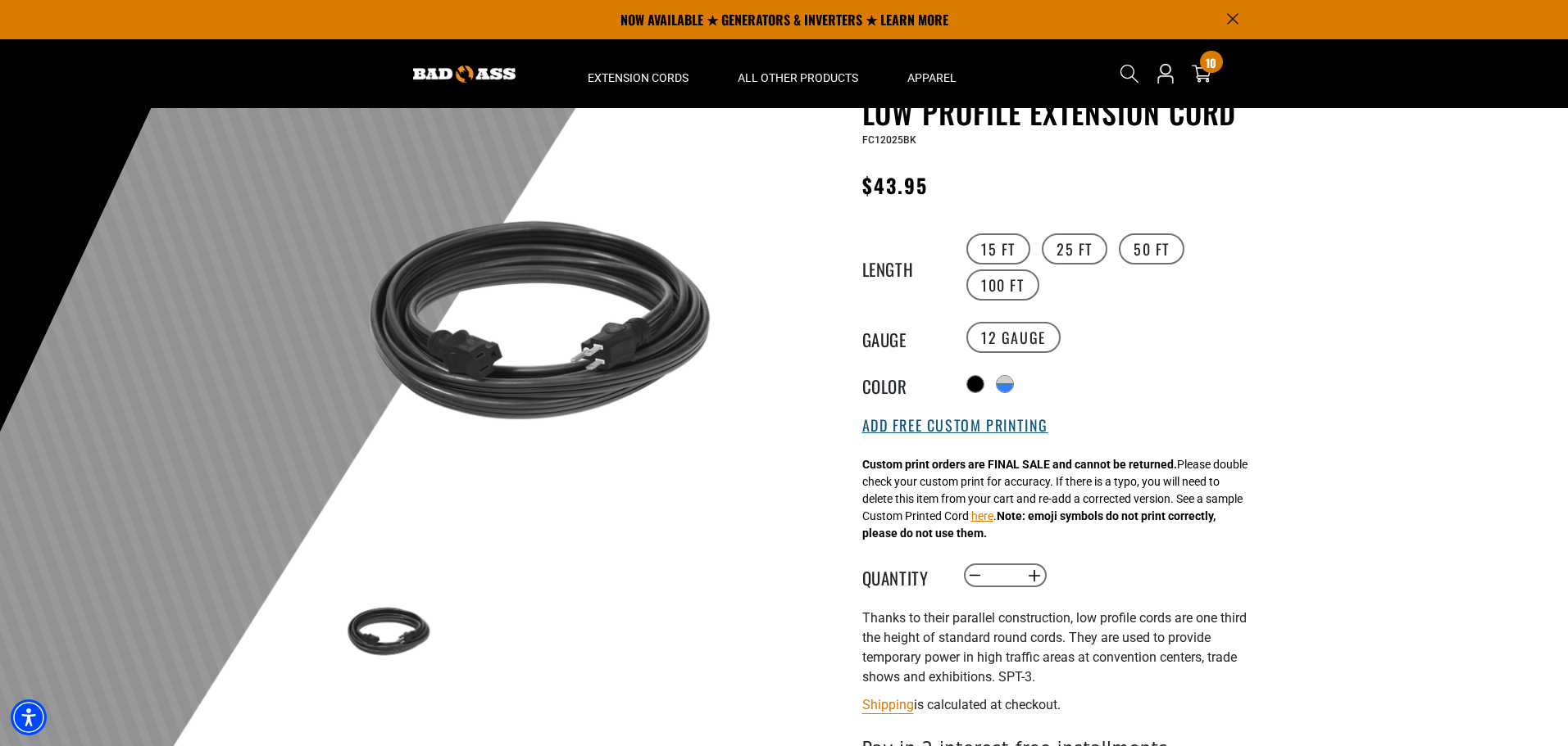
click at [993, 422] on button "Add Free Custom Printing" at bounding box center [955, 426] width 186 height 18
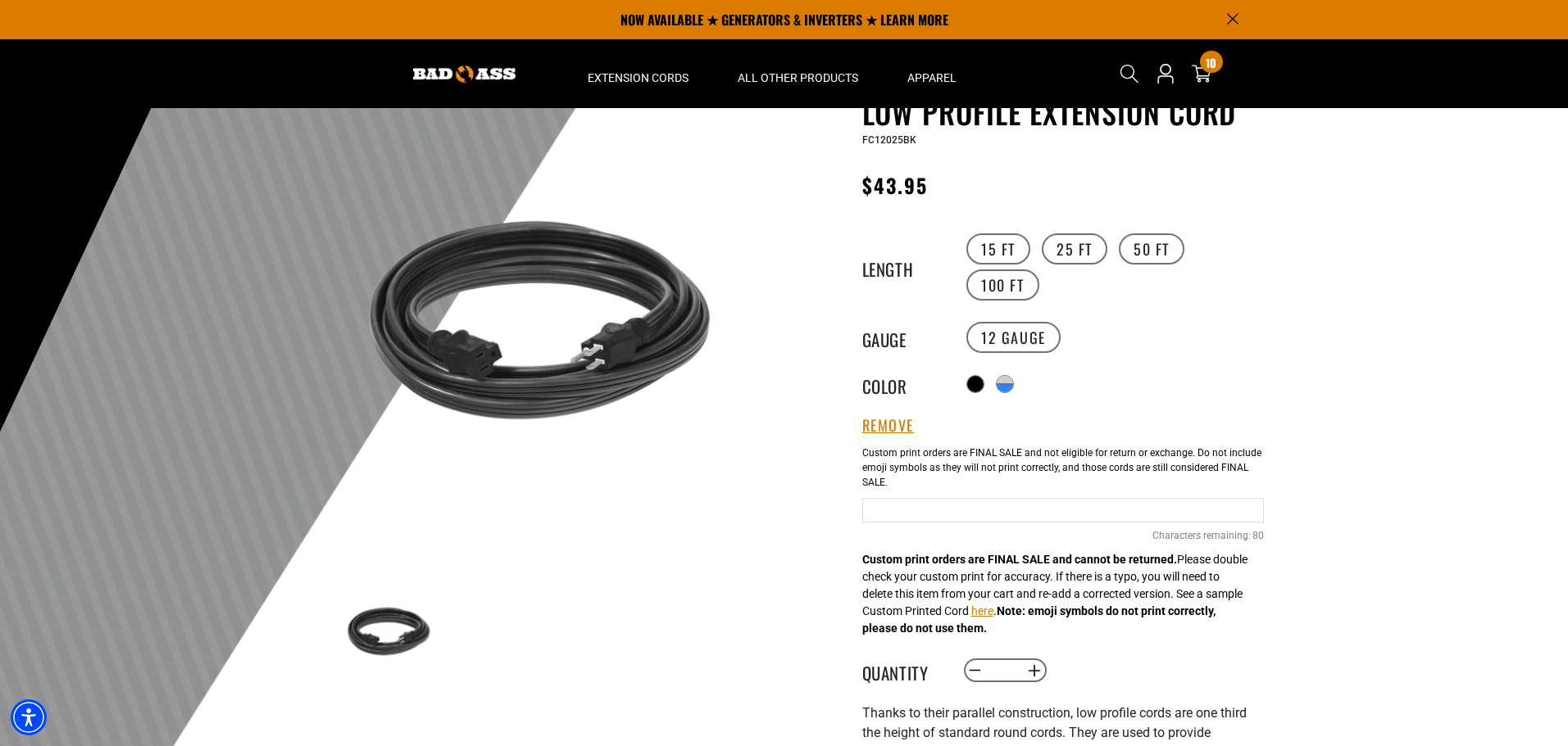
click at [1012, 521] on input "text" at bounding box center [1063, 510] width 402 height 24
type input "*"
type input "**********"
click at [1040, 675] on button "Increase quantity for Low Profile Extension Cord" at bounding box center [1034, 670] width 25 height 28
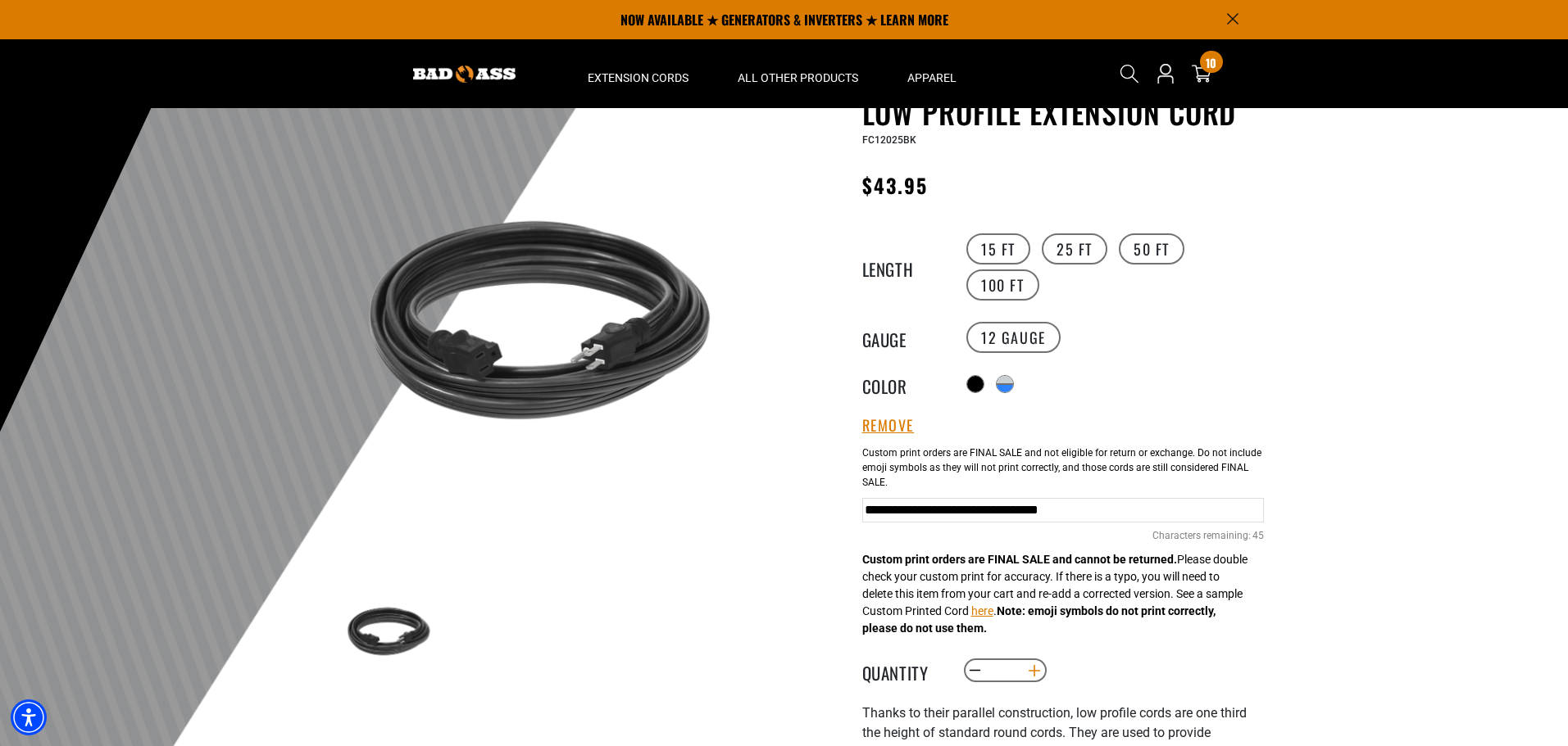
scroll to position [0, 0]
click at [1041, 667] on button "Increase quantity for Low Profile Extension Cord" at bounding box center [1034, 670] width 25 height 28
click at [1037, 673] on button "Increase quantity for Low Profile Extension Cord" at bounding box center [1034, 670] width 25 height 28
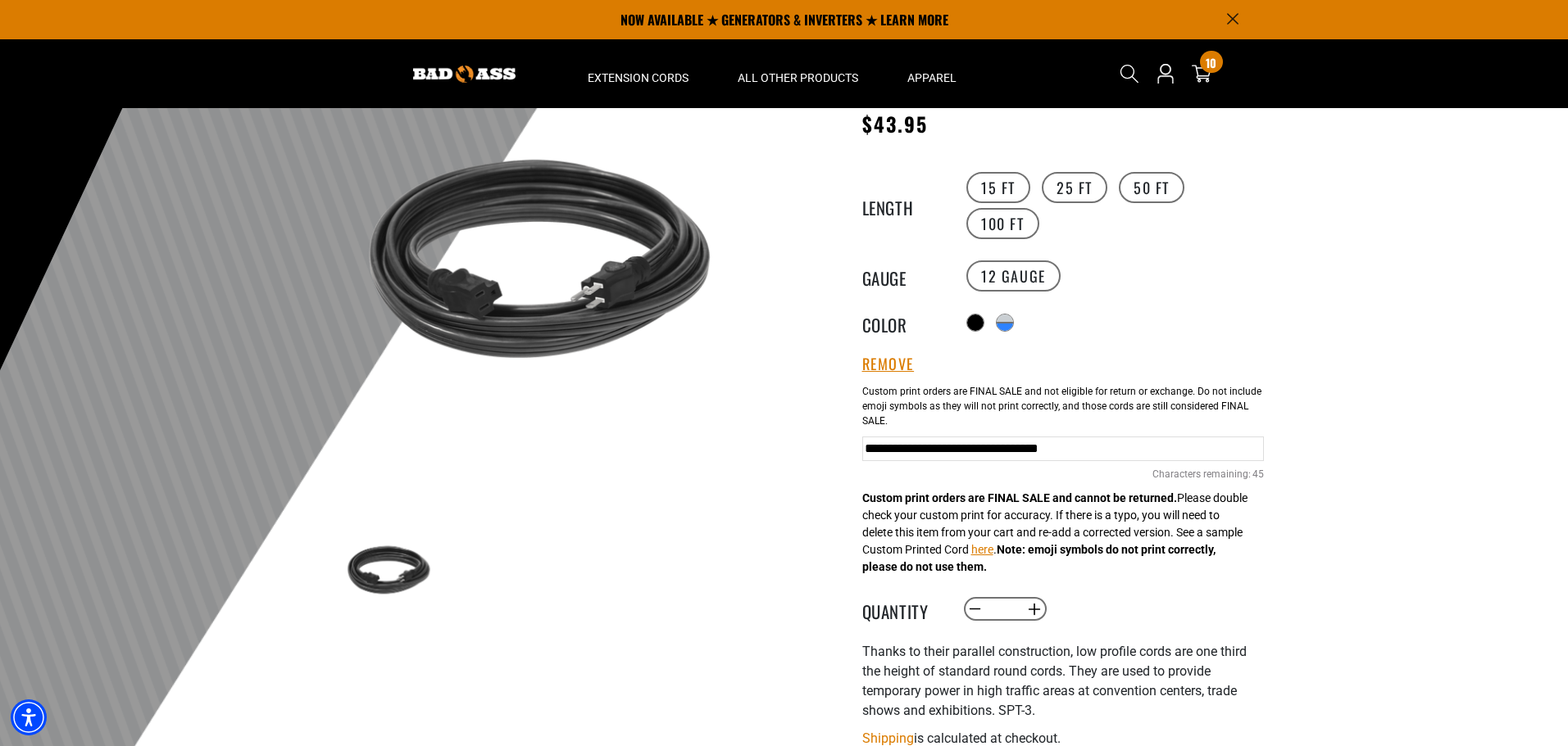
scroll to position [246, 0]
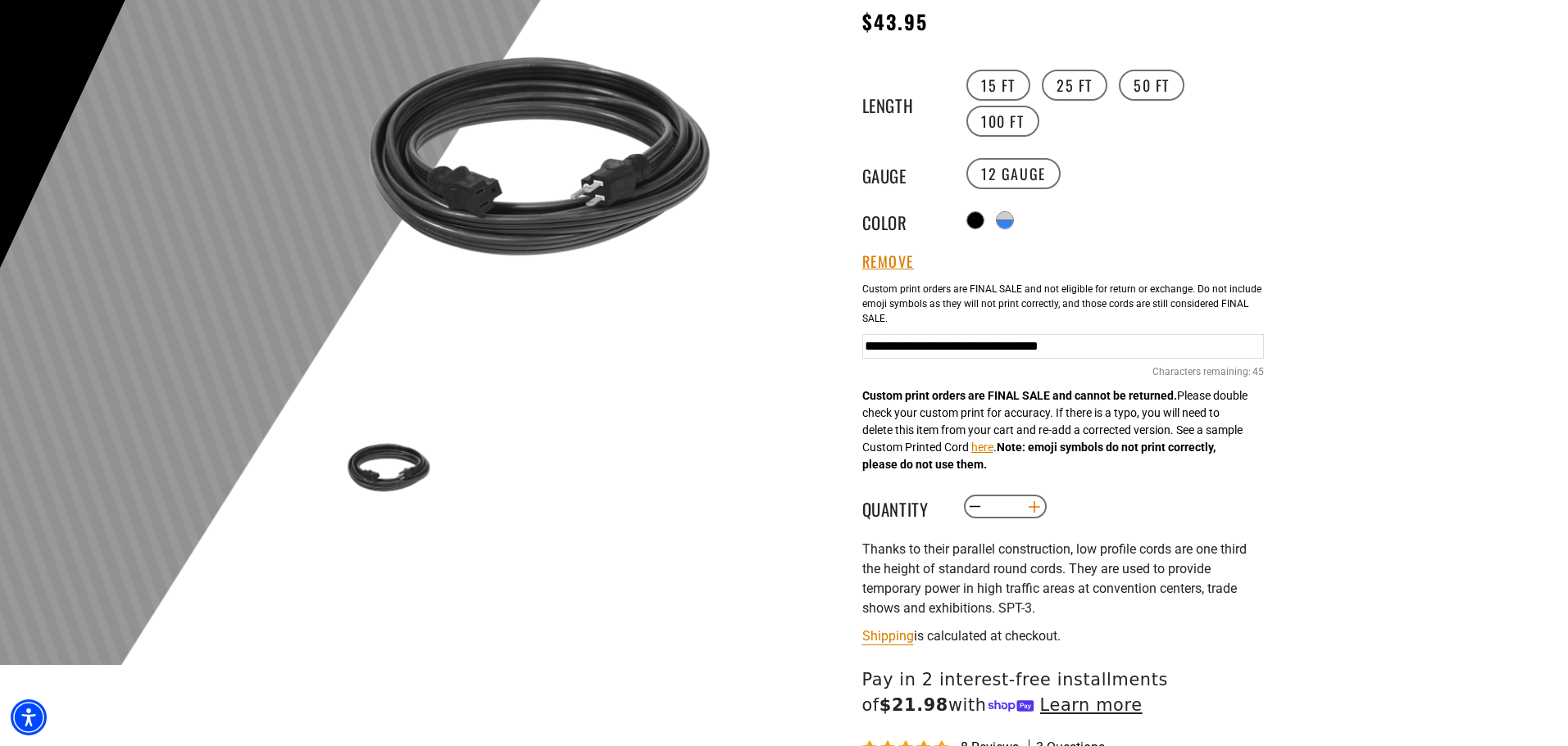
click at [1033, 506] on button "Increase quantity for Low Profile Extension Cord" at bounding box center [1034, 506] width 25 height 28
click at [1032, 506] on button "Increase quantity for Low Profile Extension Cord" at bounding box center [1034, 506] width 25 height 28
type input "*"
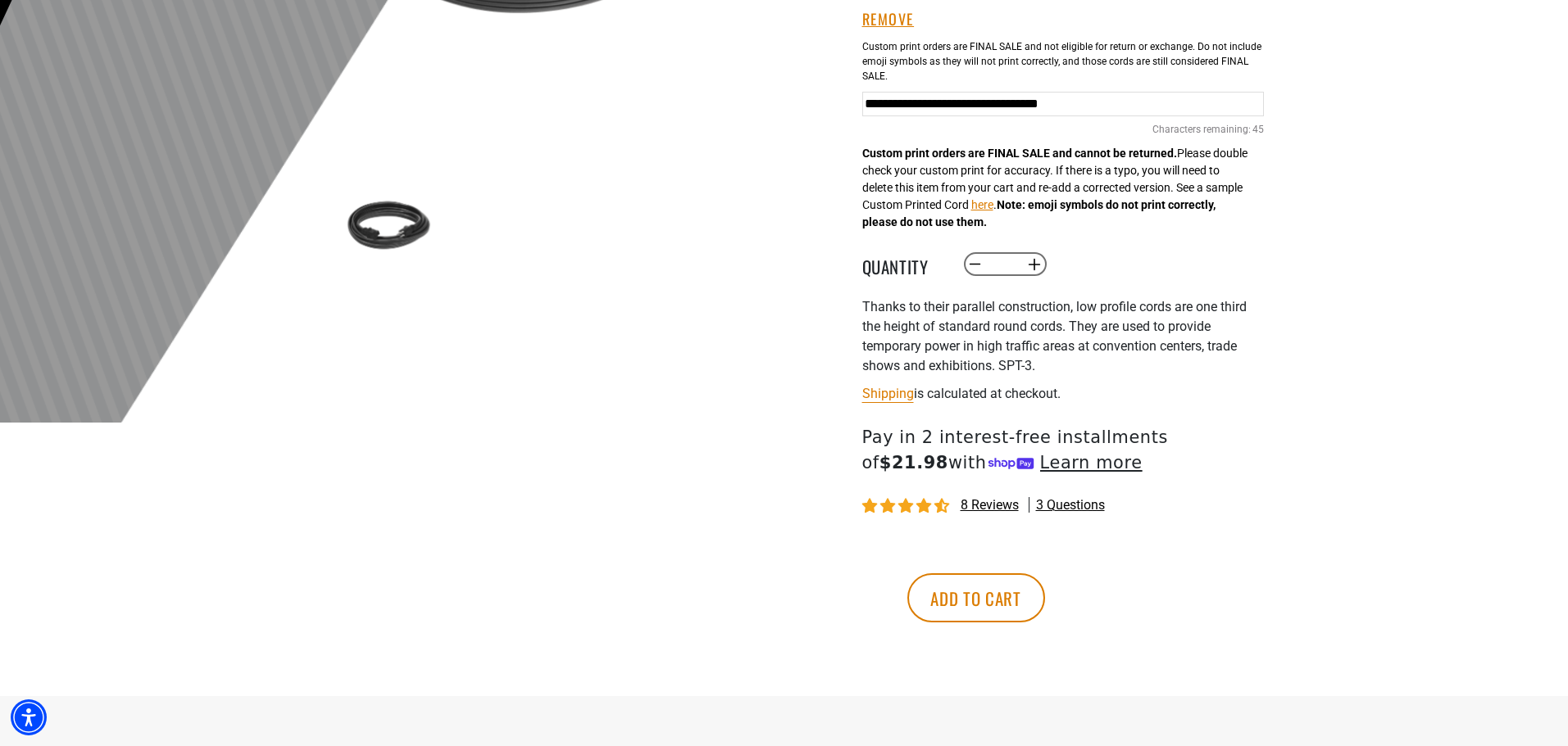
scroll to position [573, 0]
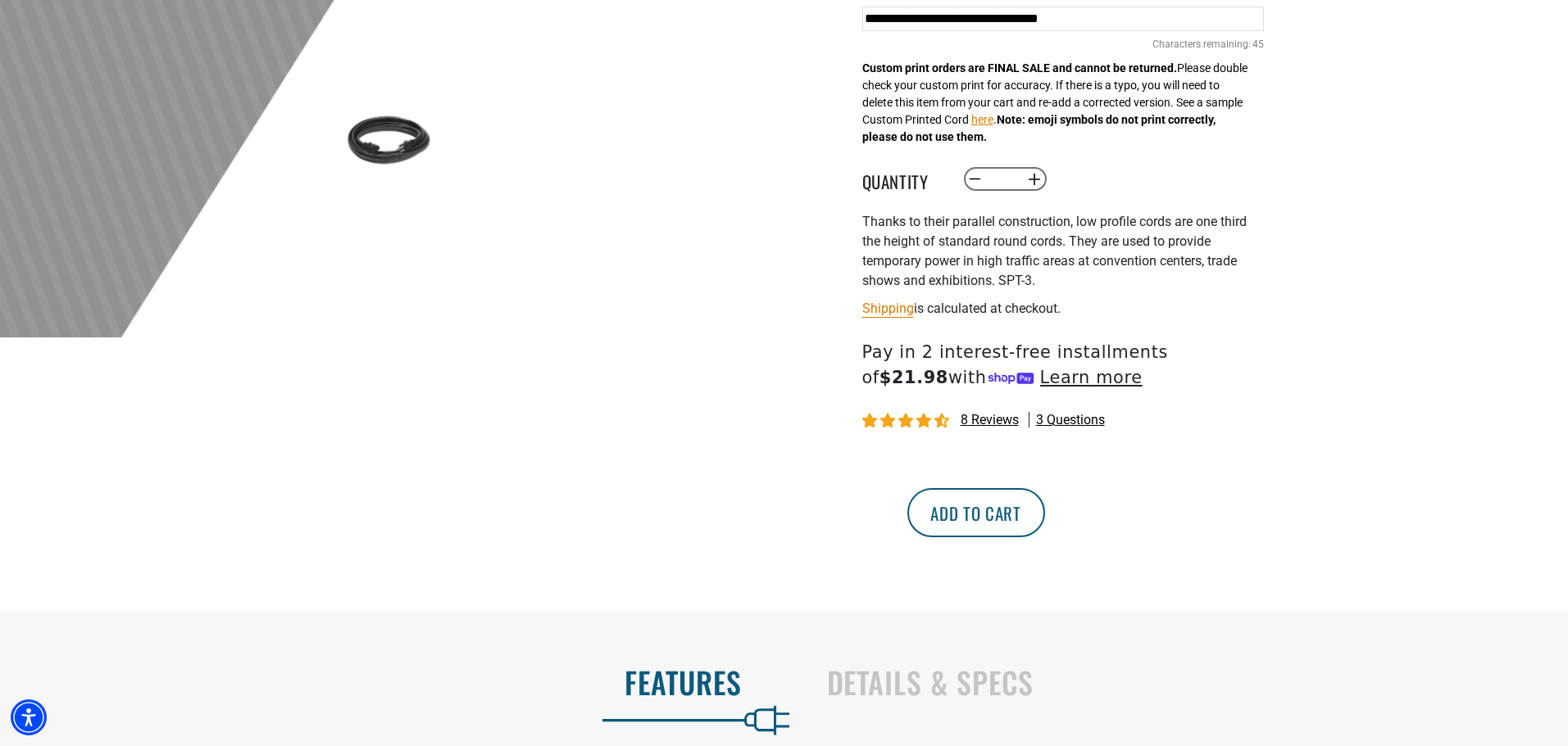
click at [1045, 517] on button "Add to cart" at bounding box center [976, 513] width 138 height 49
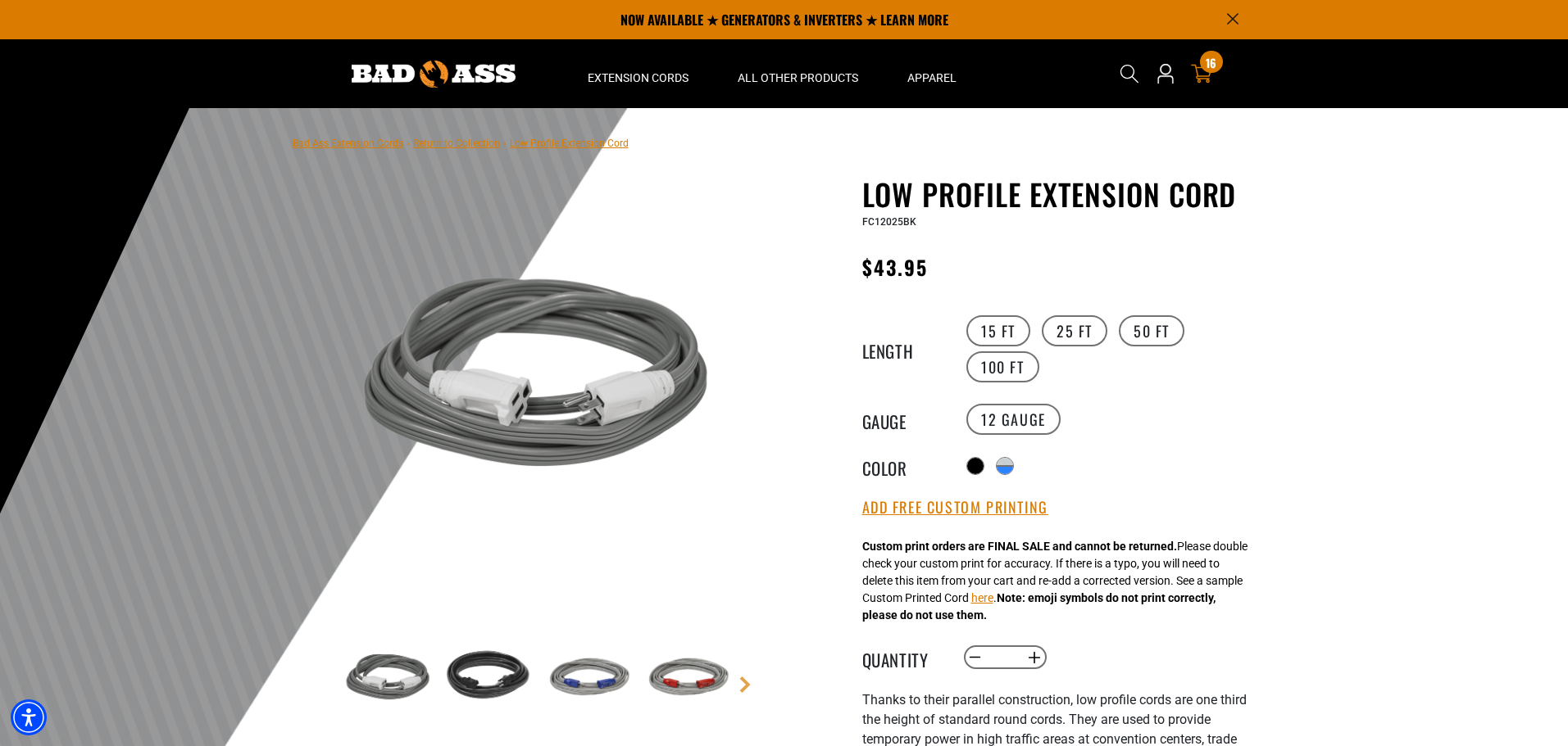
click at [1211, 74] on icon at bounding box center [1202, 74] width 22 height 22
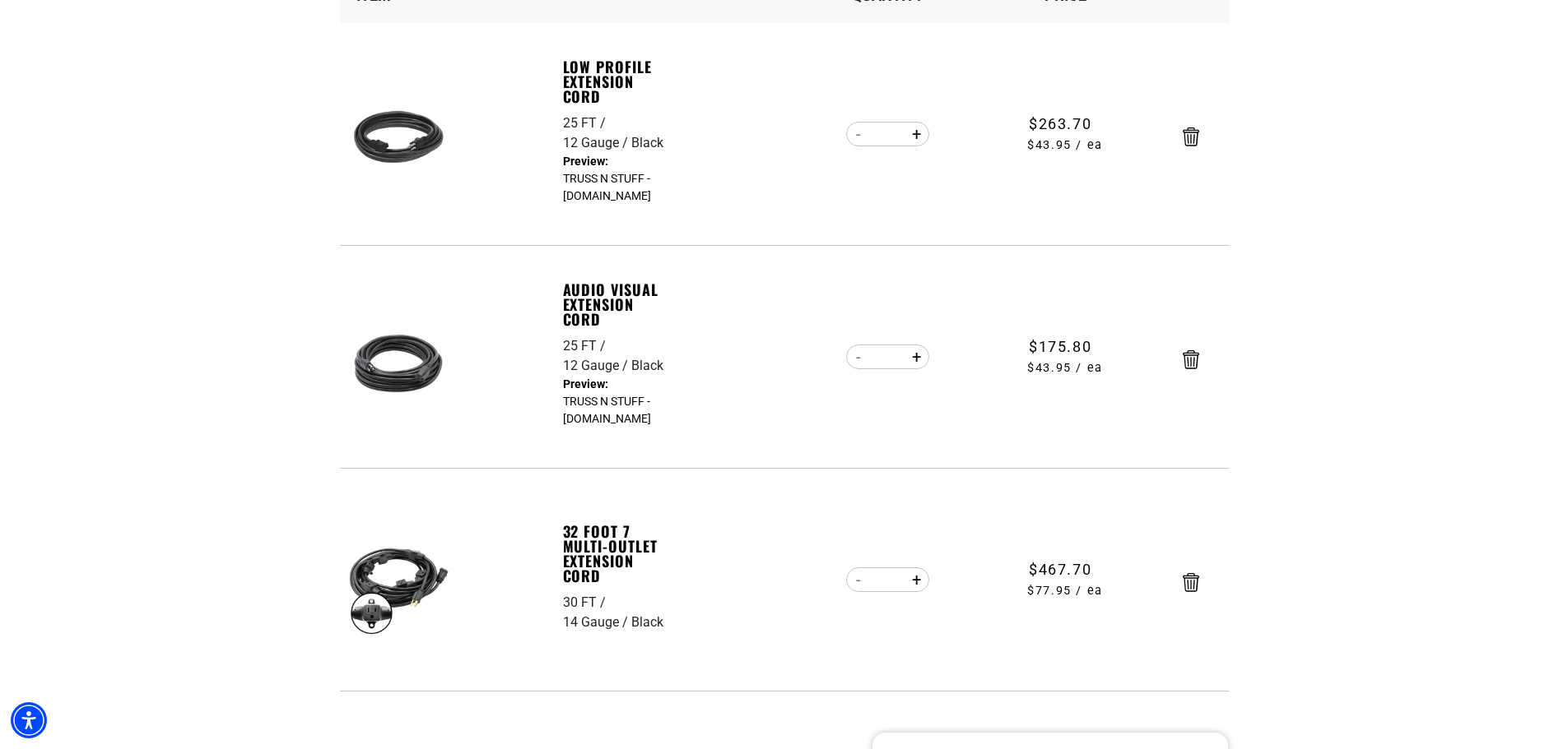
scroll to position [411, 0]
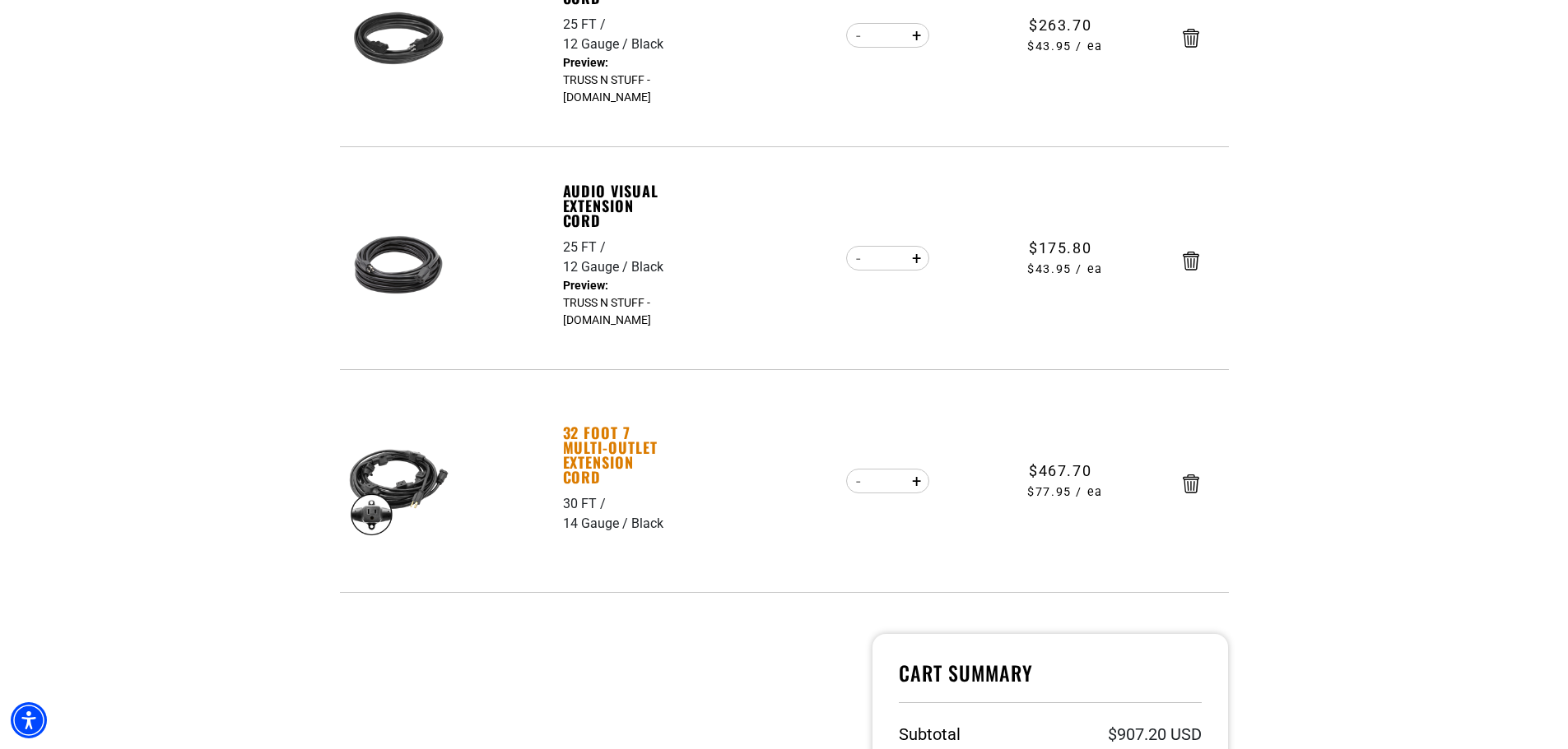
click at [624, 454] on link "32 Foot 7 Multi-Outlet Extension Cord" at bounding box center [620, 454] width 114 height 59
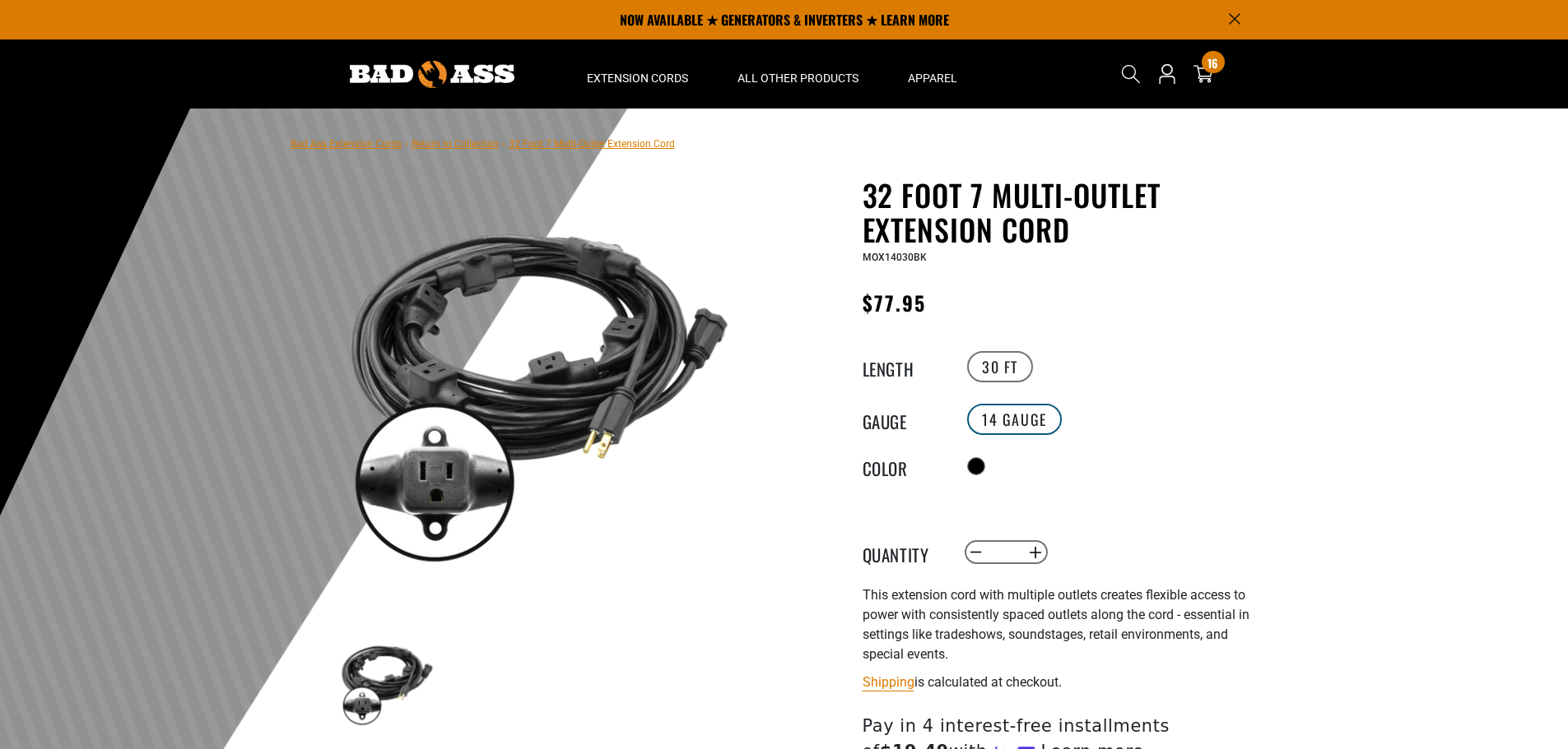
click at [1018, 408] on label "14 Gauge" at bounding box center [1014, 419] width 94 height 31
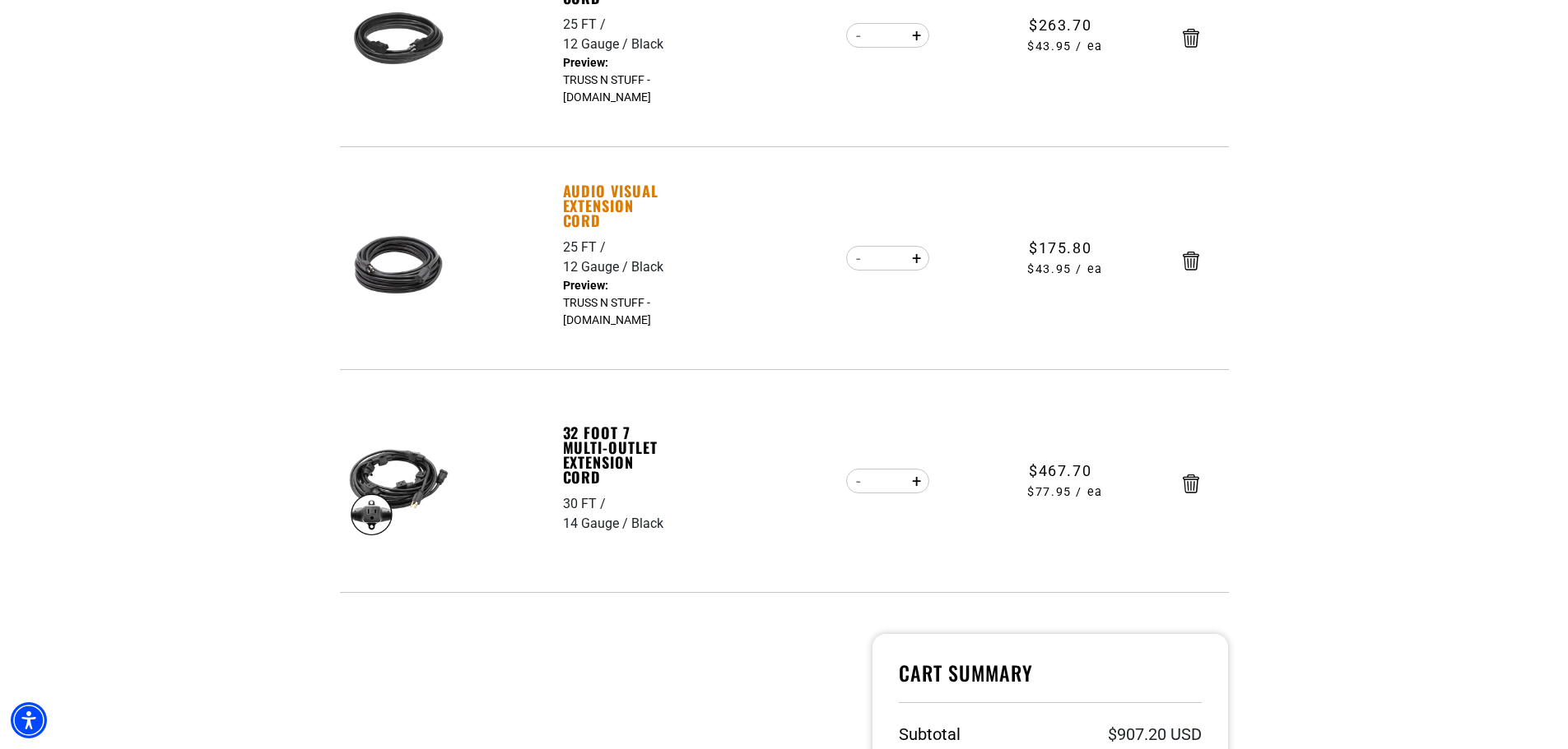
click at [590, 205] on link "Audio Visual Extension Cord" at bounding box center [620, 205] width 114 height 44
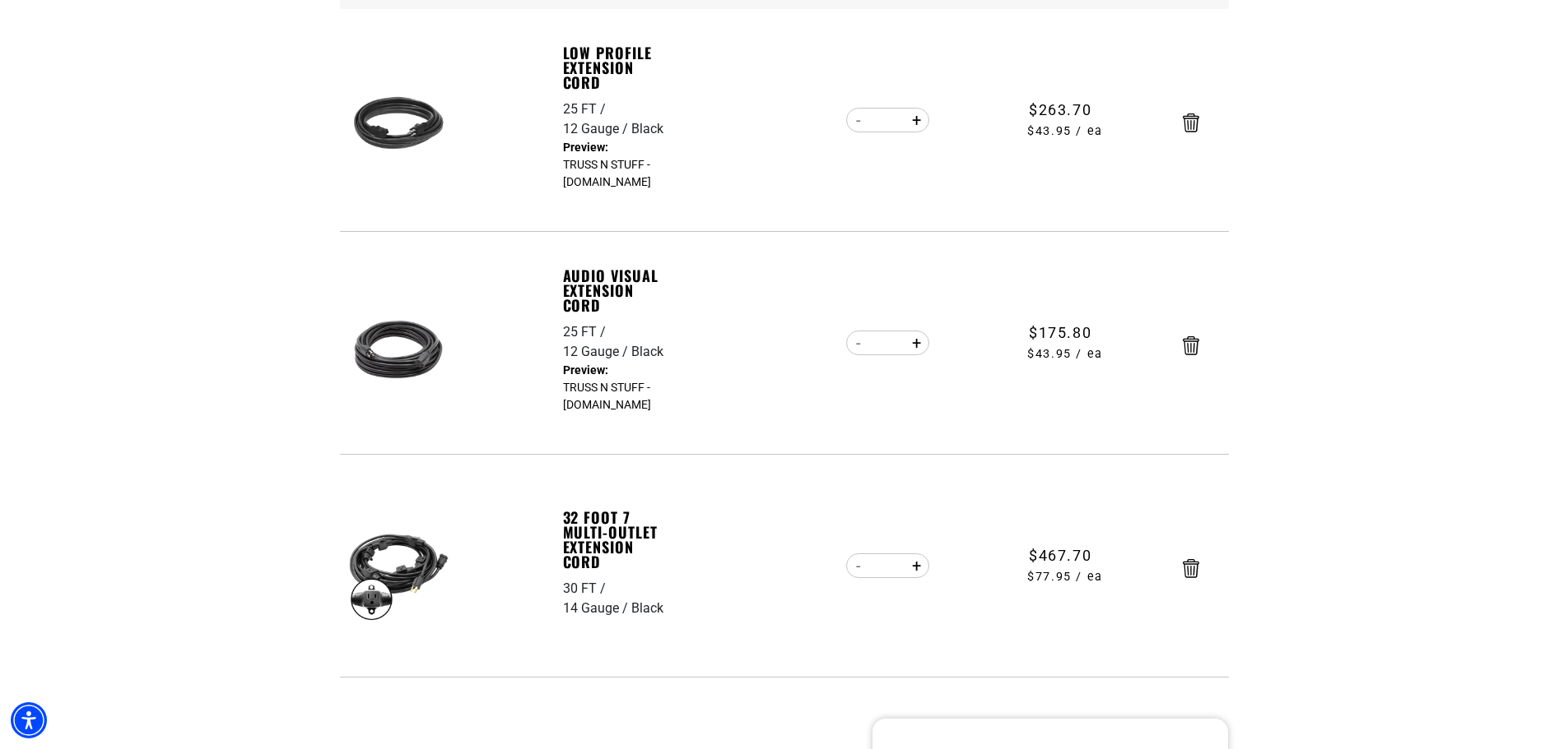
scroll to position [329, 0]
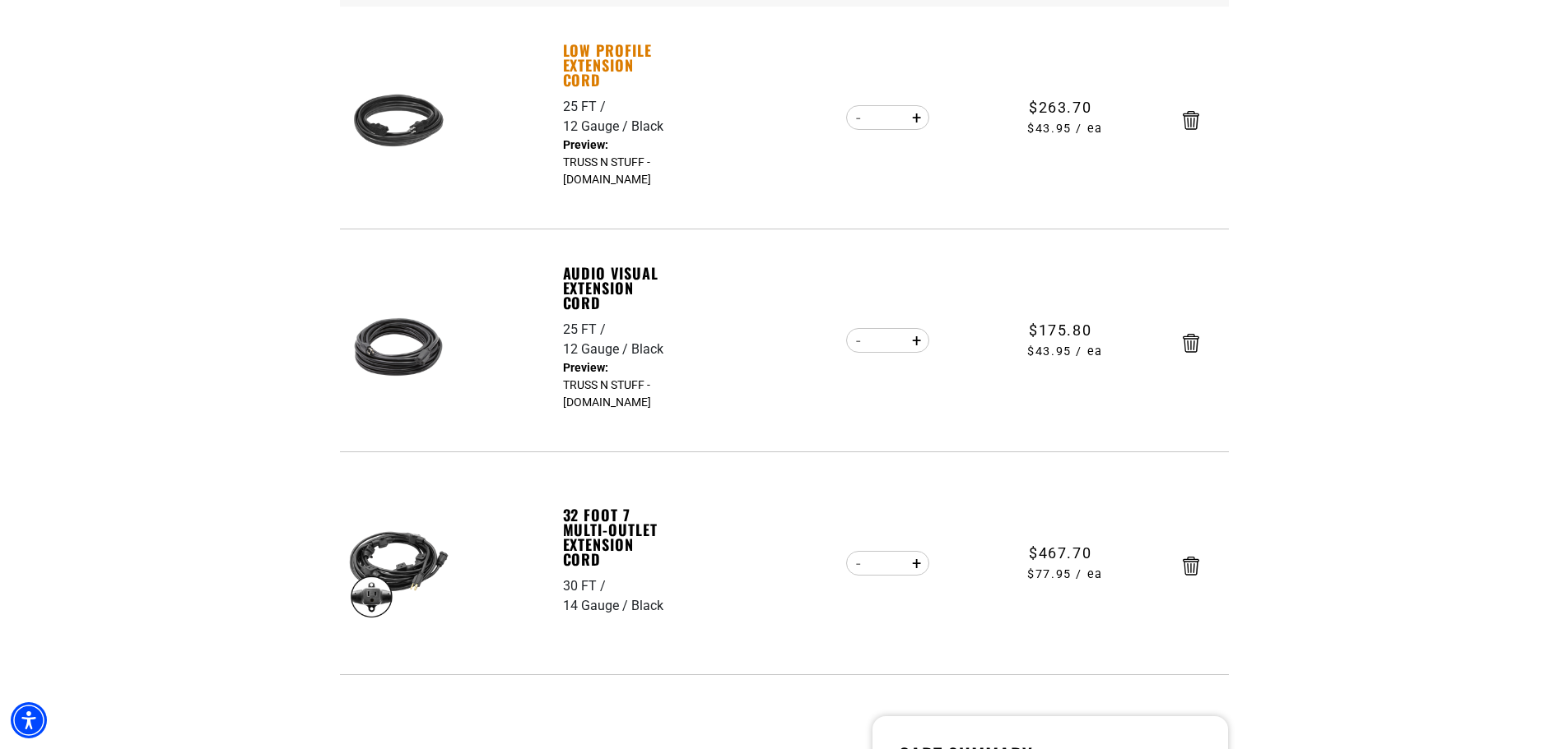
click at [607, 69] on link "Low Profile Extension Cord" at bounding box center [620, 64] width 114 height 44
click at [588, 67] on link "Low Profile Extension Cord" at bounding box center [620, 64] width 114 height 44
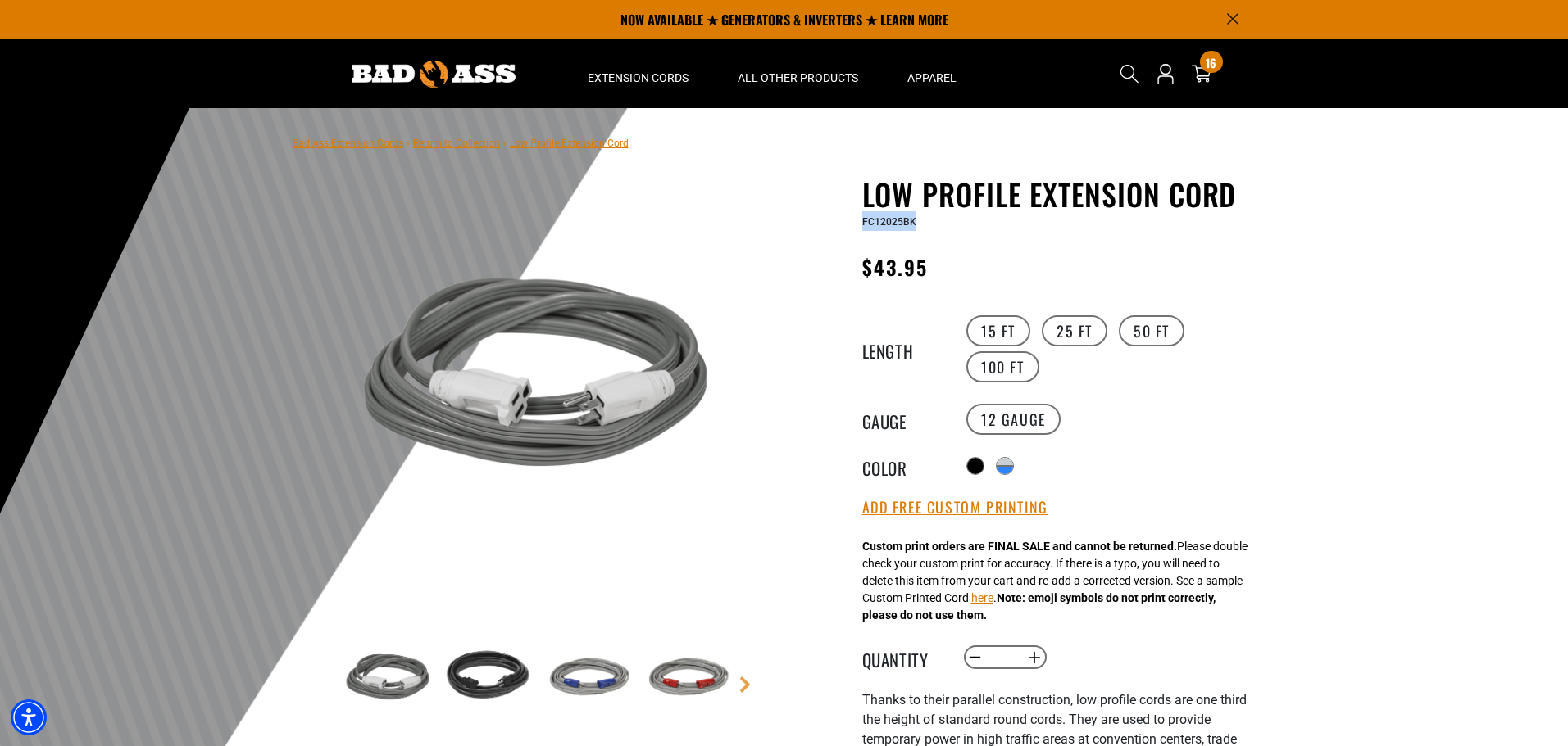
drag, startPoint x: 927, startPoint y: 222, endPoint x: 854, endPoint y: 220, distance: 73.0
click at [854, 220] on div "Low Profile Extension Cord Low Profile Extension Cord FC12025BK Regular price $…" at bounding box center [1030, 633] width 467 height 912
copy span "FC12025BK"
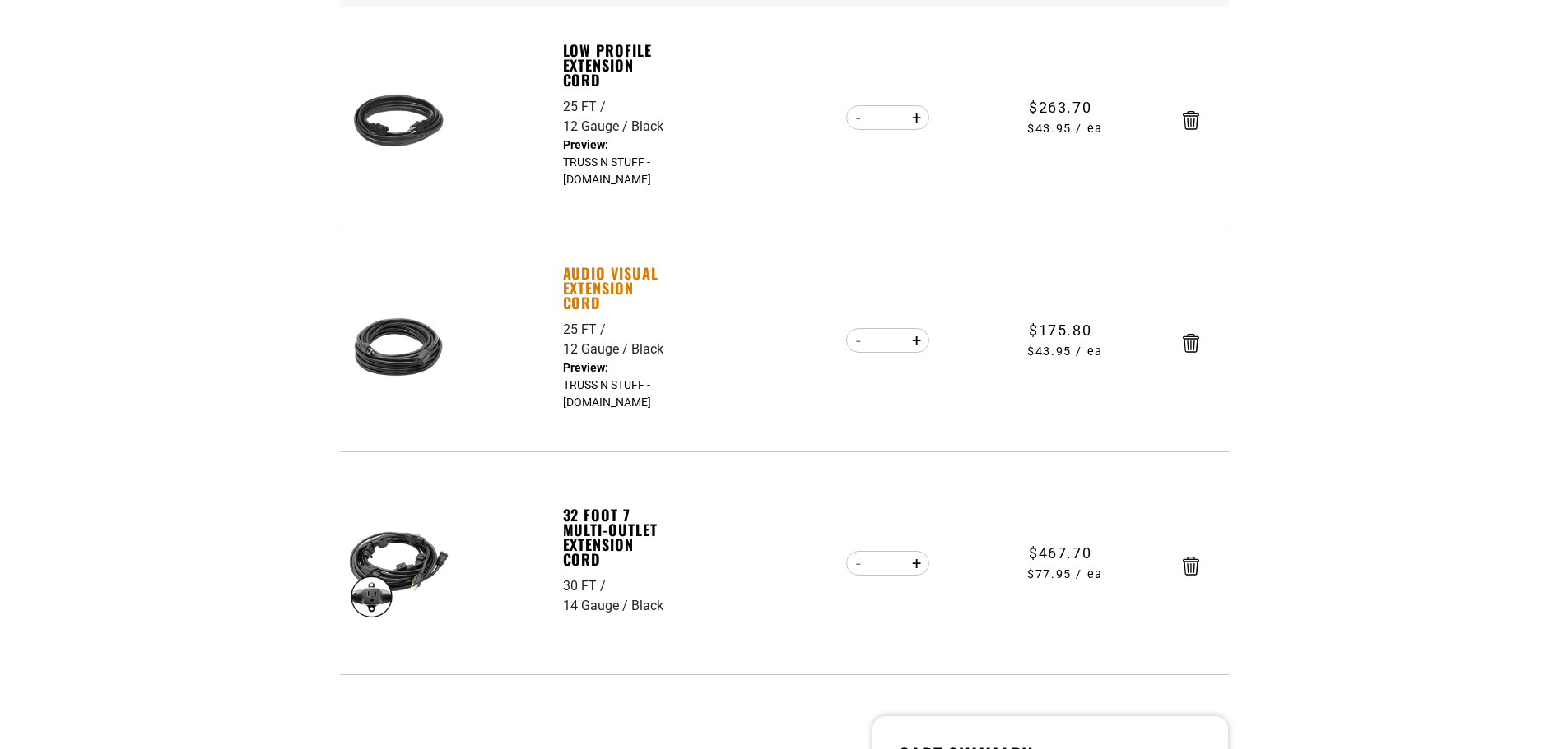
click at [585, 289] on link "Audio Visual Extension Cord" at bounding box center [620, 288] width 114 height 44
click at [621, 540] on link "32 Foot 7 Multi-Outlet Extension Cord" at bounding box center [620, 537] width 114 height 59
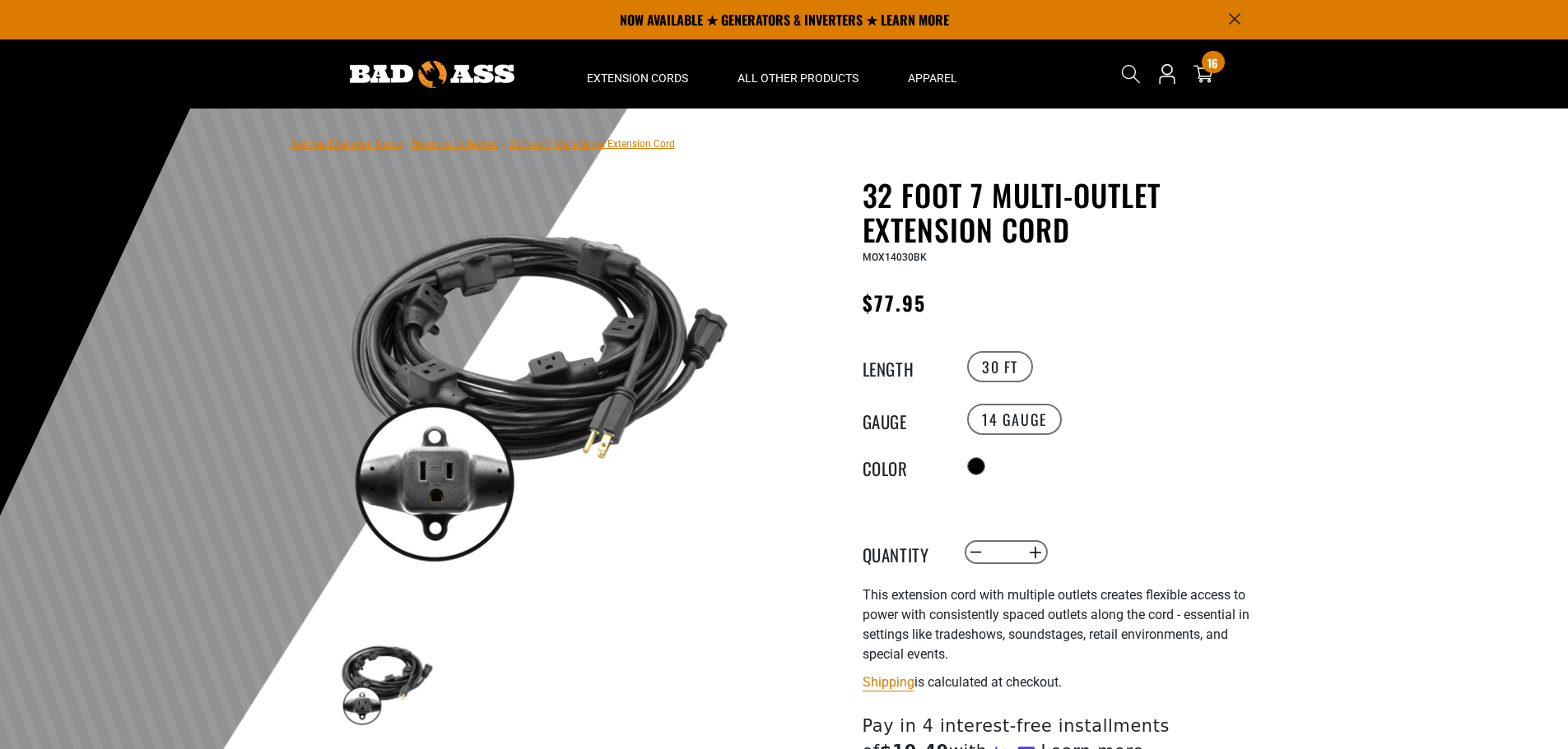
click at [581, 145] on span "32 Foot 7 Multi-Outlet Extension Cord" at bounding box center [591, 143] width 166 height 12
click at [464, 143] on link "Return to Collection" at bounding box center [455, 143] width 87 height 12
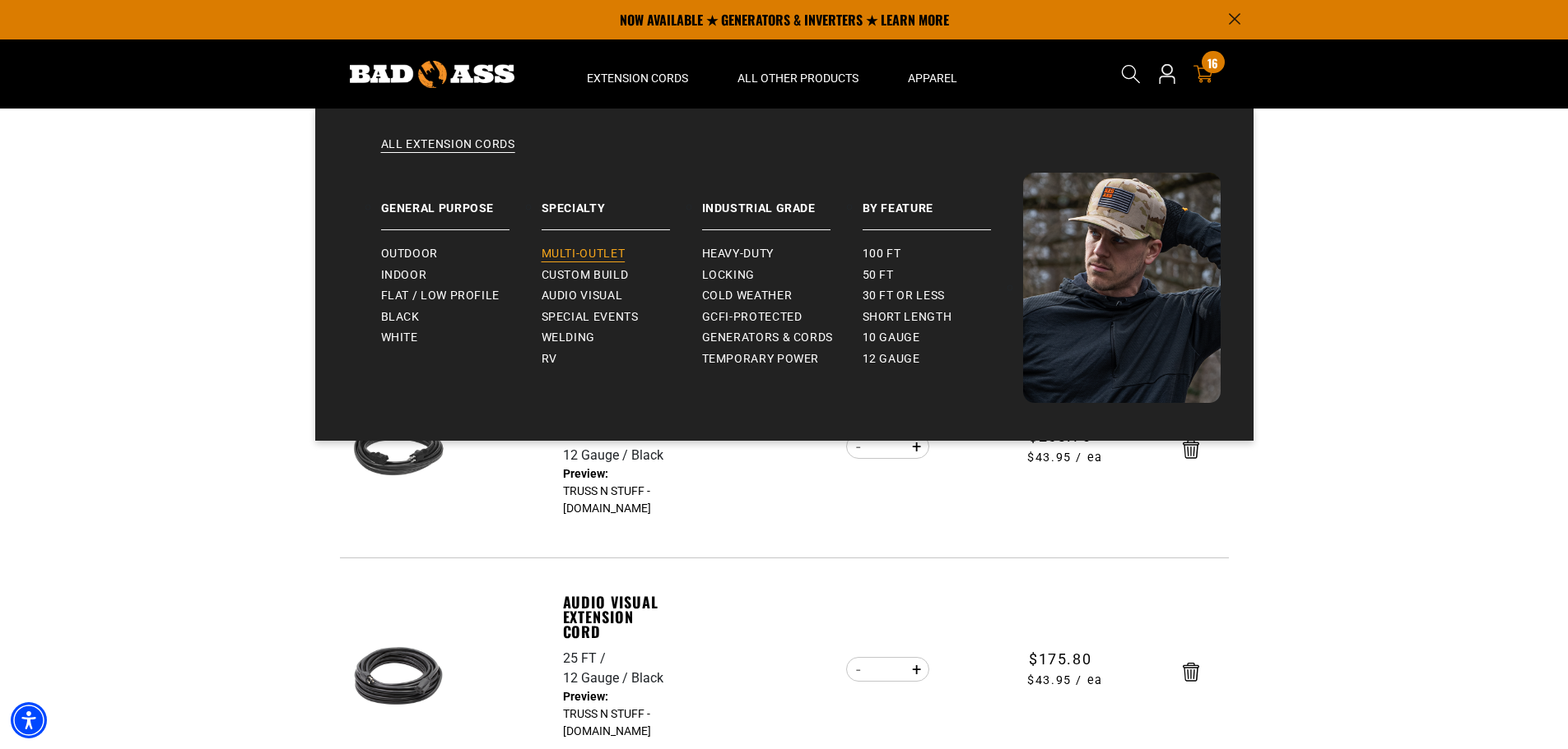
click at [610, 247] on span "Multi-Outlet" at bounding box center [583, 254] width 84 height 15
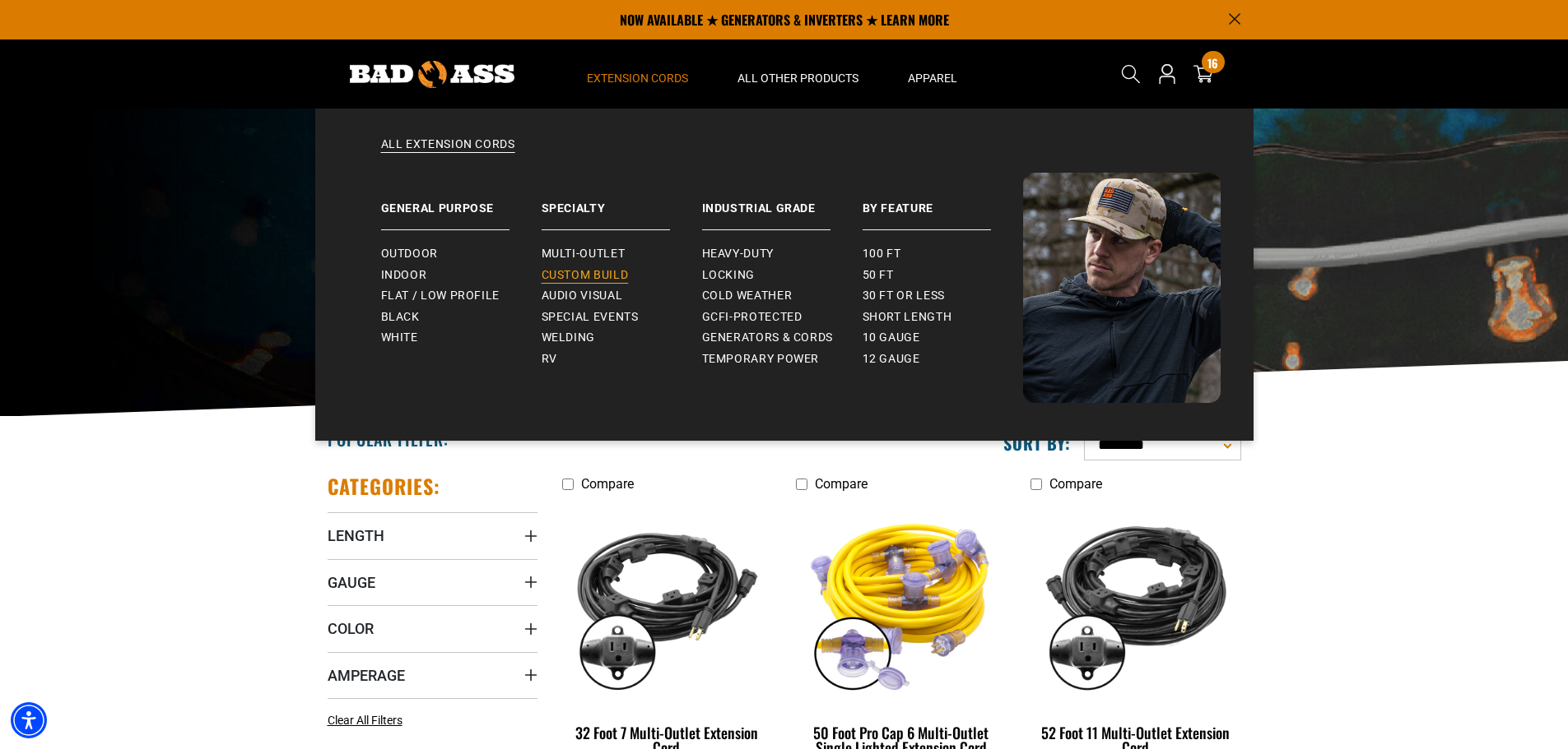
click at [605, 273] on span "Custom Build" at bounding box center [585, 275] width 87 height 15
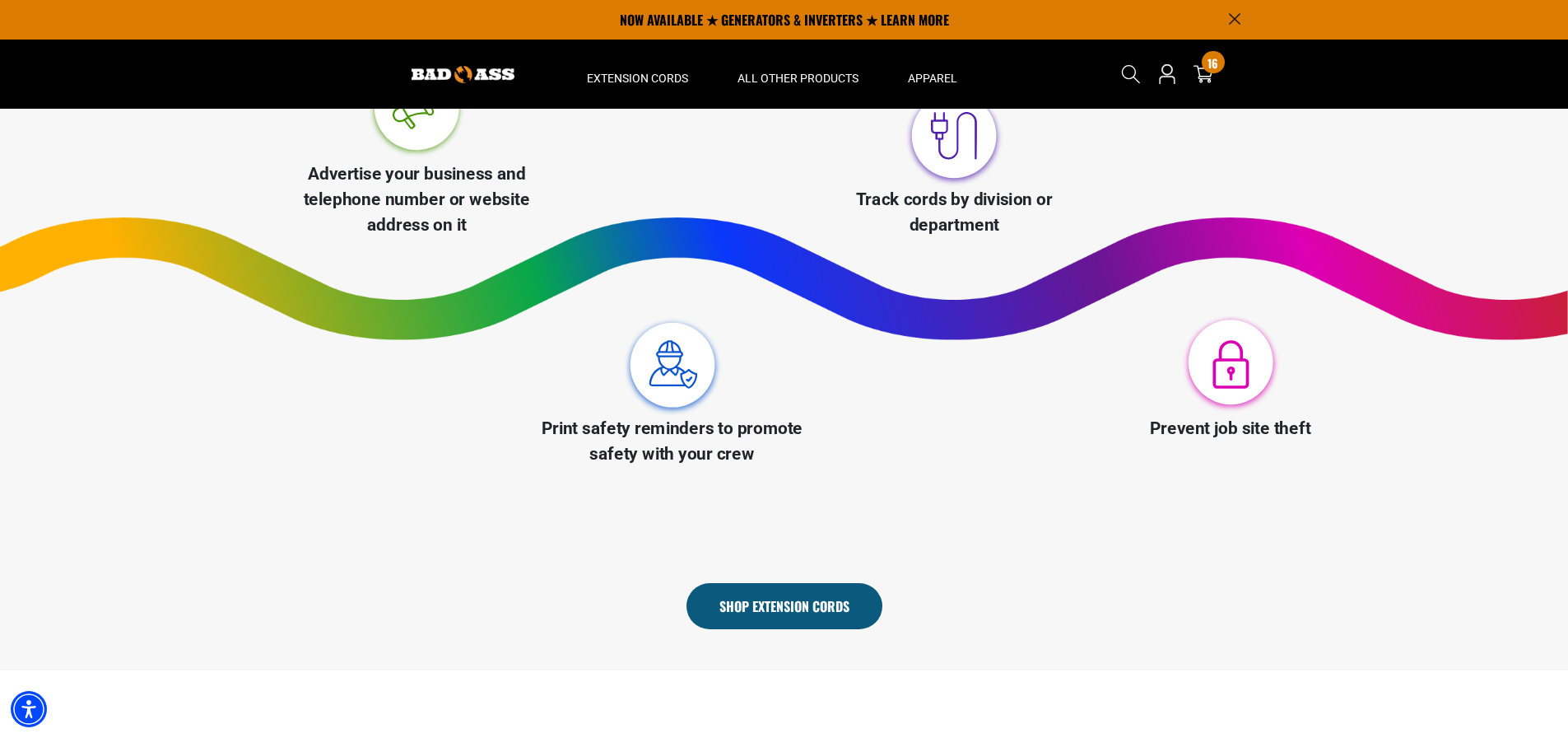
scroll to position [643, 0]
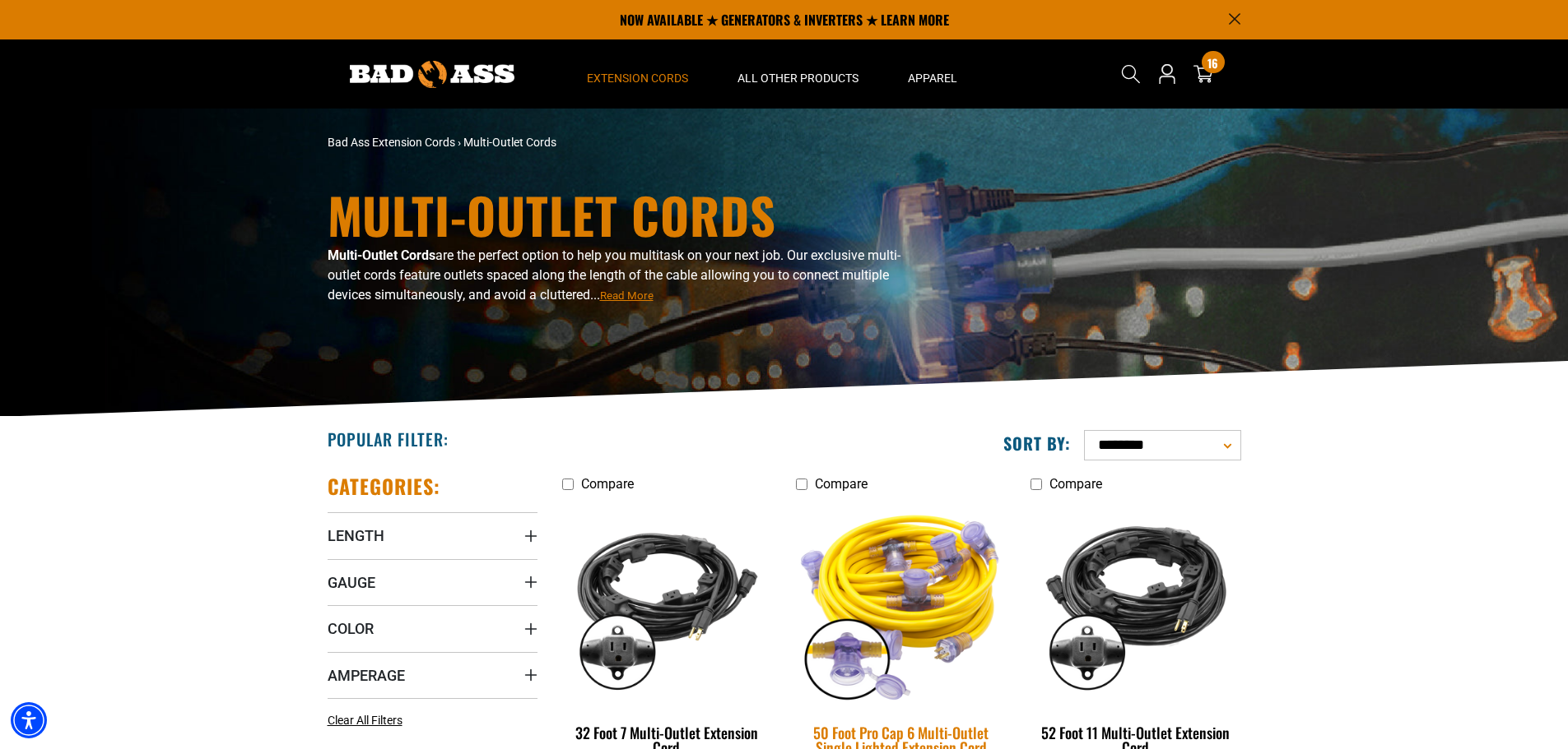
scroll to position [247, 0]
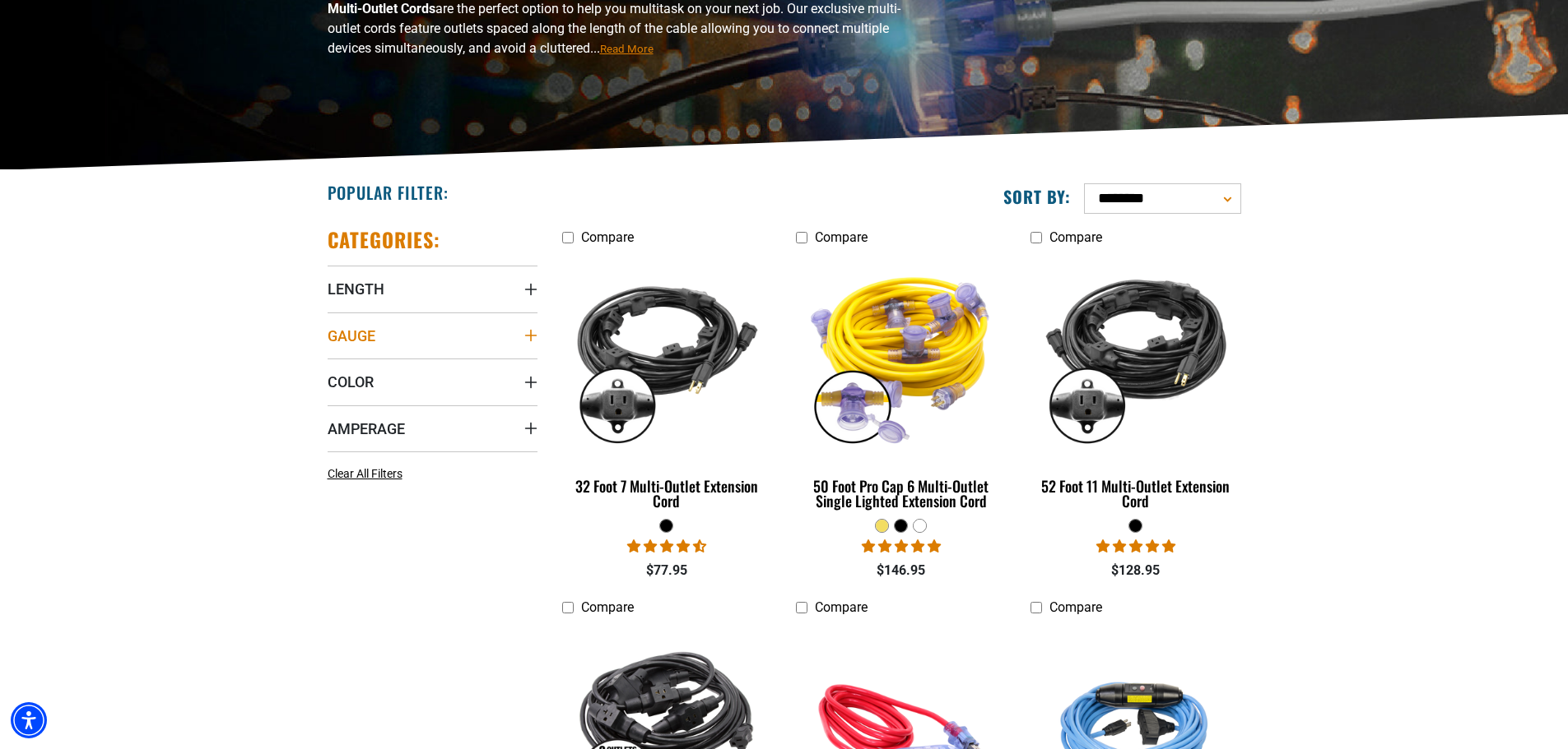
click at [461, 334] on summary "Gauge" at bounding box center [432, 335] width 210 height 46
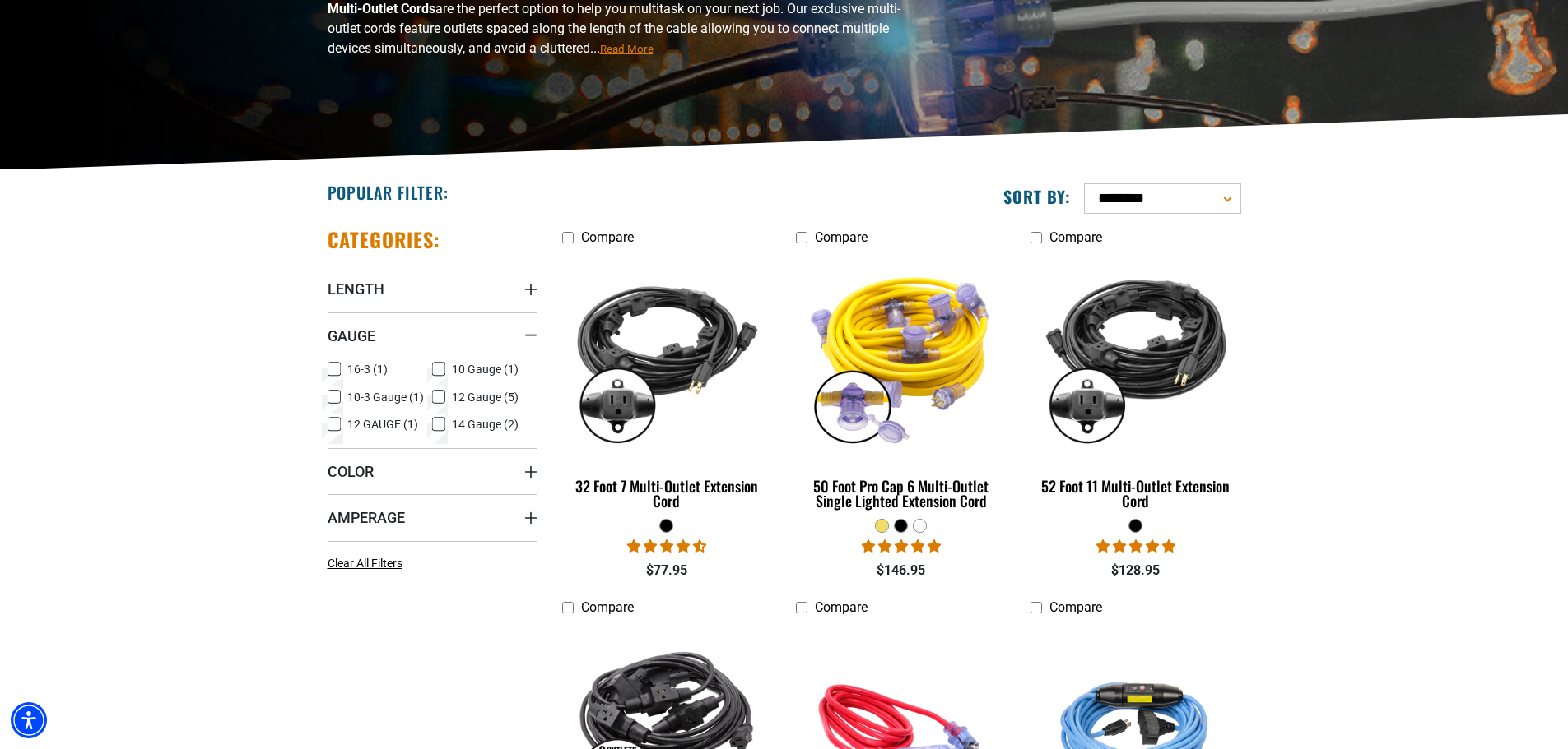
click at [386, 426] on span "12 GAUGE (1)" at bounding box center [382, 424] width 71 height 12
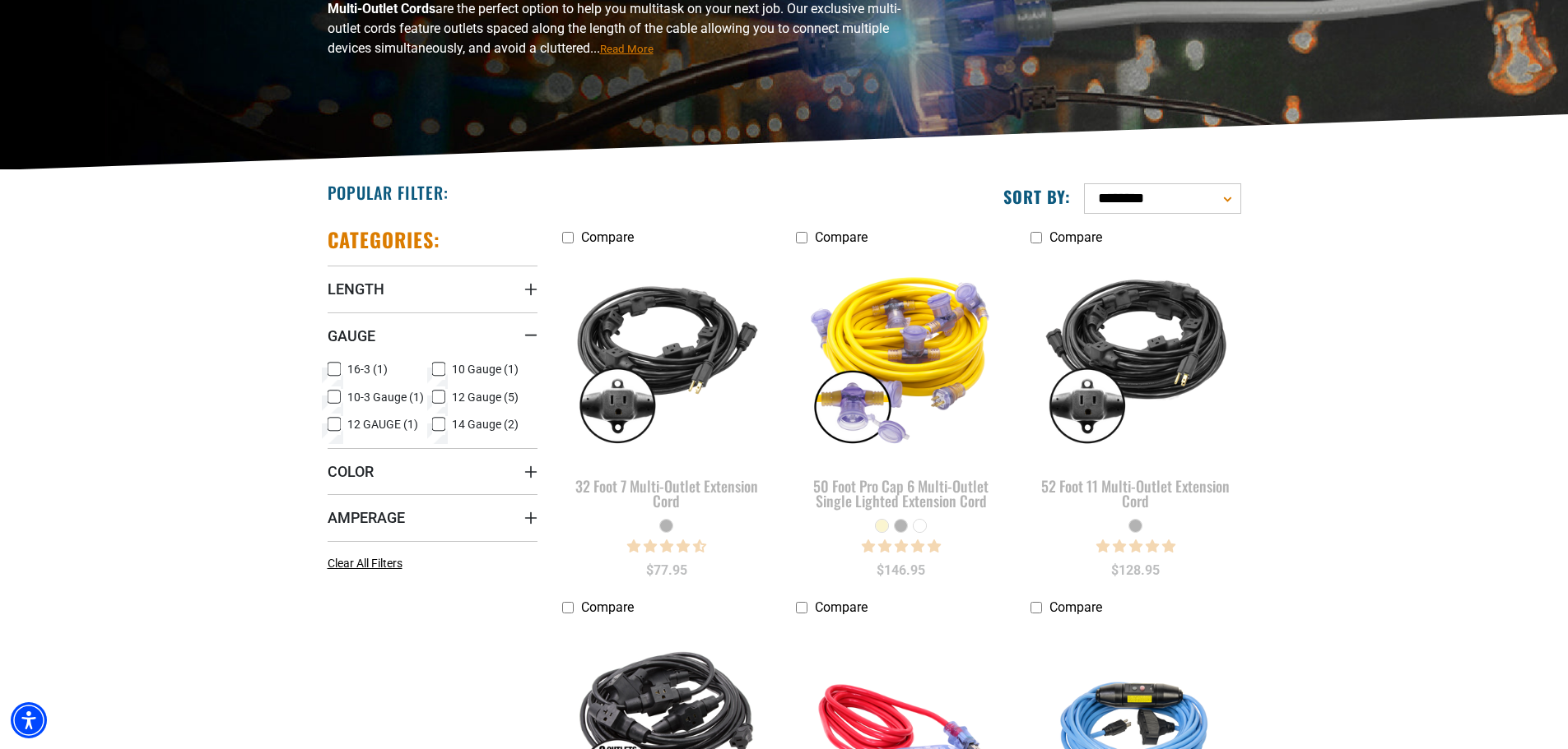
click at [481, 398] on span "12 Gauge (5)" at bounding box center [484, 397] width 66 height 12
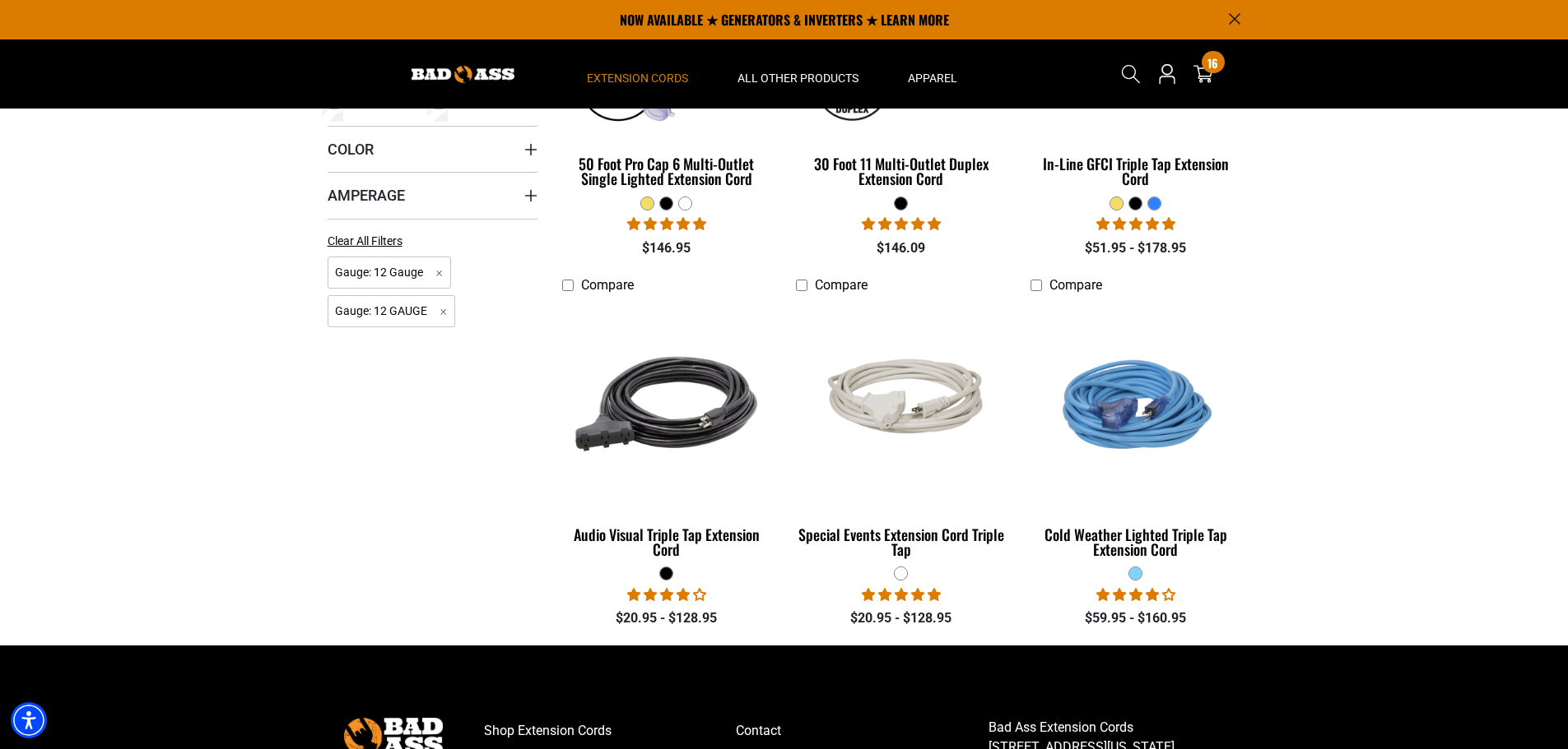
scroll to position [411, 0]
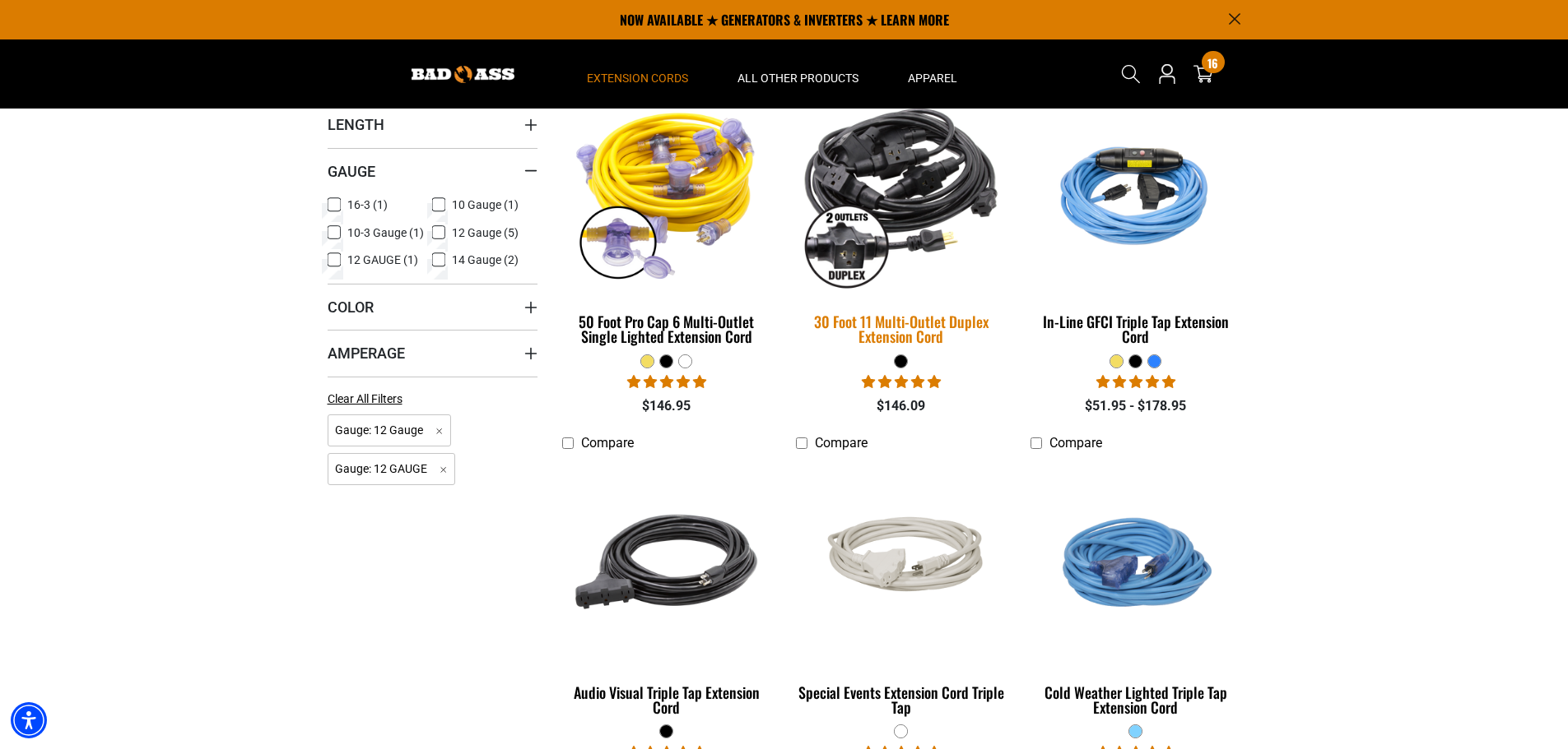
click at [891, 192] on img at bounding box center [901, 192] width 231 height 211
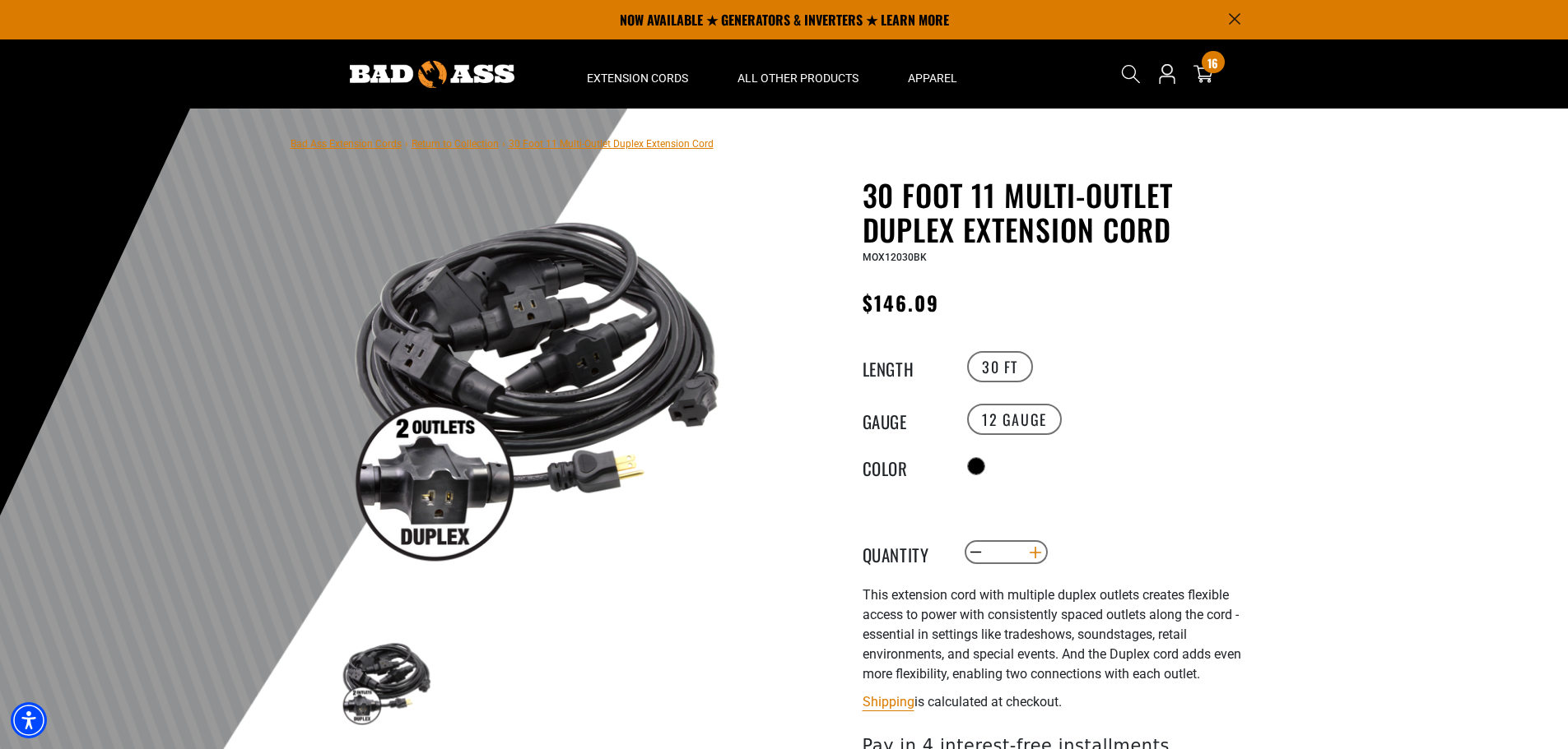
click at [1039, 554] on button "Increase quantity for 30 Foot 11 Multi-Outlet Duplex Extension Cord" at bounding box center [1035, 552] width 25 height 28
click at [1035, 551] on button "Increase quantity for 30 Foot 11 Multi-Outlet Duplex Extension Cord" at bounding box center [1035, 552] width 25 height 28
click at [1035, 550] on button "Increase quantity for 30 Foot 11 Multi-Outlet Duplex Extension Cord" at bounding box center [1035, 552] width 25 height 28
type input "*"
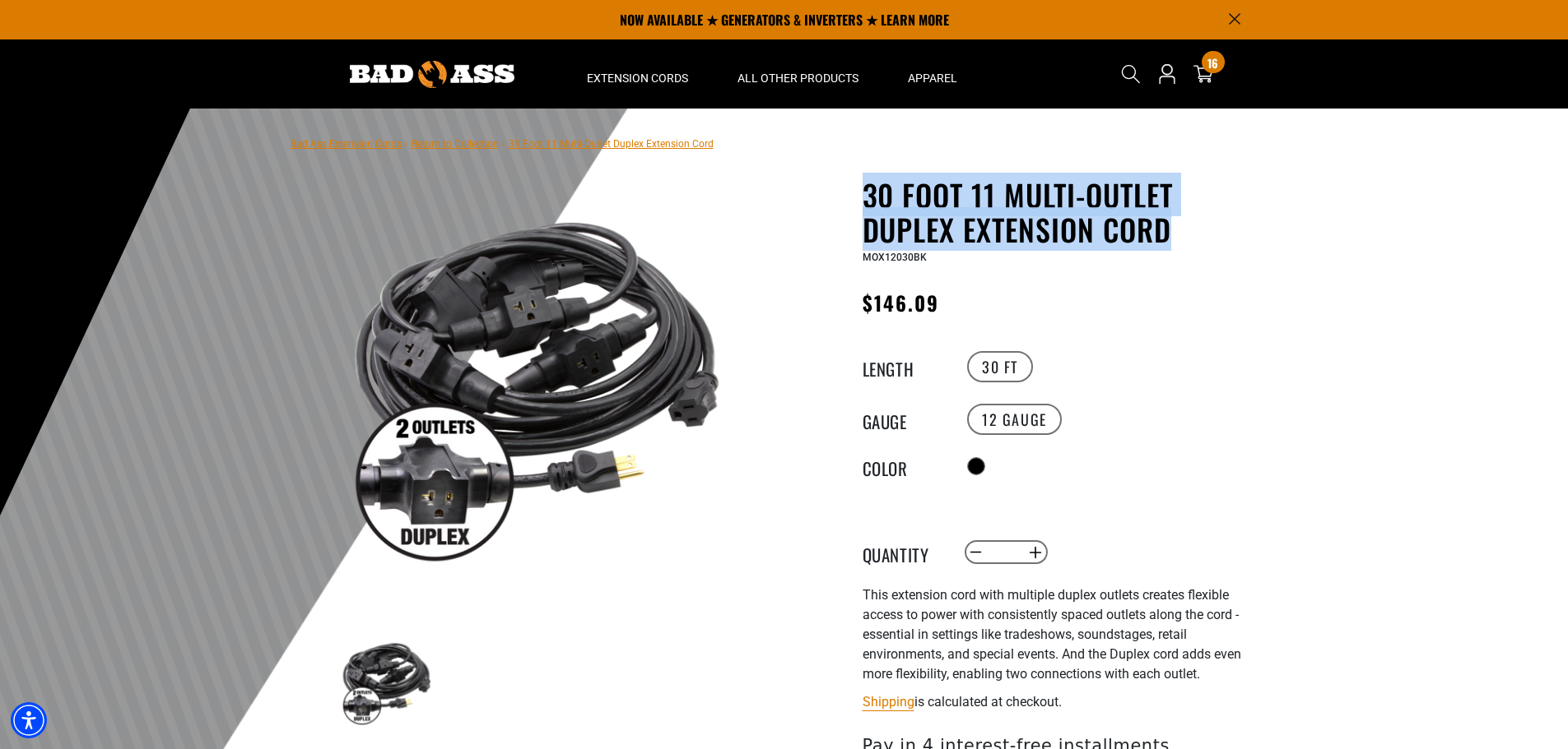
drag, startPoint x: 1087, startPoint y: 225, endPoint x: 829, endPoint y: 206, distance: 258.7
click at [829, 206] on div "30 Foot 11 Multi-Outlet Duplex Extension Cord 30 Foot 11 Multi-Outlet Duplex Ex…" at bounding box center [1031, 592] width 469 height 828
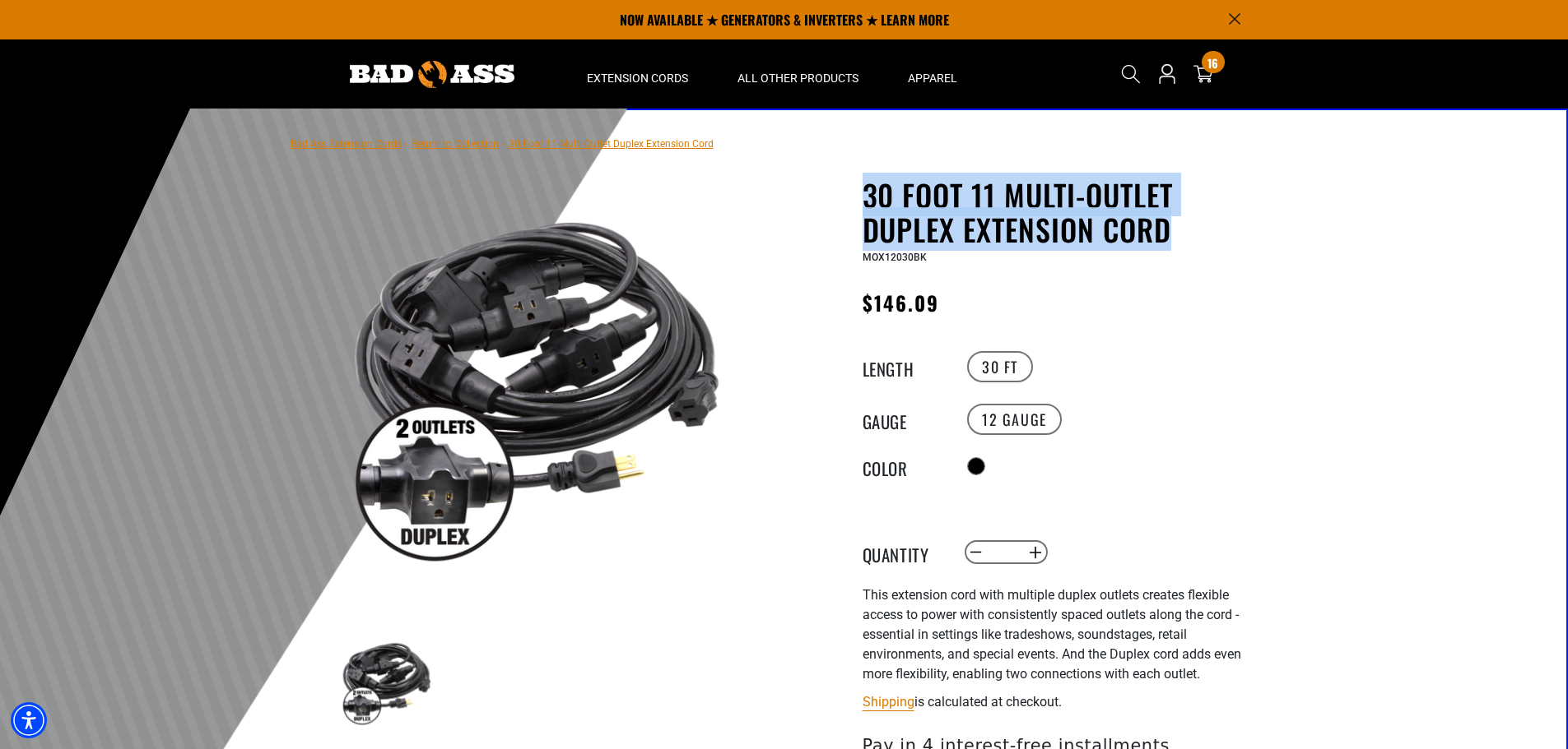
drag, startPoint x: 937, startPoint y: 267, endPoint x: 869, endPoint y: 266, distance: 68.0
click at [869, 266] on div "30 Foot 11 Multi-Outlet Duplex Extension Cord 30 Foot 11 Multi-Outlet Duplex Ex…" at bounding box center [1064, 579] width 403 height 803
click at [913, 267] on div "30 Foot 11 Multi-Outlet Duplex Extension Cord 30 Foot 11 Multi-Outlet Duplex Ex…" at bounding box center [1064, 579] width 403 height 803
click at [940, 260] on div "MOX12030BK" at bounding box center [1064, 257] width 403 height 20
click at [928, 255] on div "MOX12030BK" at bounding box center [1064, 257] width 403 height 20
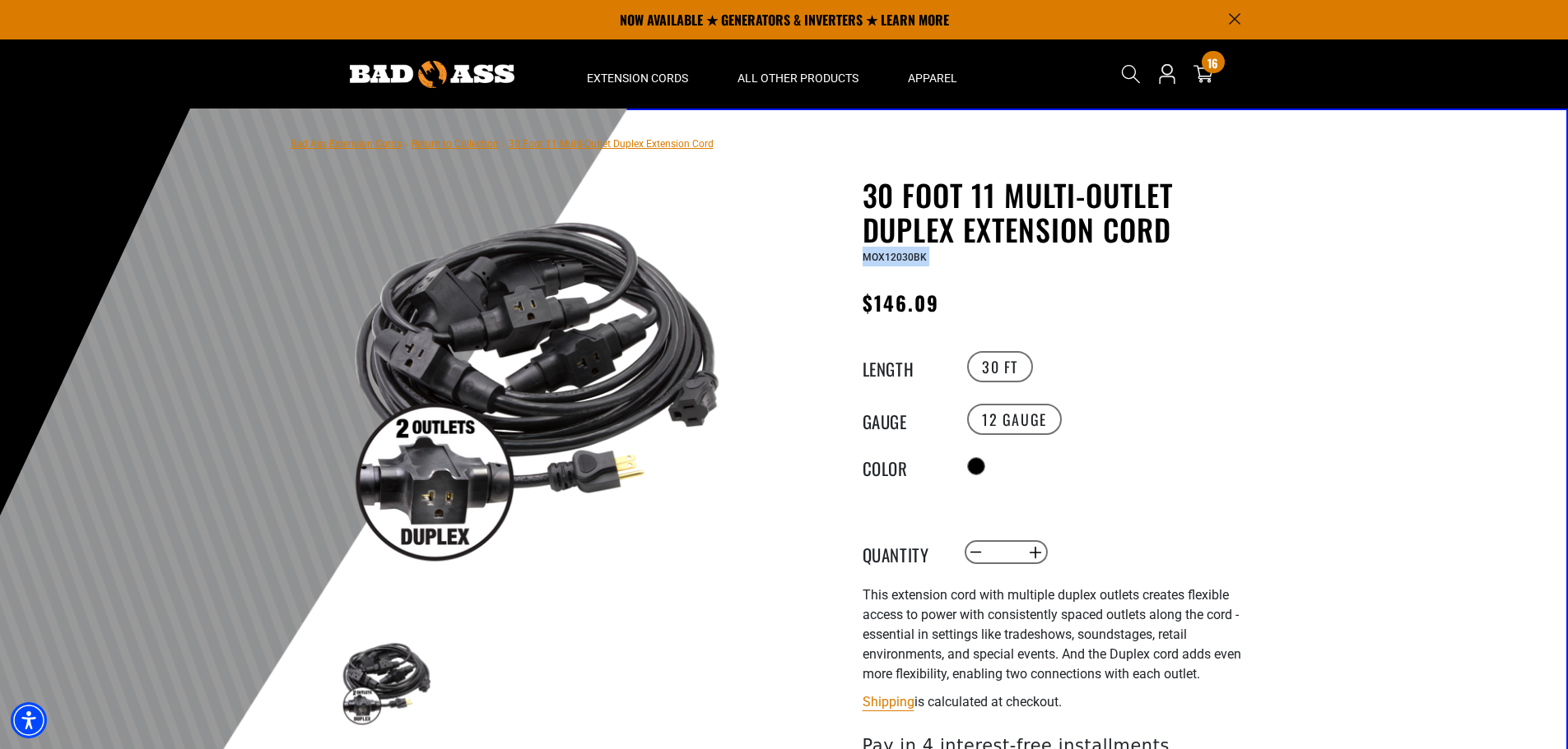
drag, startPoint x: 929, startPoint y: 254, endPoint x: 865, endPoint y: 255, distance: 64.0
click at [865, 255] on div "MOX12030BK" at bounding box center [1064, 257] width 403 height 20
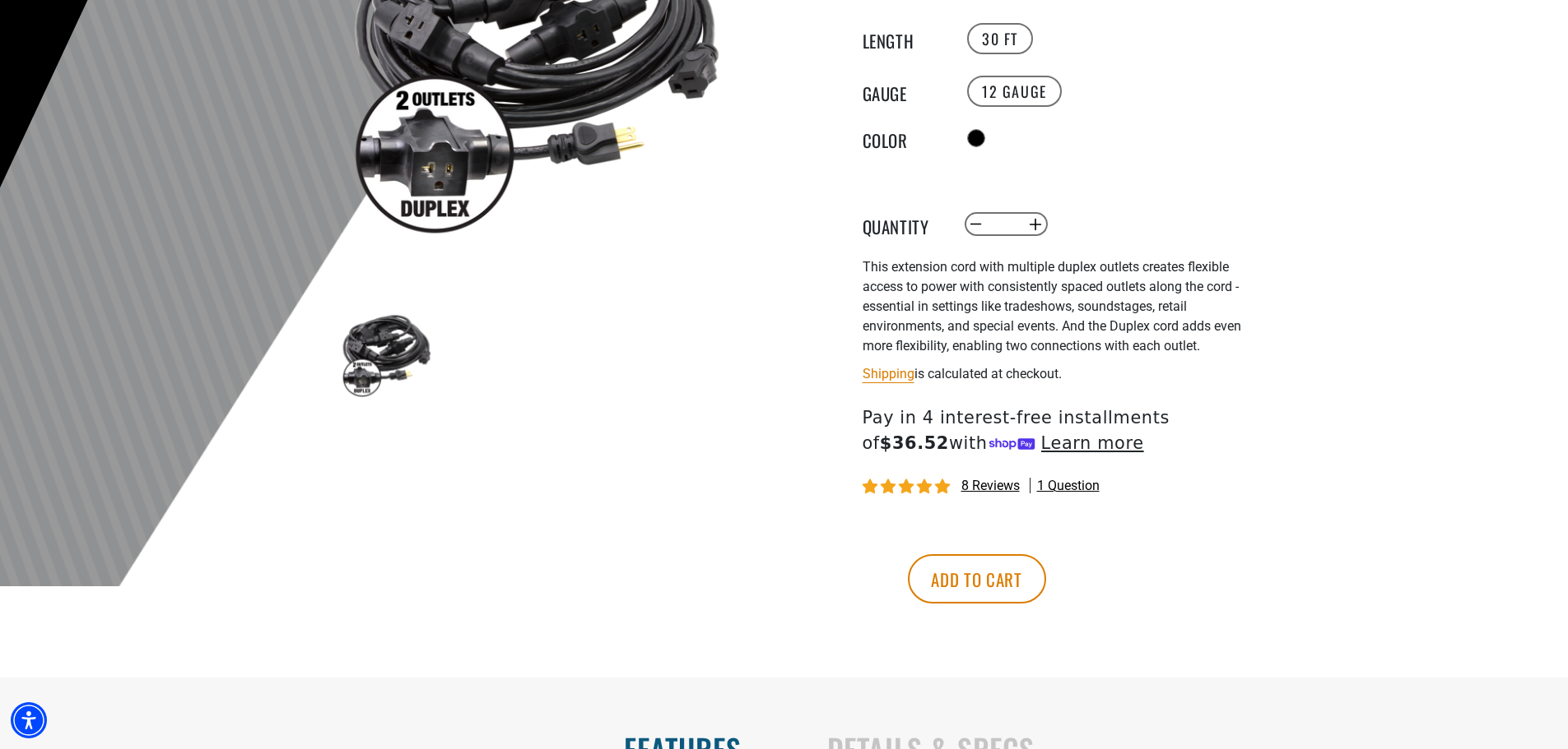
scroll to position [329, 0]
click at [1046, 576] on button "Add to cart" at bounding box center [977, 578] width 138 height 49
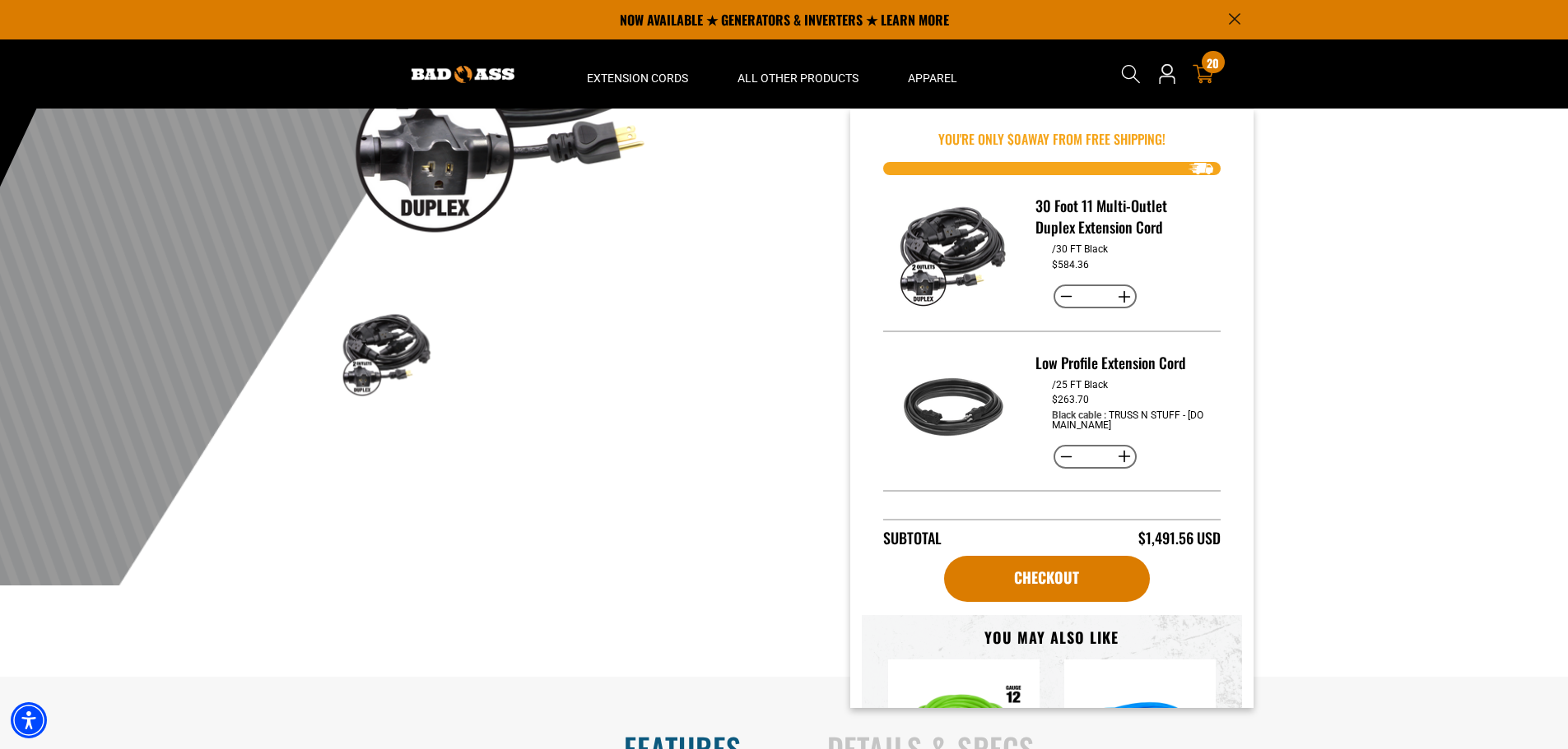
click at [1208, 80] on icon at bounding box center [1204, 74] width 22 height 22
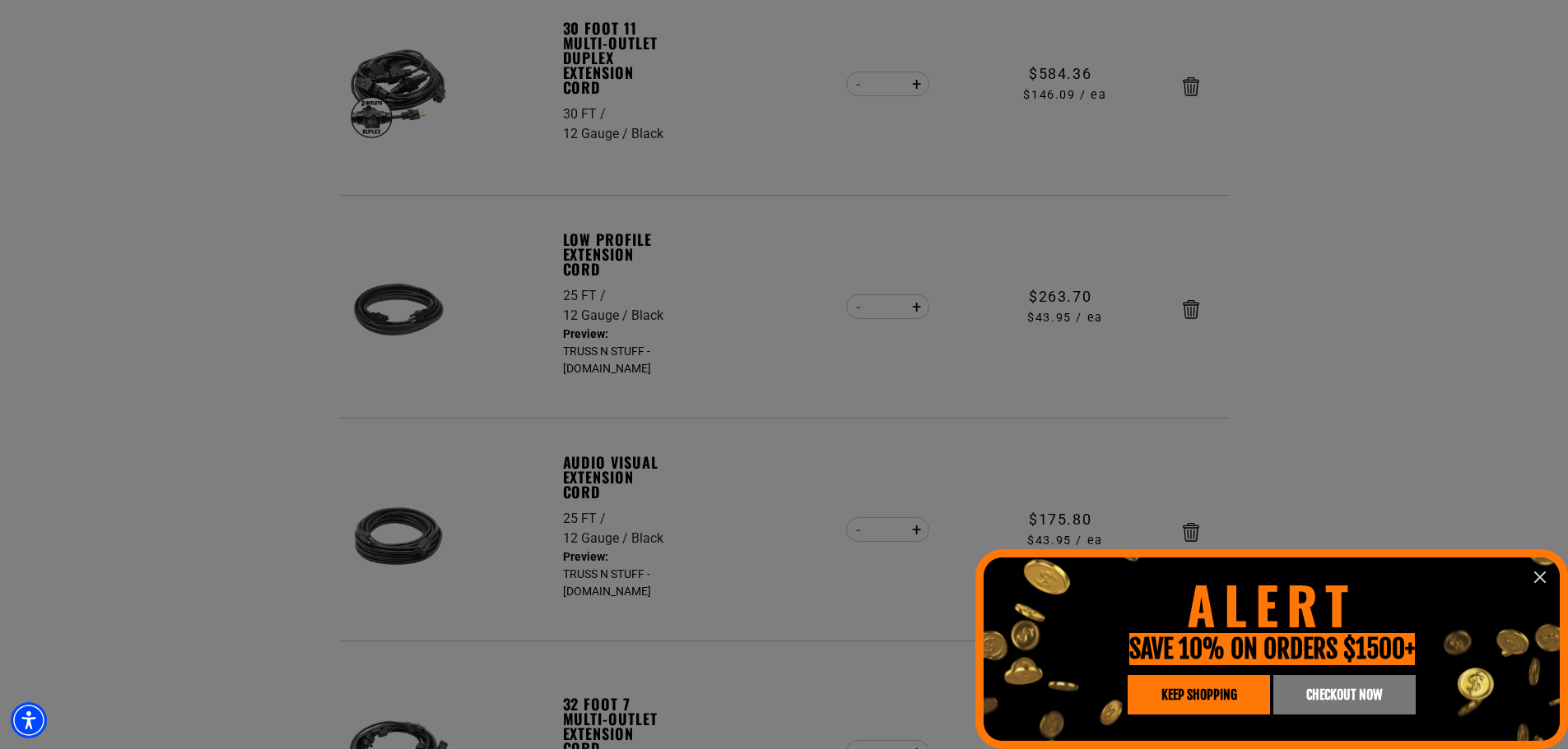
scroll to position [576, 0]
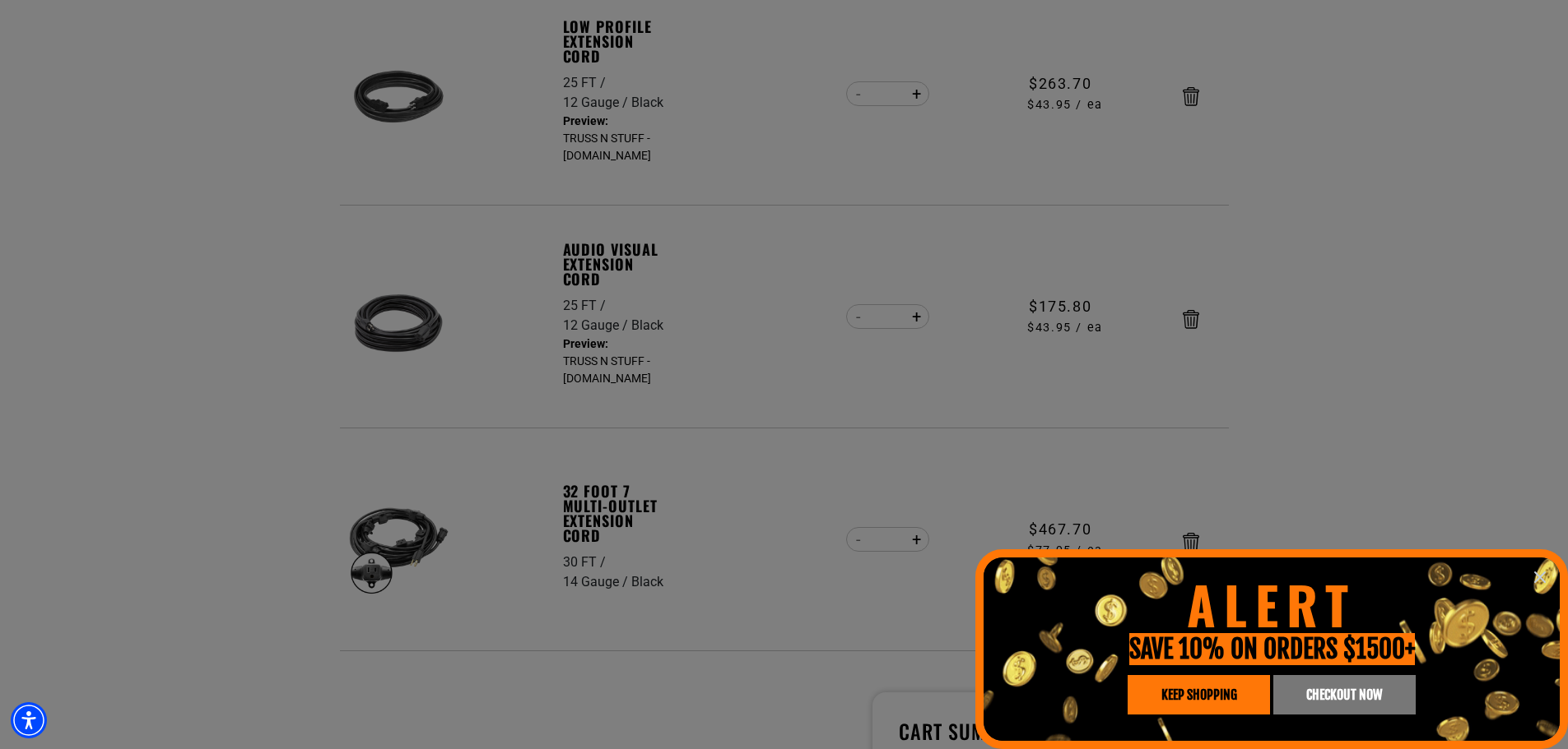
click at [1548, 579] on icon "information" at bounding box center [1540, 577] width 20 height 20
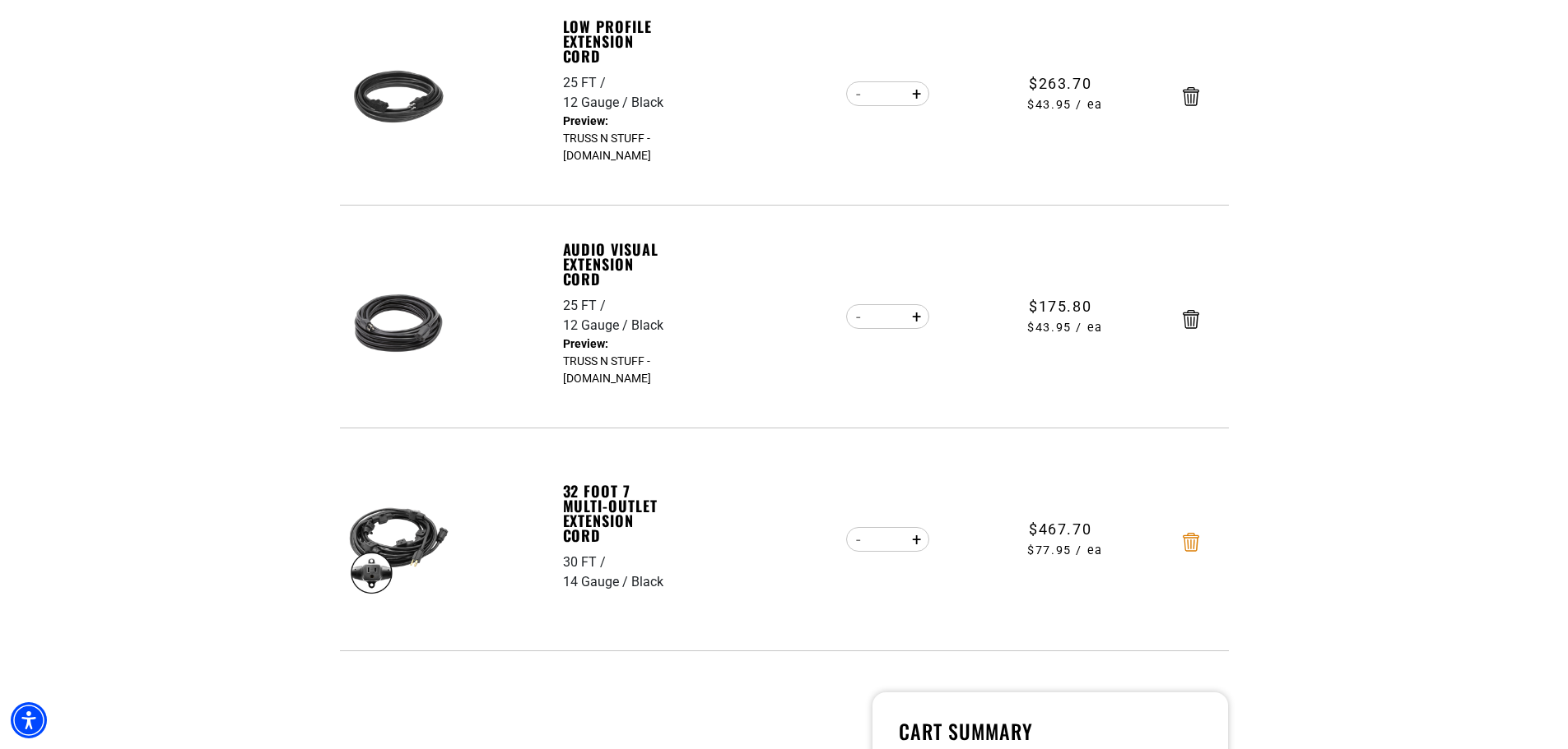
click at [1185, 539] on icon "Remove 32 Foot 7 Multi-Outlet Extension Cord - 30 FT / 14 Gauge / Black" at bounding box center [1191, 542] width 16 height 19
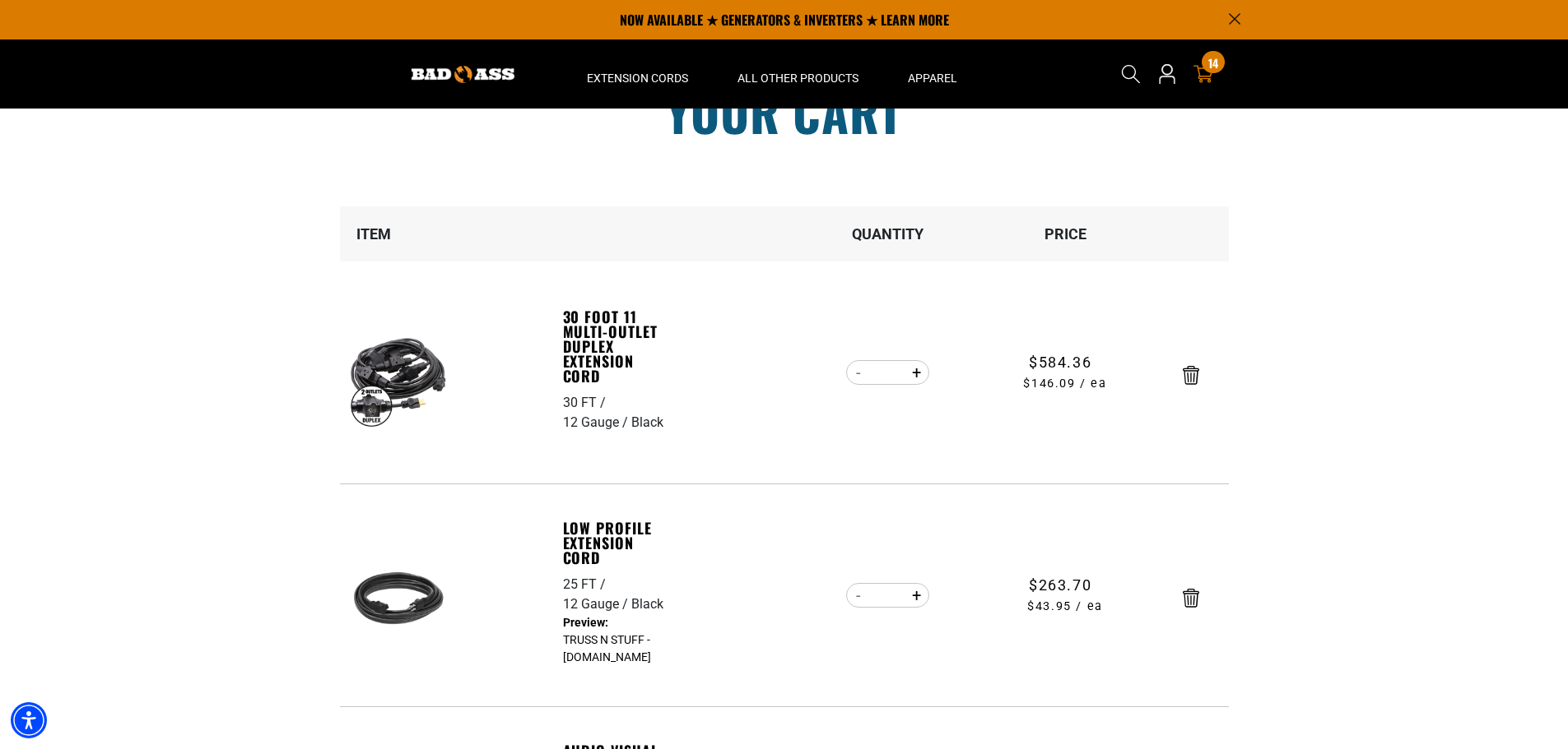
scroll to position [0, 0]
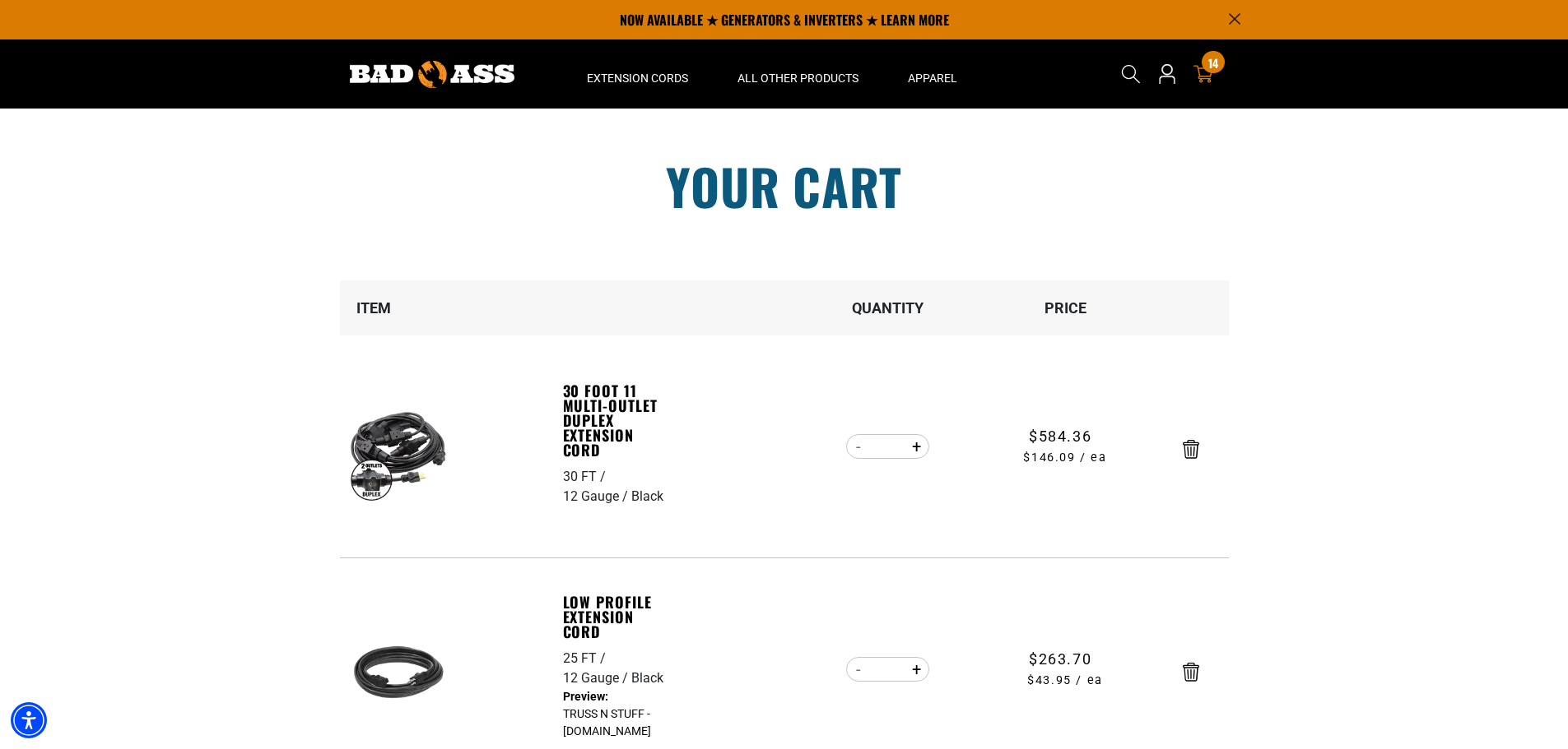
drag, startPoint x: 1236, startPoint y: 14, endPoint x: 1141, endPoint y: 18, distance: 95.1
click at [1236, 13] on icon "Announcement" at bounding box center [1234, 18] width 12 height 12
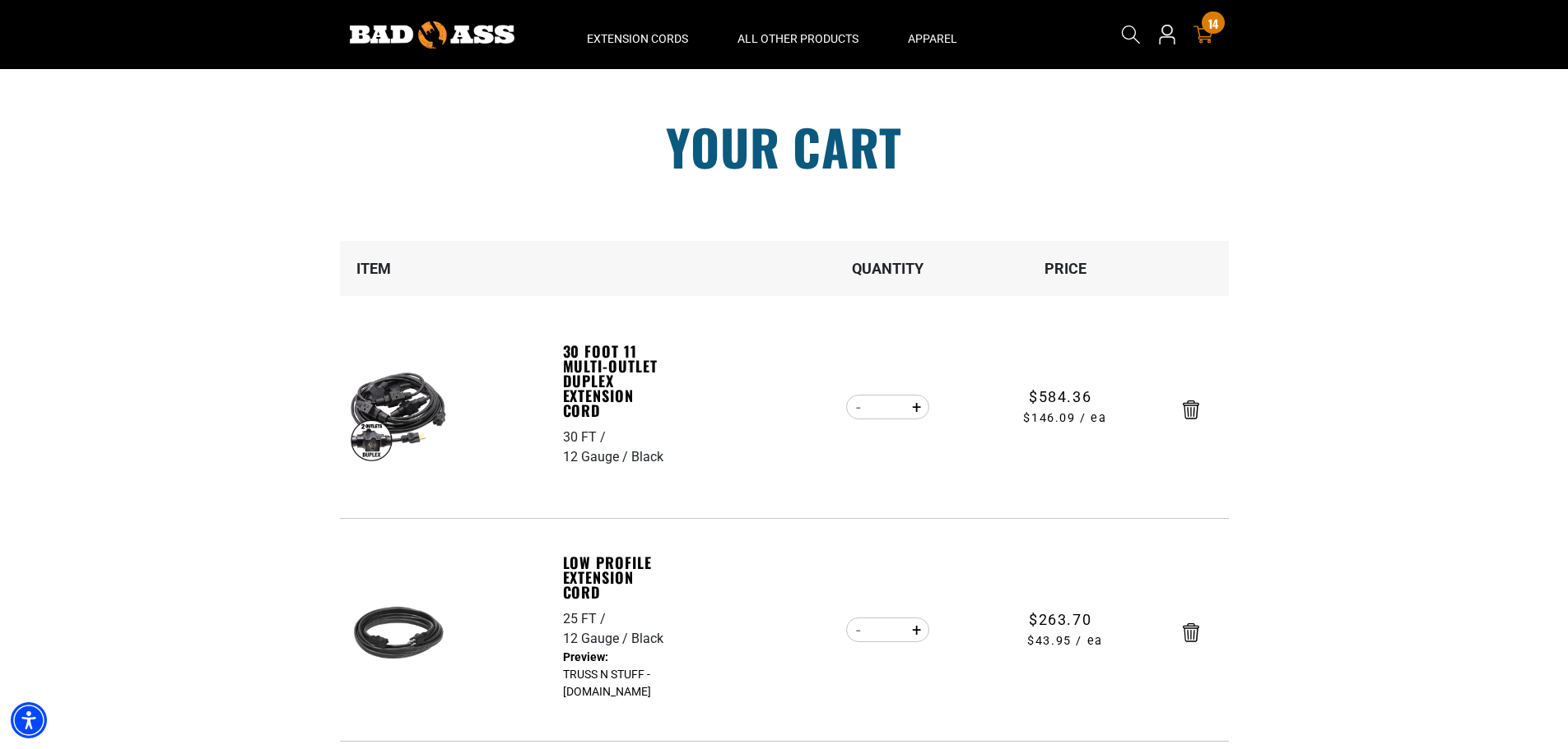
click at [381, 25] on img at bounding box center [432, 35] width 164 height 27
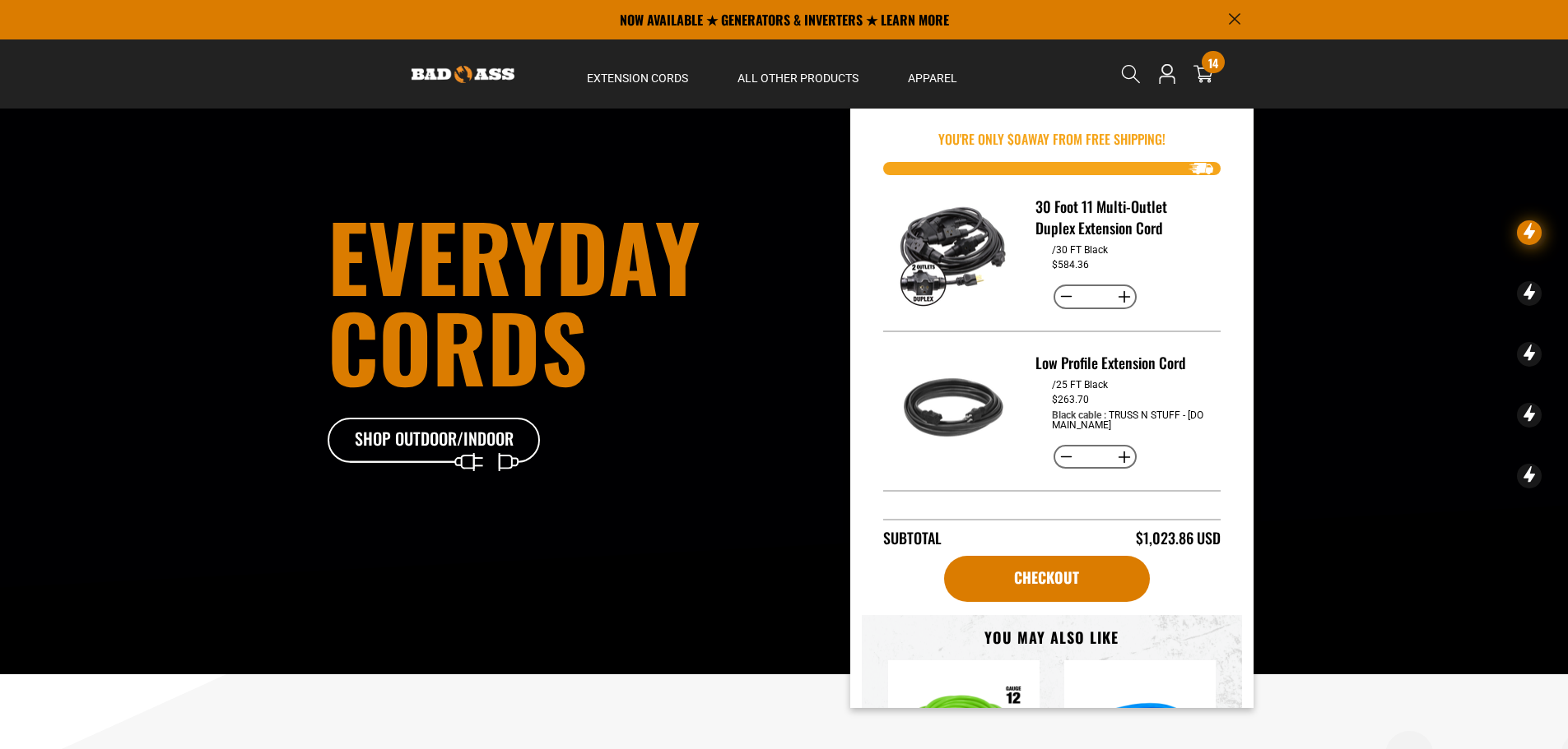
click at [1126, 74] on icon "Search" at bounding box center [1131, 74] width 20 height 20
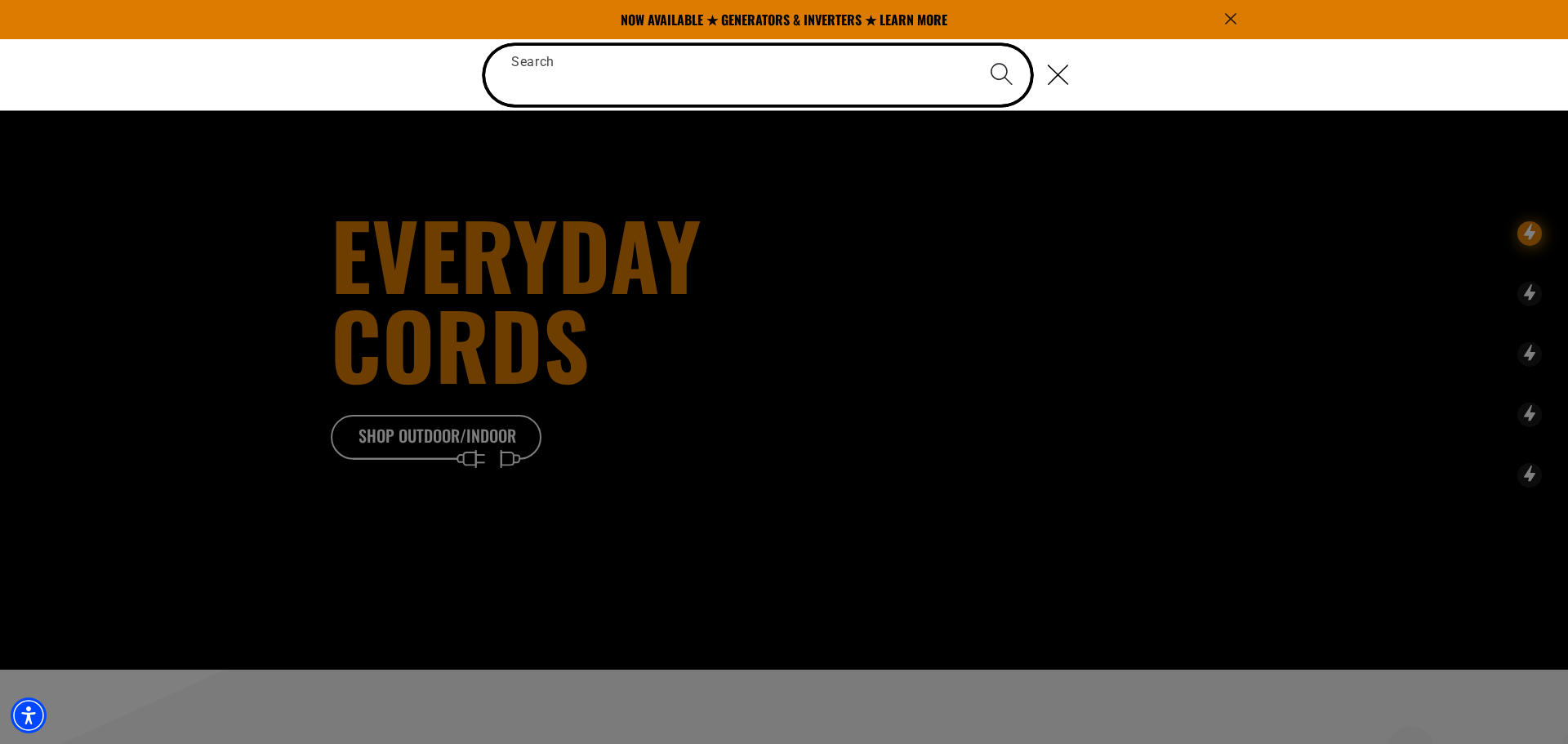
paste input "**********"
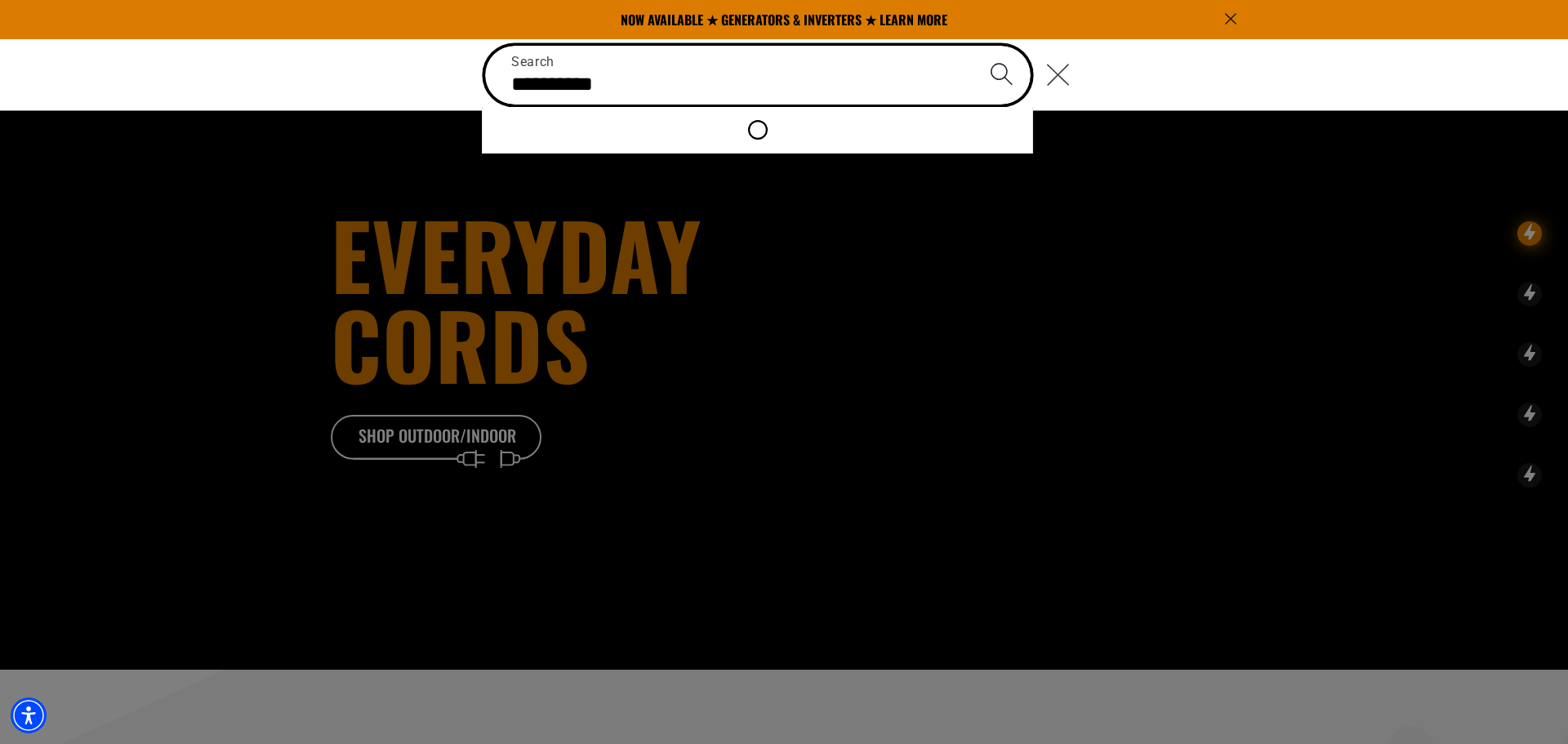
type input "**********"
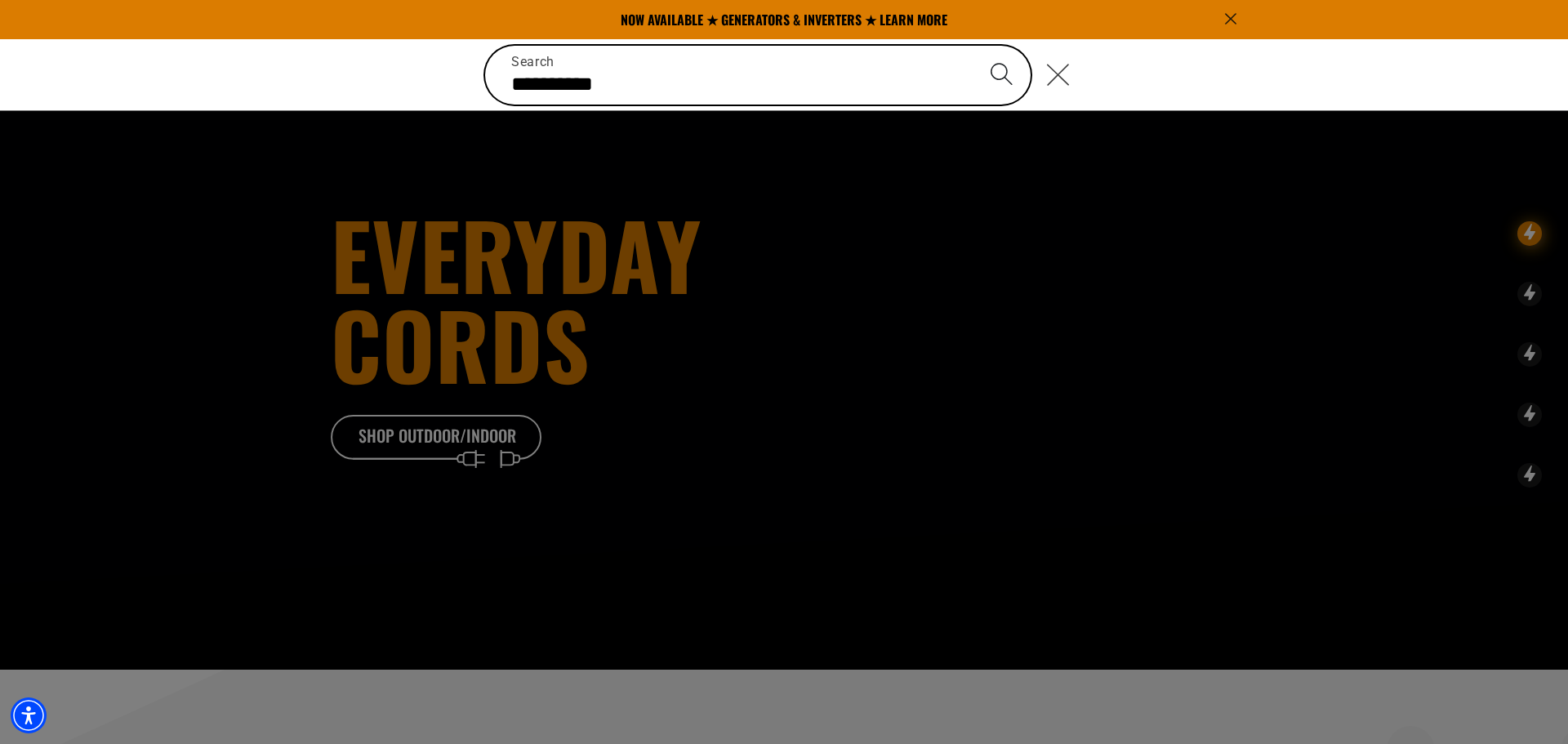
click at [1060, 76] on use "Close" at bounding box center [1058, 75] width 22 height 22
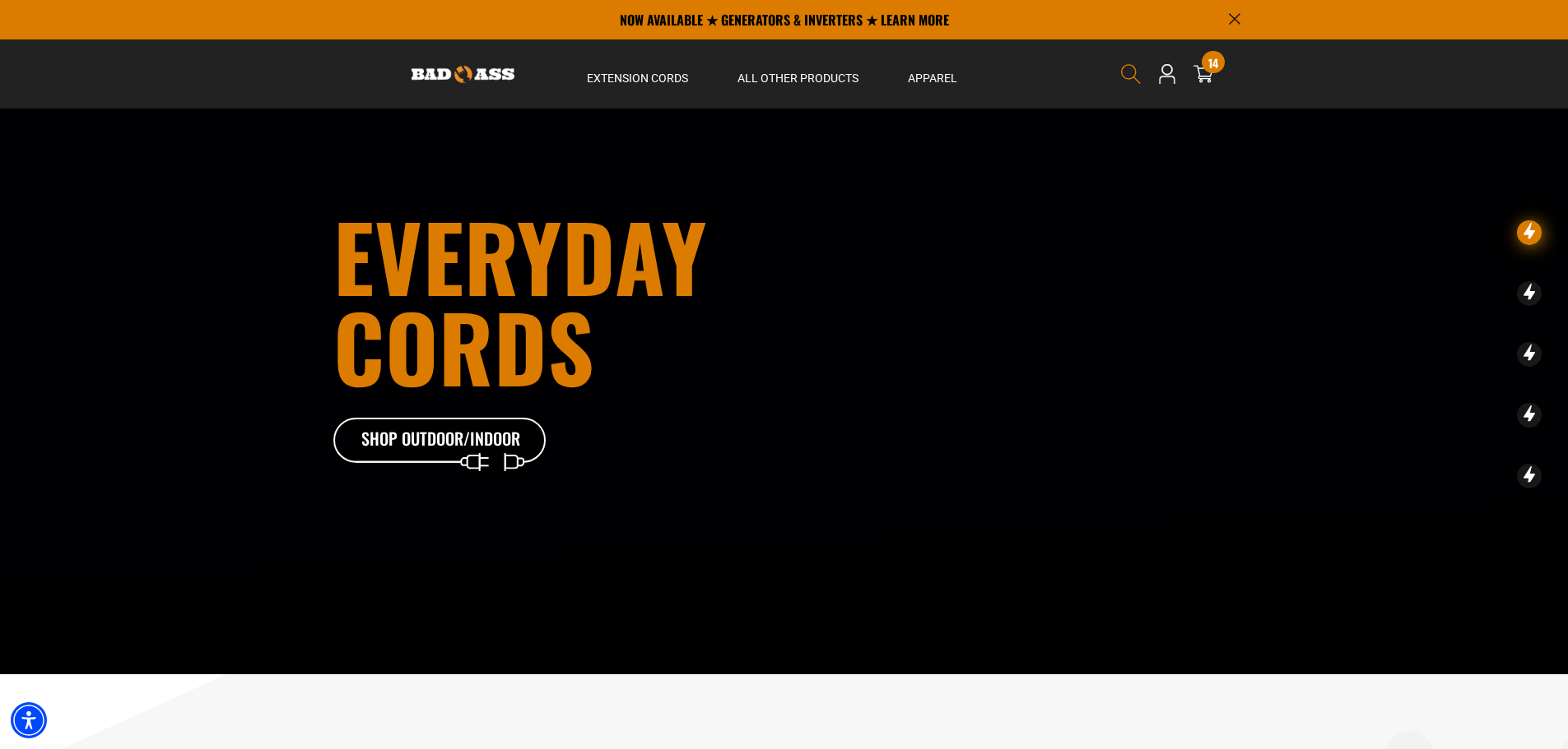
click at [1128, 72] on icon "Search" at bounding box center [1131, 74] width 22 height 22
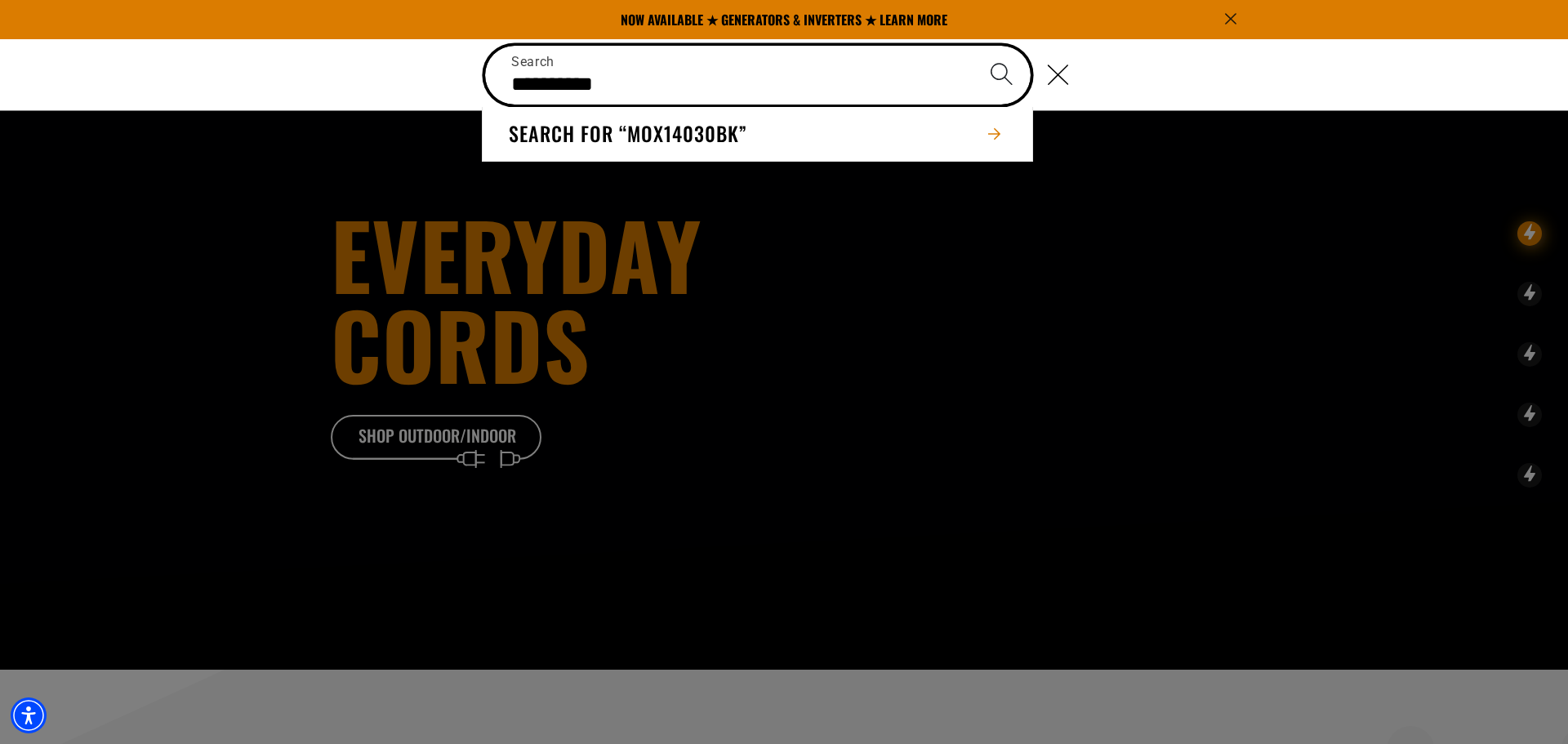
click at [973, 46] on button "Search" at bounding box center [1001, 74] width 57 height 57
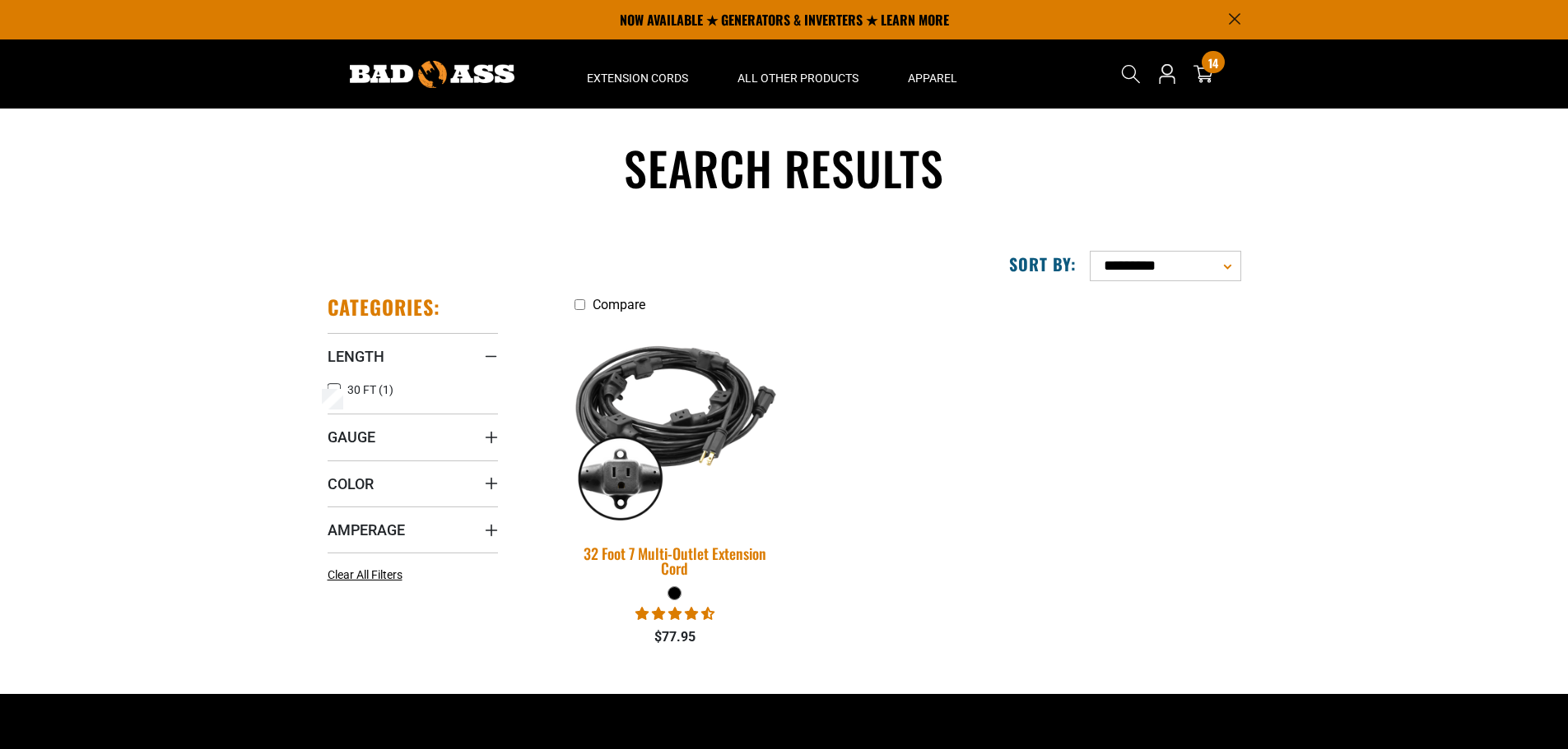
click at [657, 378] on img at bounding box center [675, 424] width 231 height 211
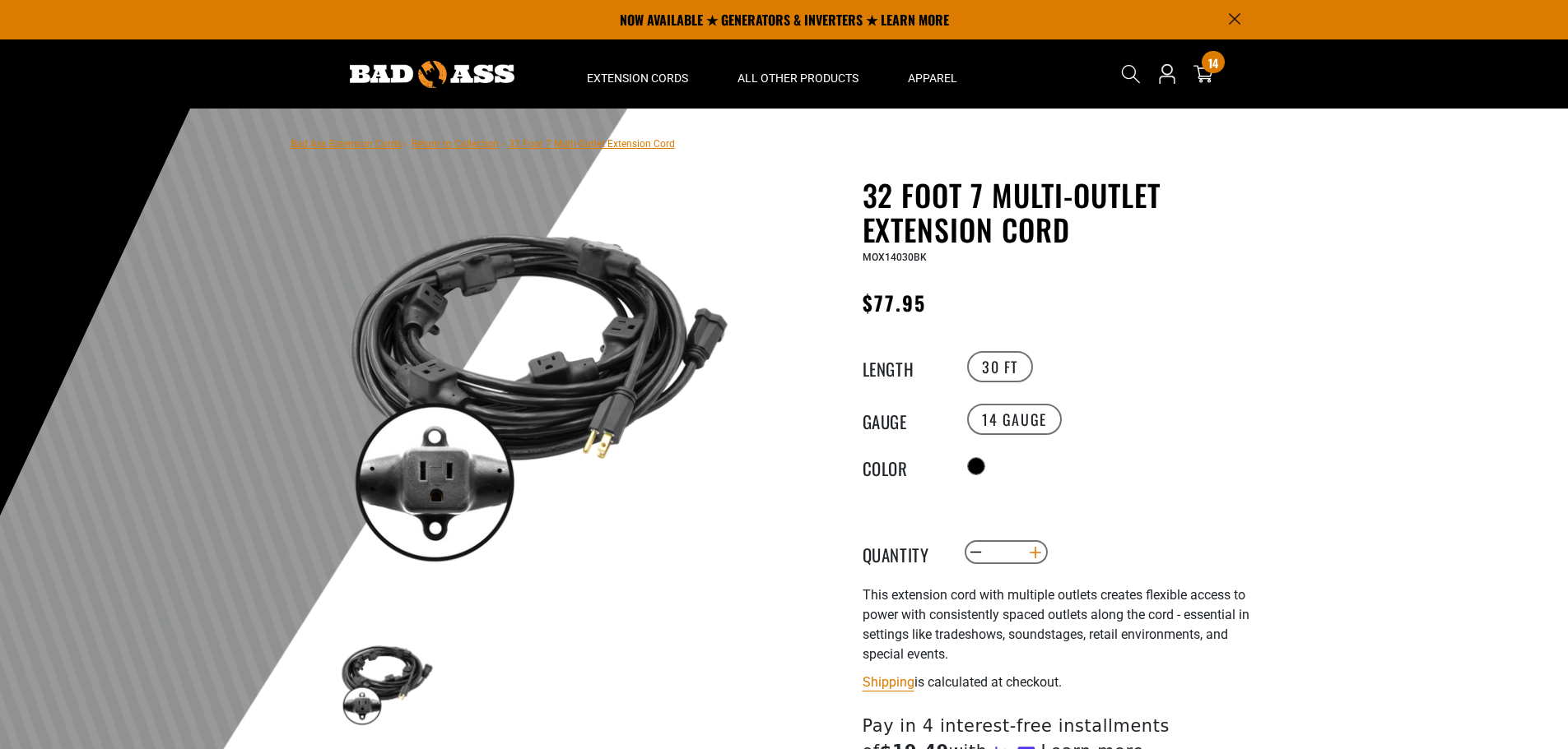
click at [1027, 547] on button "Increase quantity for 32 Foot 7 Multi-Outlet Extension Cord" at bounding box center [1035, 552] width 25 height 28
click at [1027, 548] on button "Increase quantity for 32 Foot 7 Multi-Outlet Extension Cord" at bounding box center [1035, 552] width 25 height 28
click at [1027, 547] on button "Increase quantity for 32 Foot 7 Multi-Outlet Extension Cord" at bounding box center [1035, 552] width 25 height 28
click at [1031, 548] on button "Increase quantity for 32 Foot 7 Multi-Outlet Extension Cord" at bounding box center [1035, 552] width 25 height 28
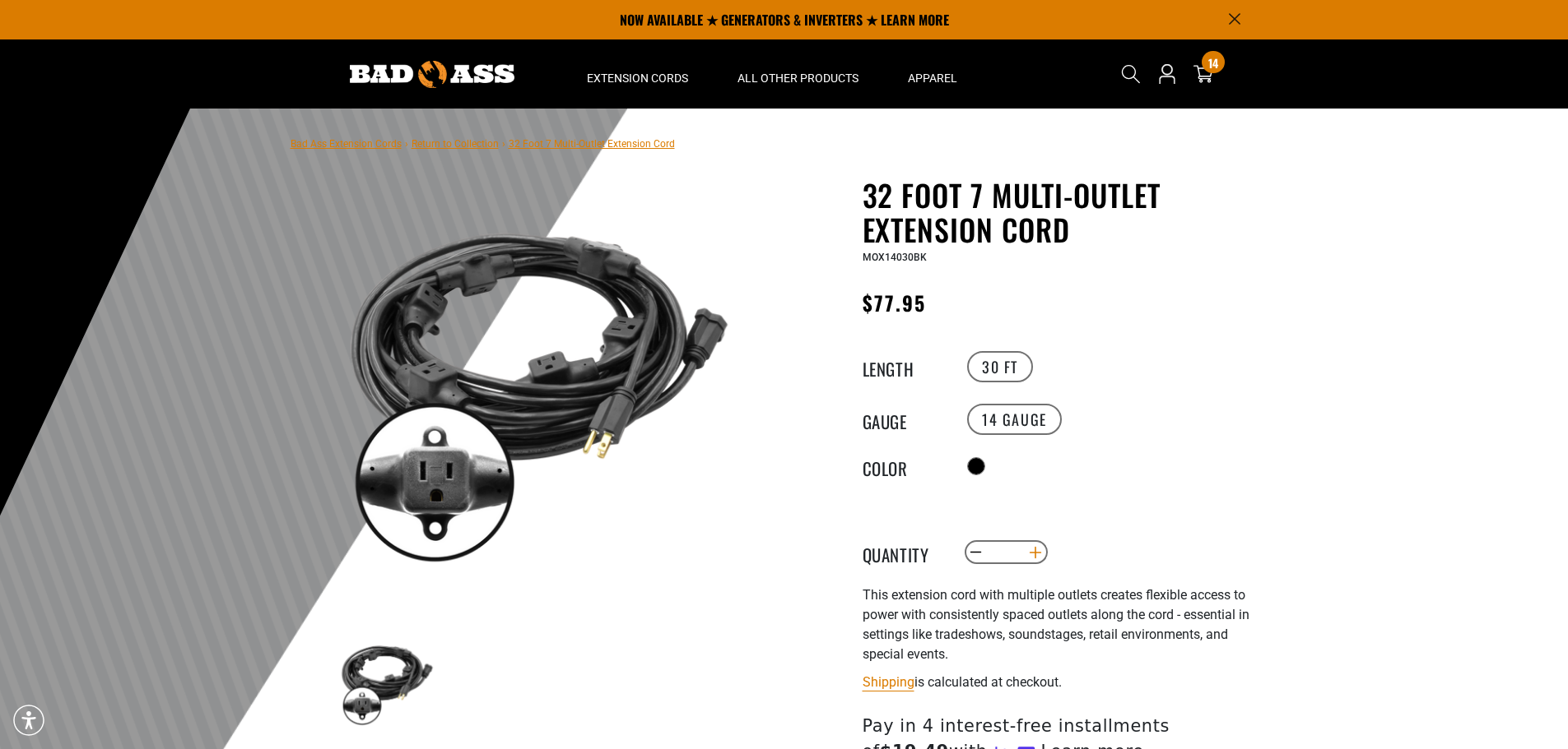
type input "*"
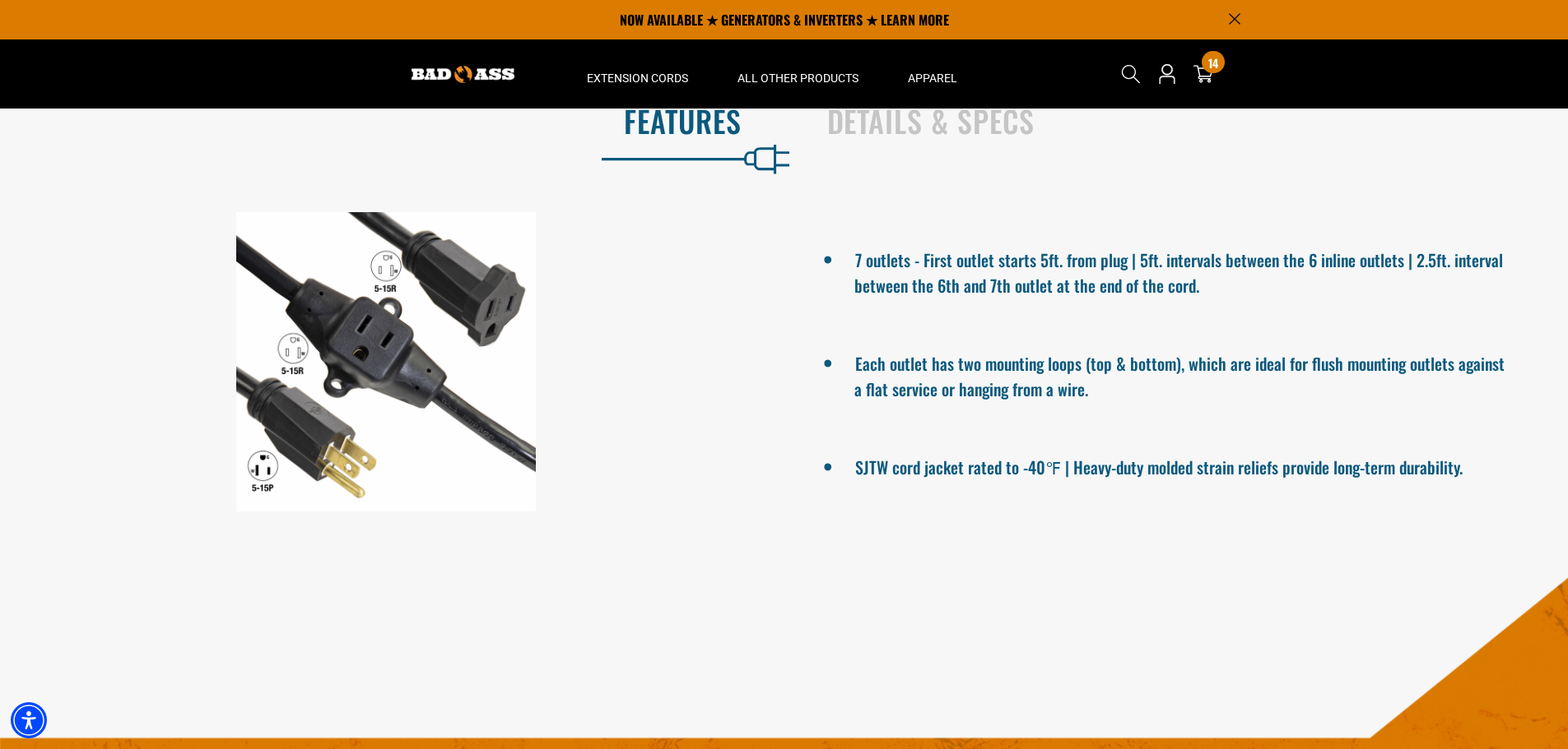
scroll to position [658, 0]
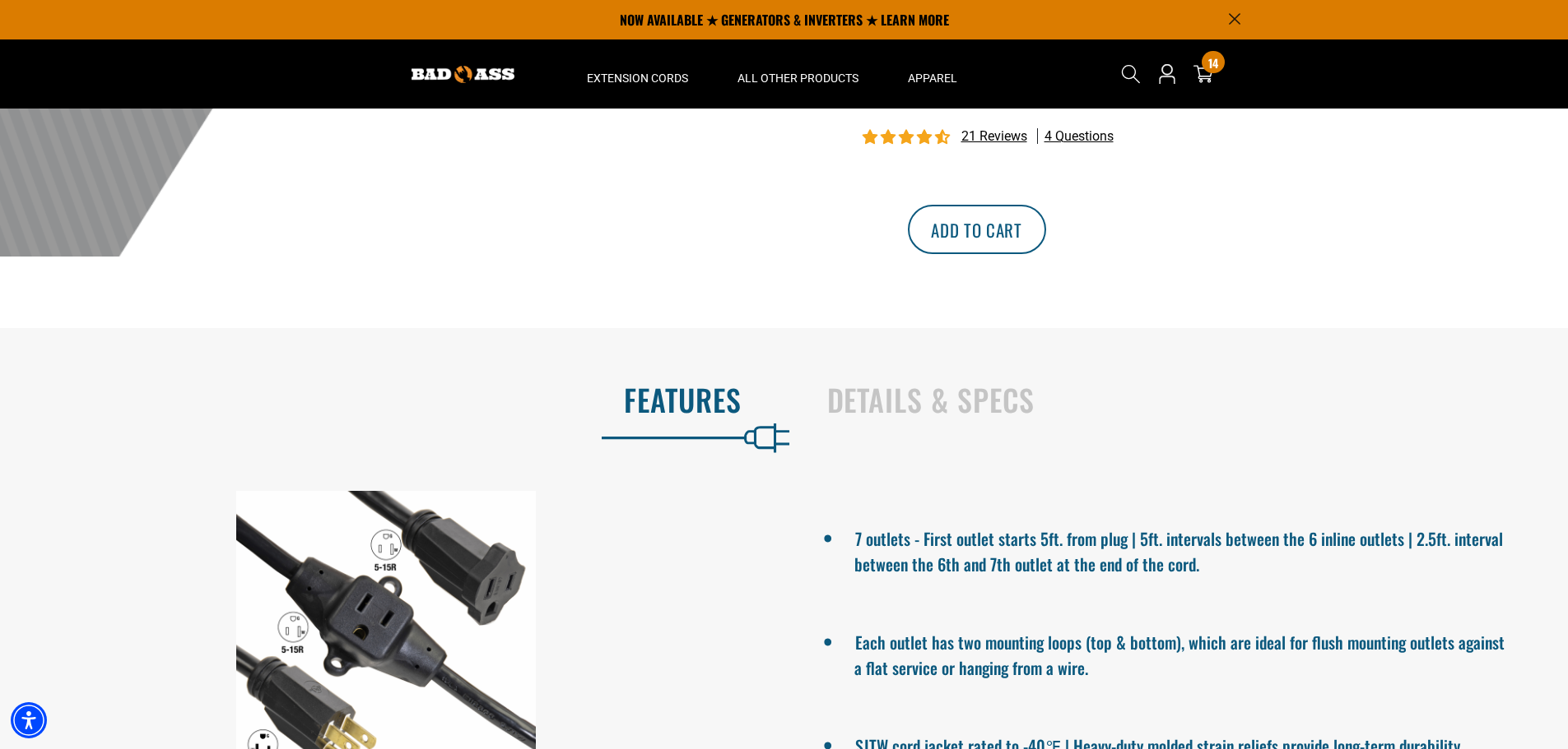
click at [1046, 222] on button "Add to cart" at bounding box center [977, 230] width 138 height 49
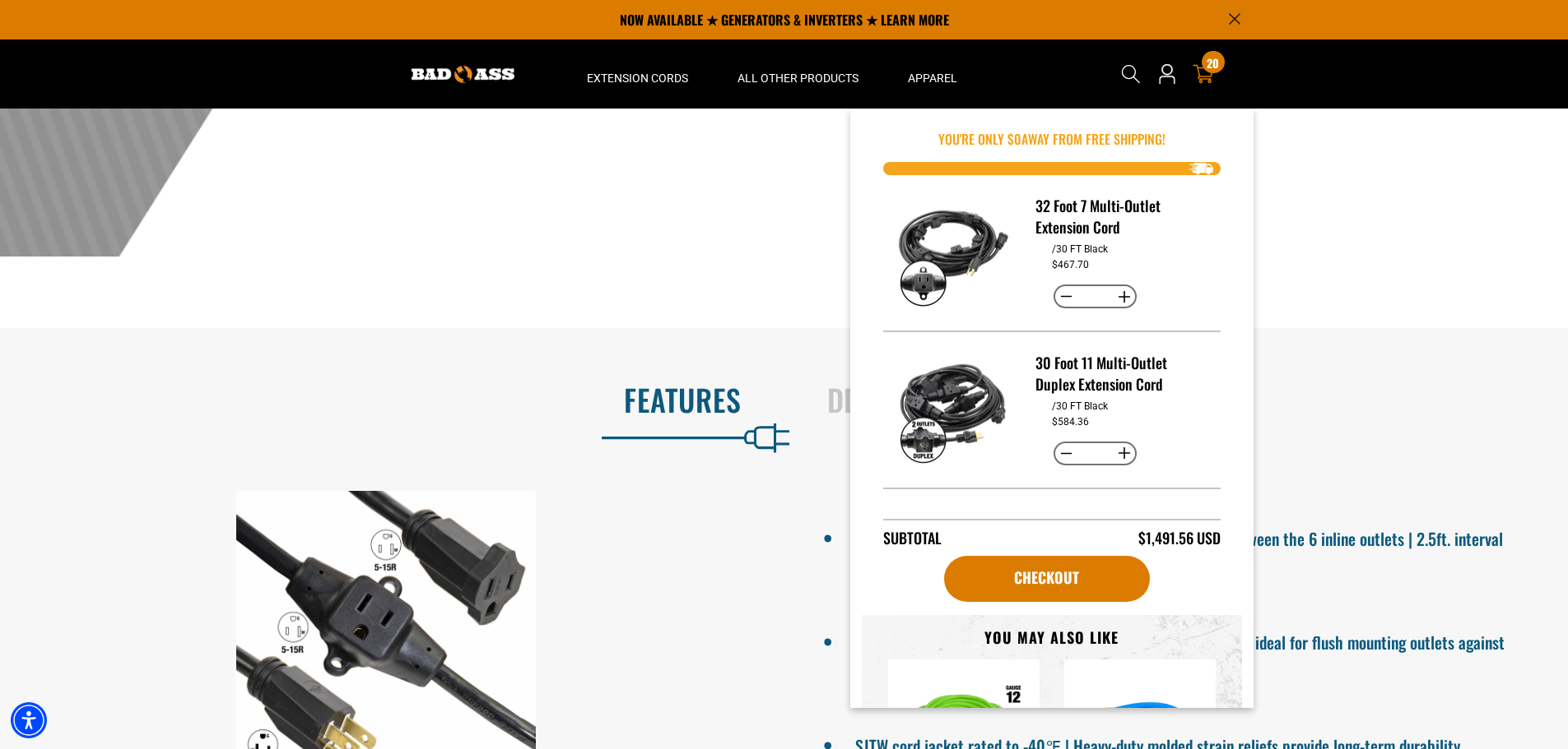
click at [1210, 64] on span "20" at bounding box center [1213, 64] width 13 height 13
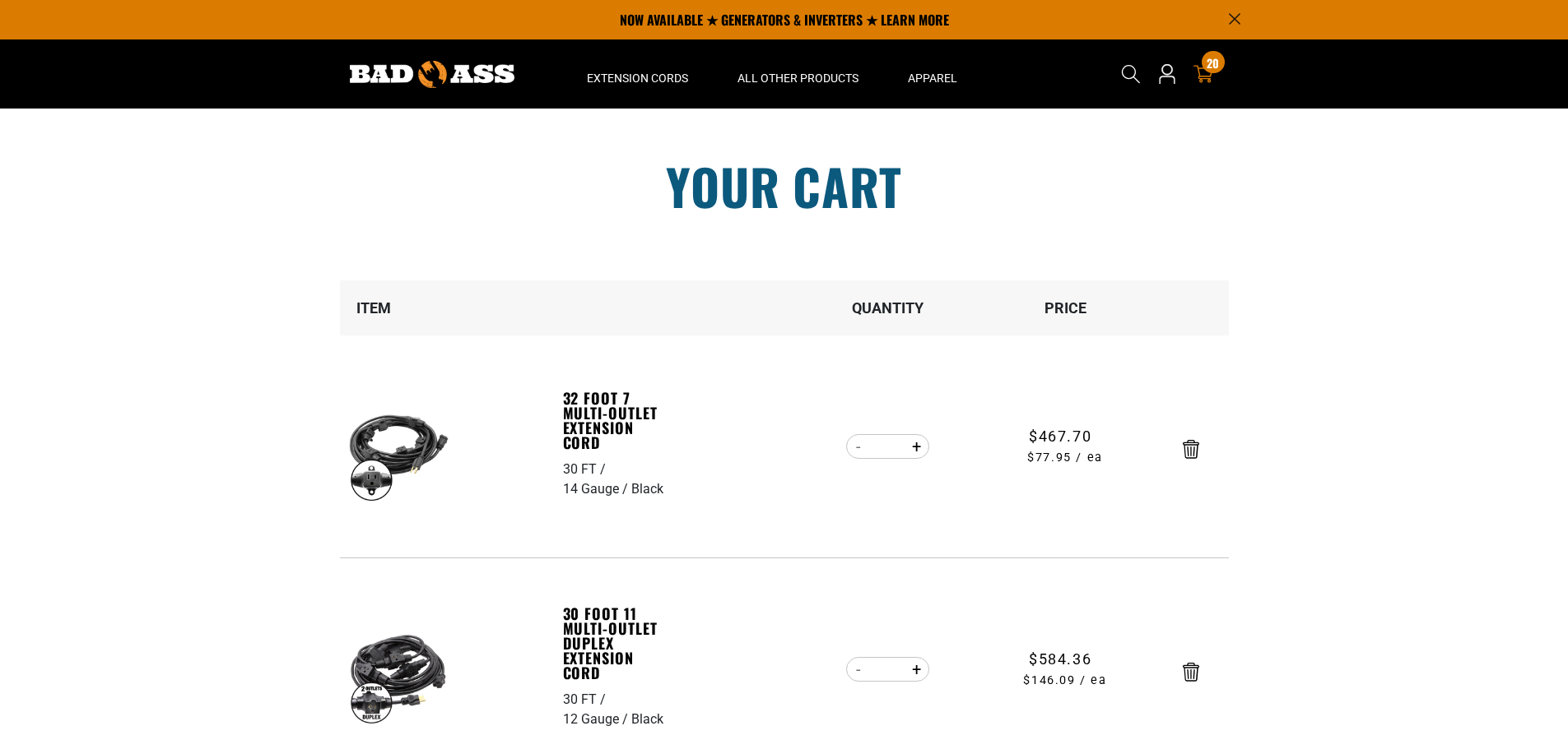
scroll to position [83, 0]
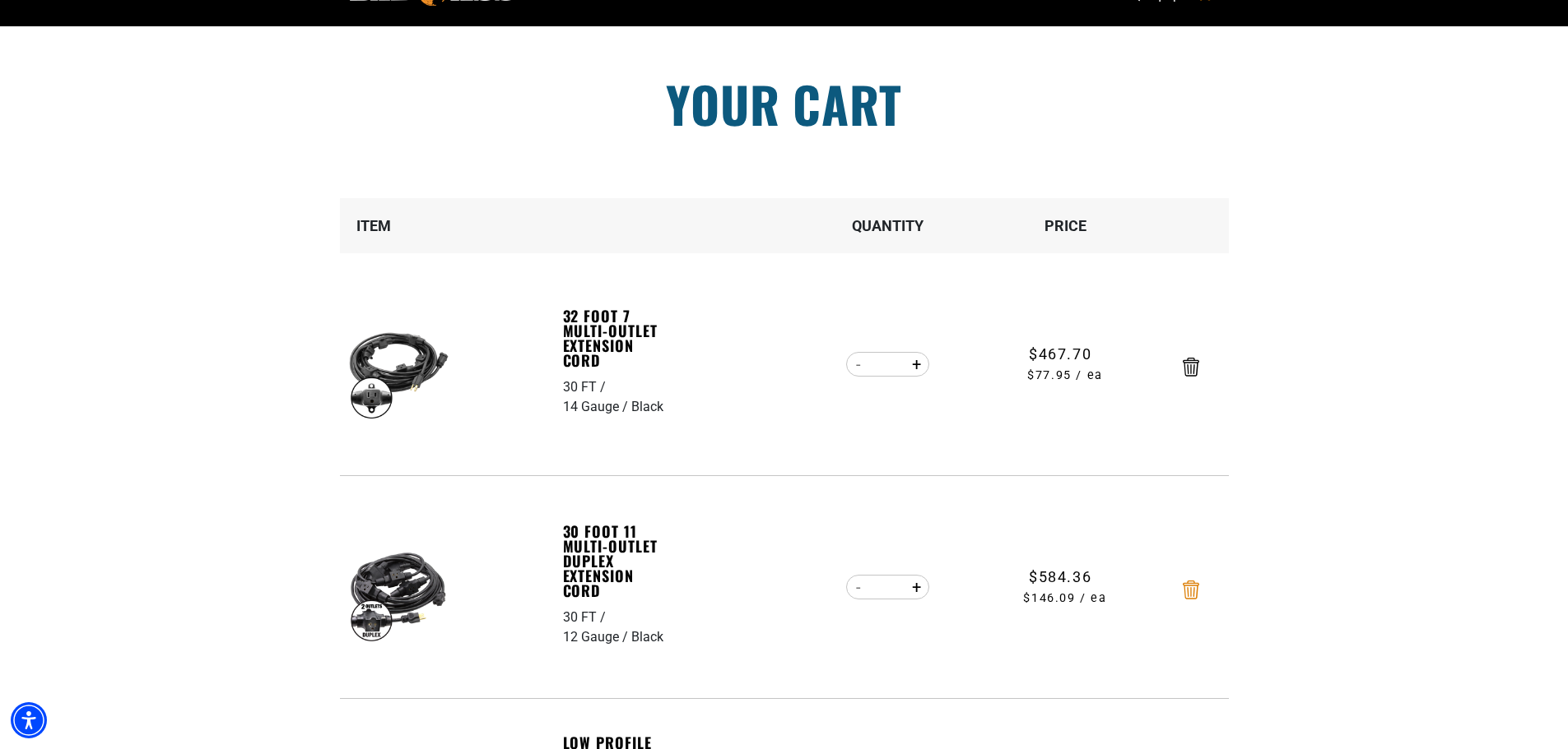
click at [1190, 589] on icon "Remove 30 Foot 11 Multi-Outlet Duplex Extension Cord - 30 FT / 12 Gauge / Black" at bounding box center [1191, 590] width 16 height 19
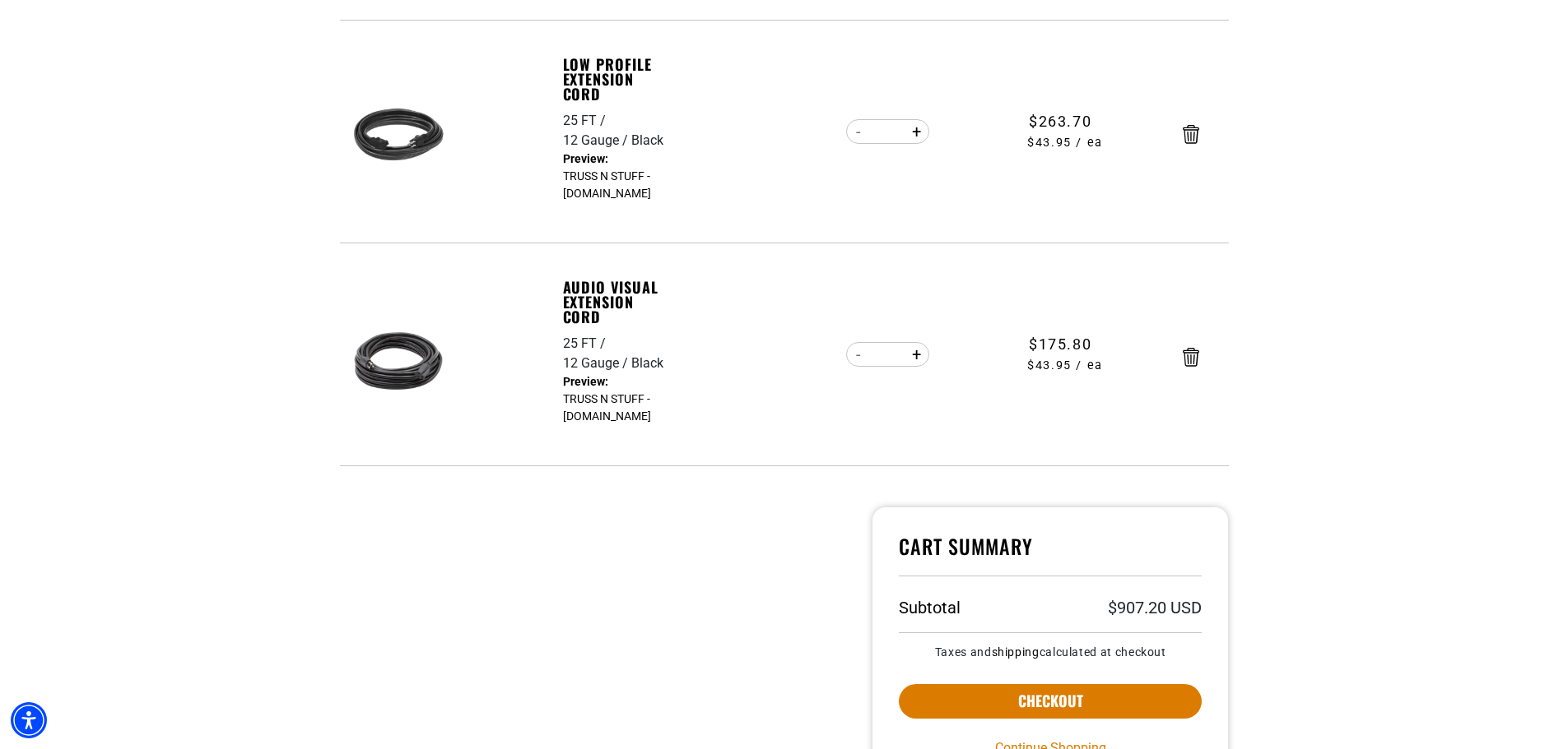
scroll to position [740, 0]
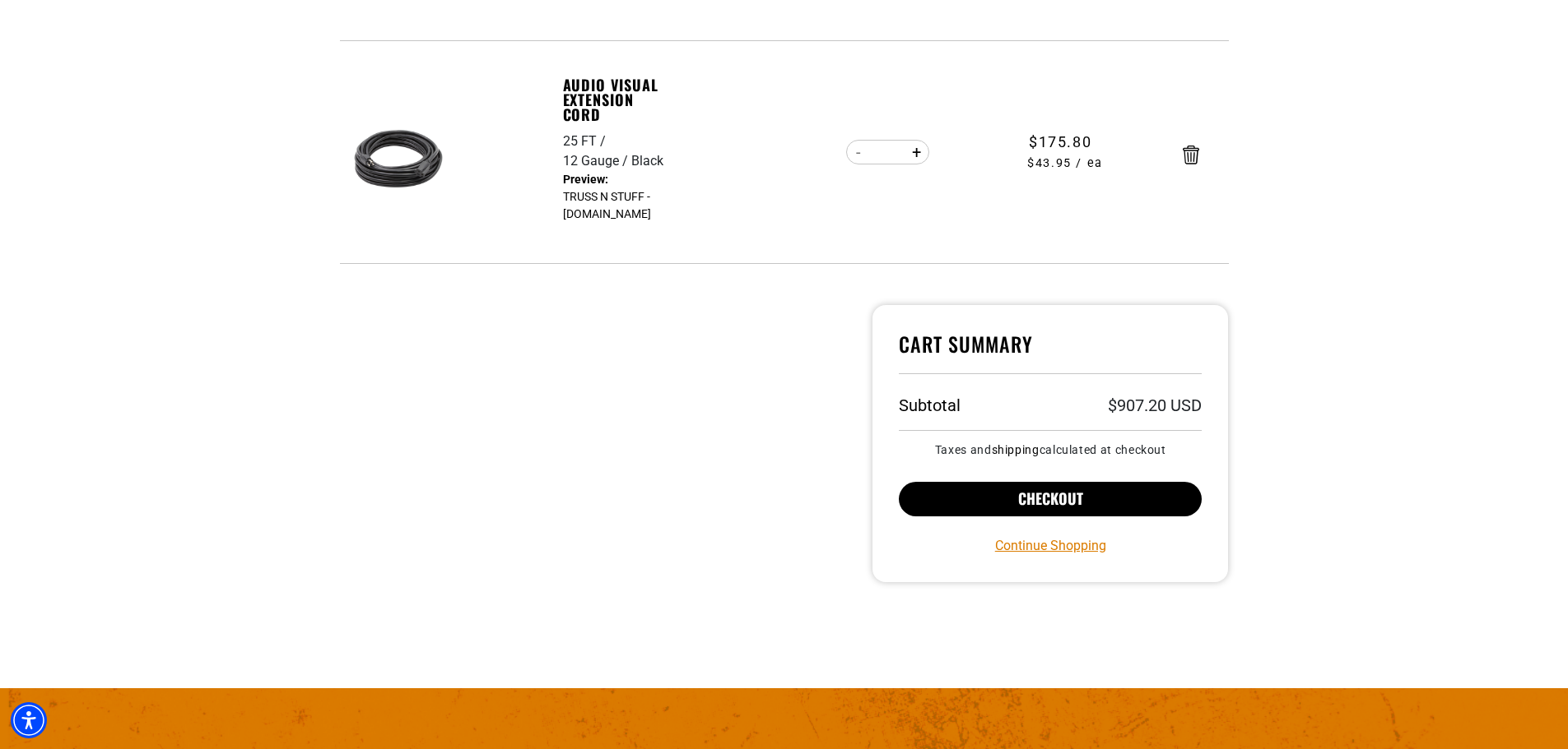
click at [1045, 503] on button "Checkout" at bounding box center [1050, 499] width 303 height 34
